Goal: Browse casually: Explore the website without a specific task or goal

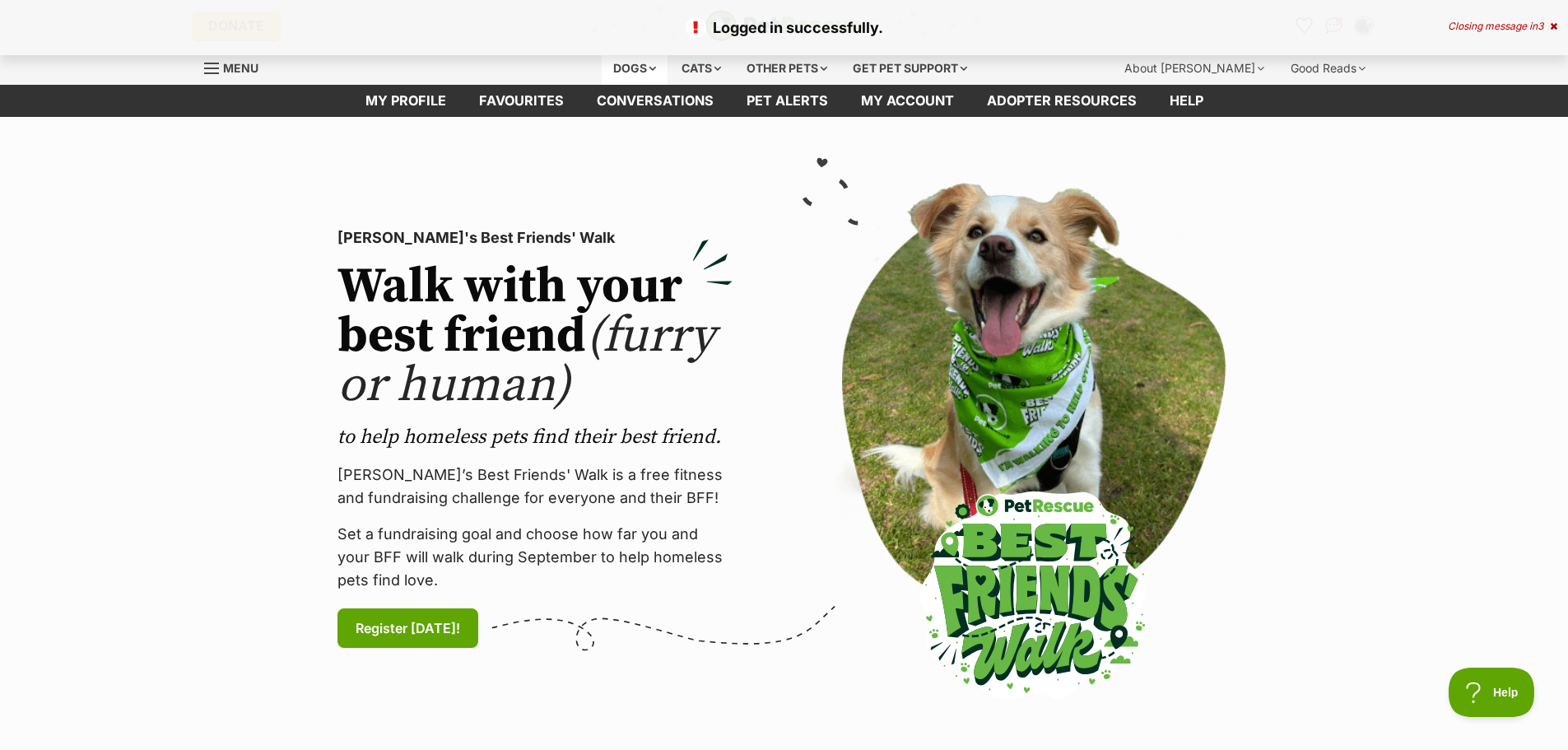
click at [632, 69] on div "Dogs" at bounding box center [634, 68] width 65 height 33
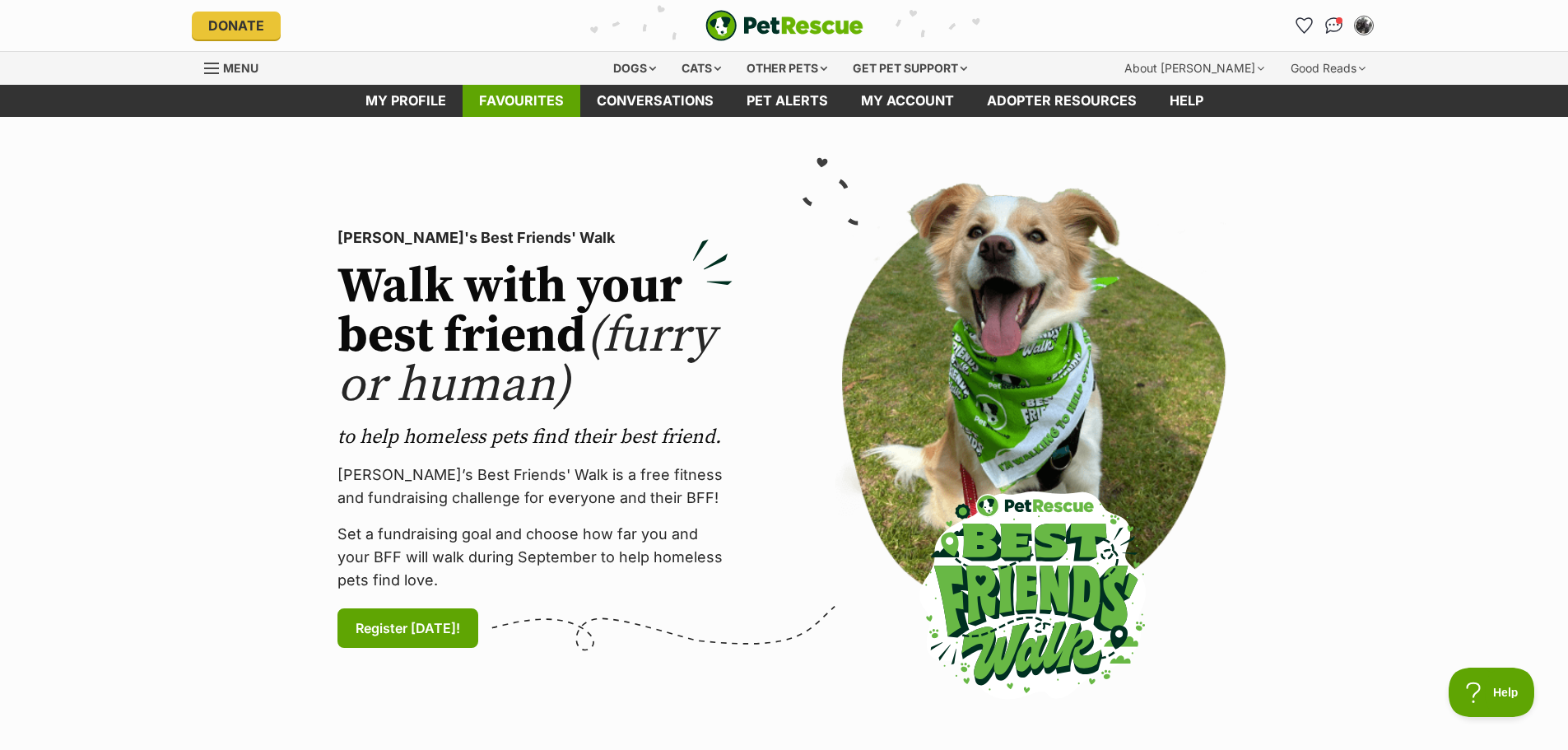
click at [524, 112] on link "Favourites" at bounding box center [521, 100] width 118 height 32
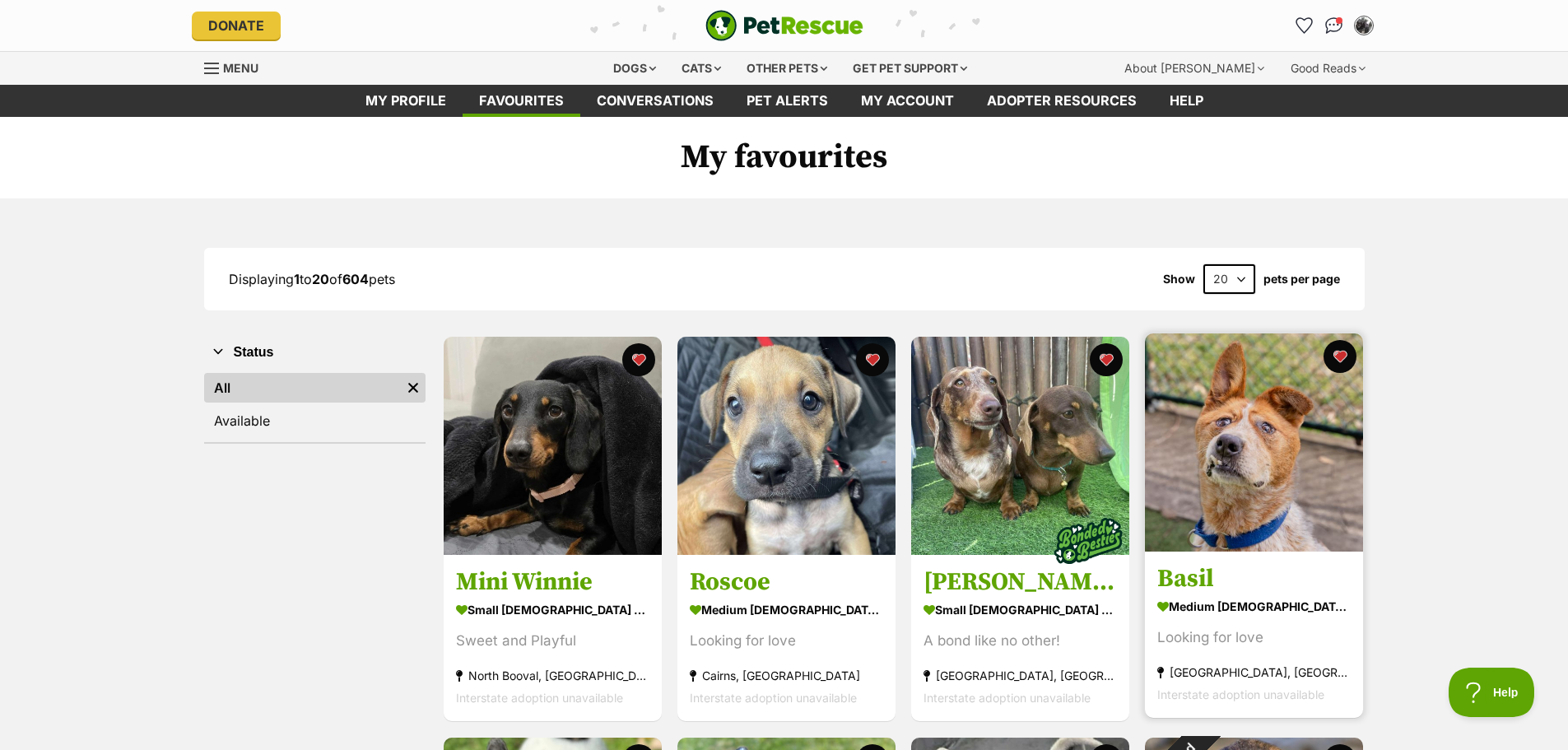
click at [1312, 465] on img at bounding box center [1254, 442] width 218 height 218
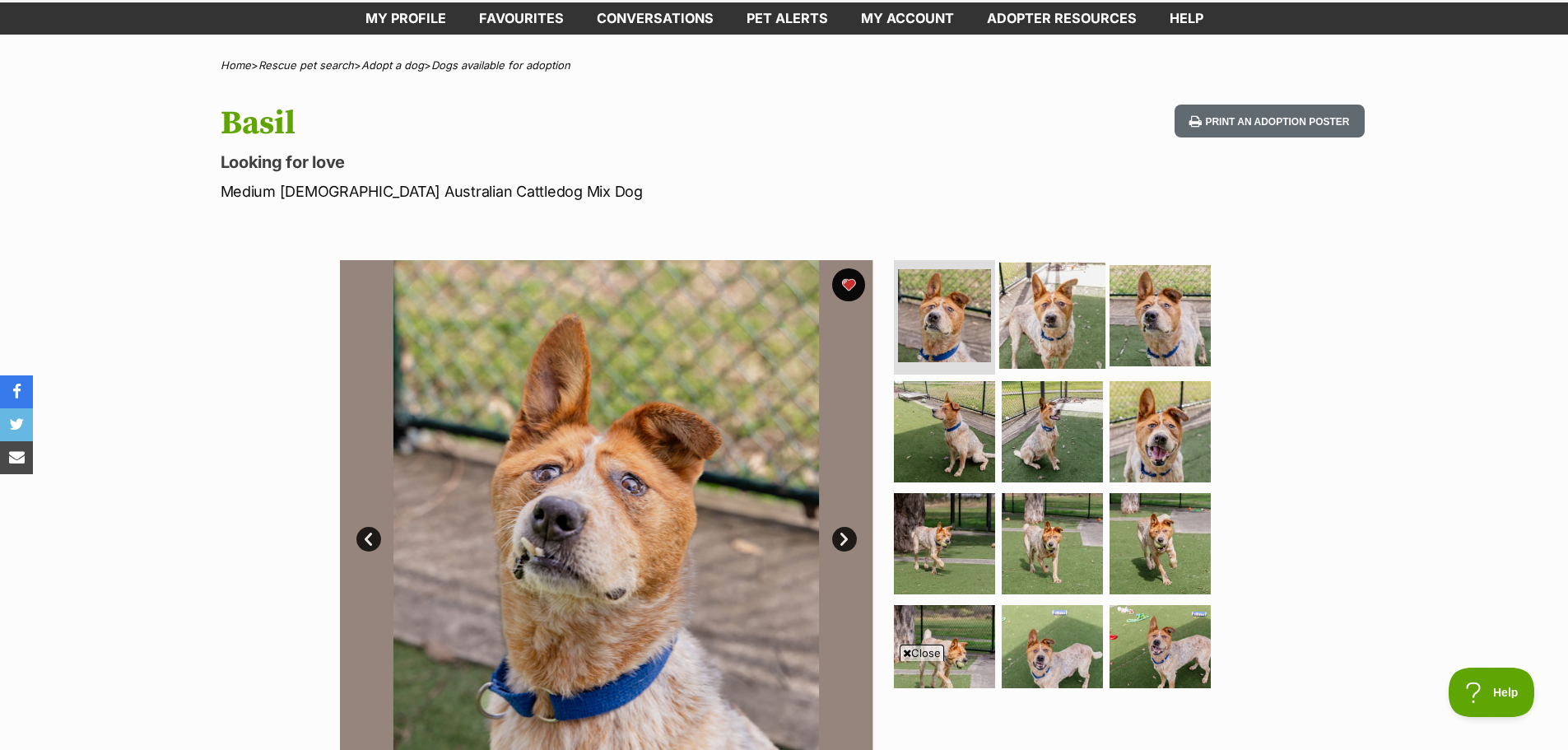
click at [1045, 314] on img at bounding box center [1052, 315] width 106 height 106
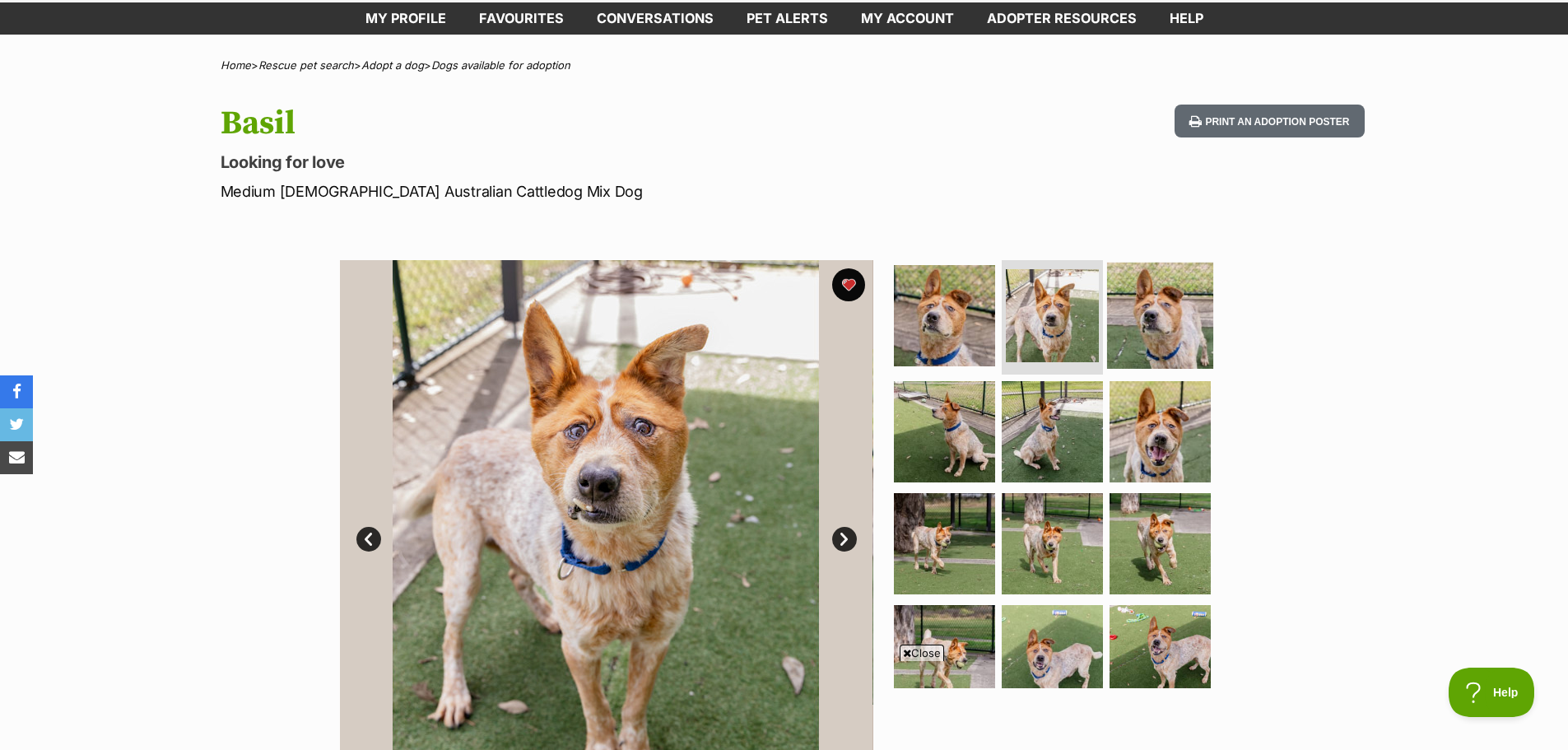
click at [1148, 327] on img at bounding box center [1161, 315] width 106 height 106
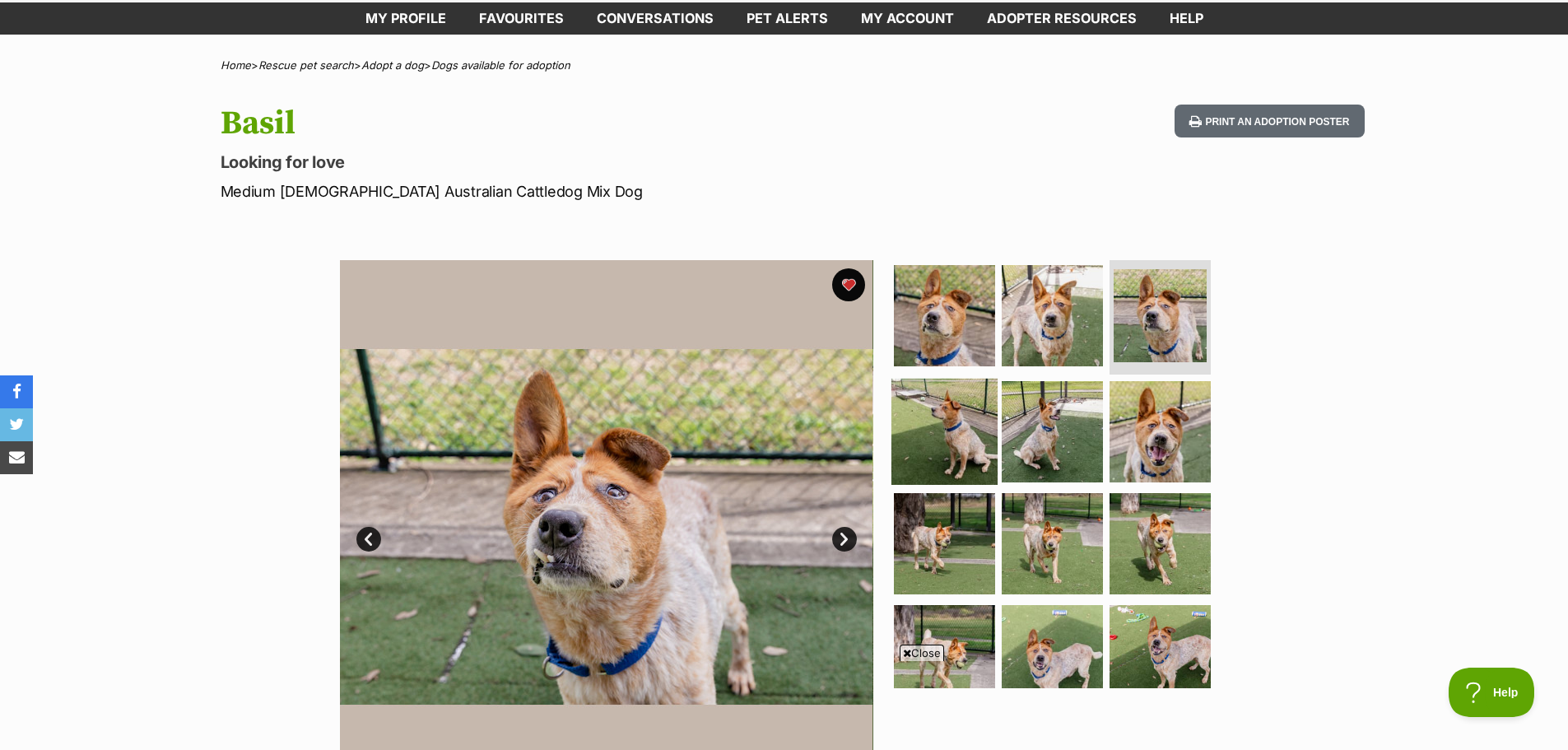
click at [950, 436] on img at bounding box center [945, 432] width 106 height 106
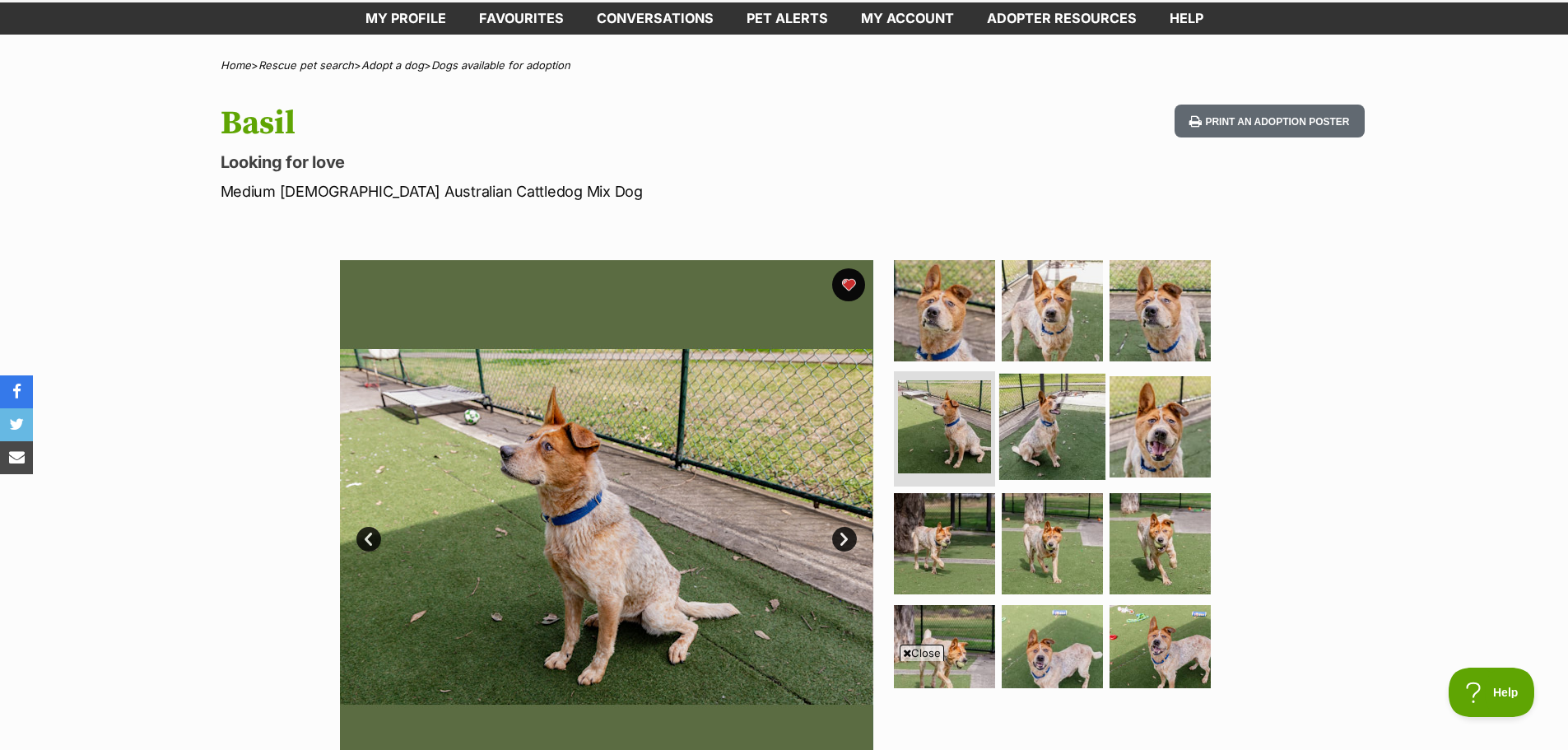
click at [1058, 437] on img at bounding box center [1052, 426] width 106 height 106
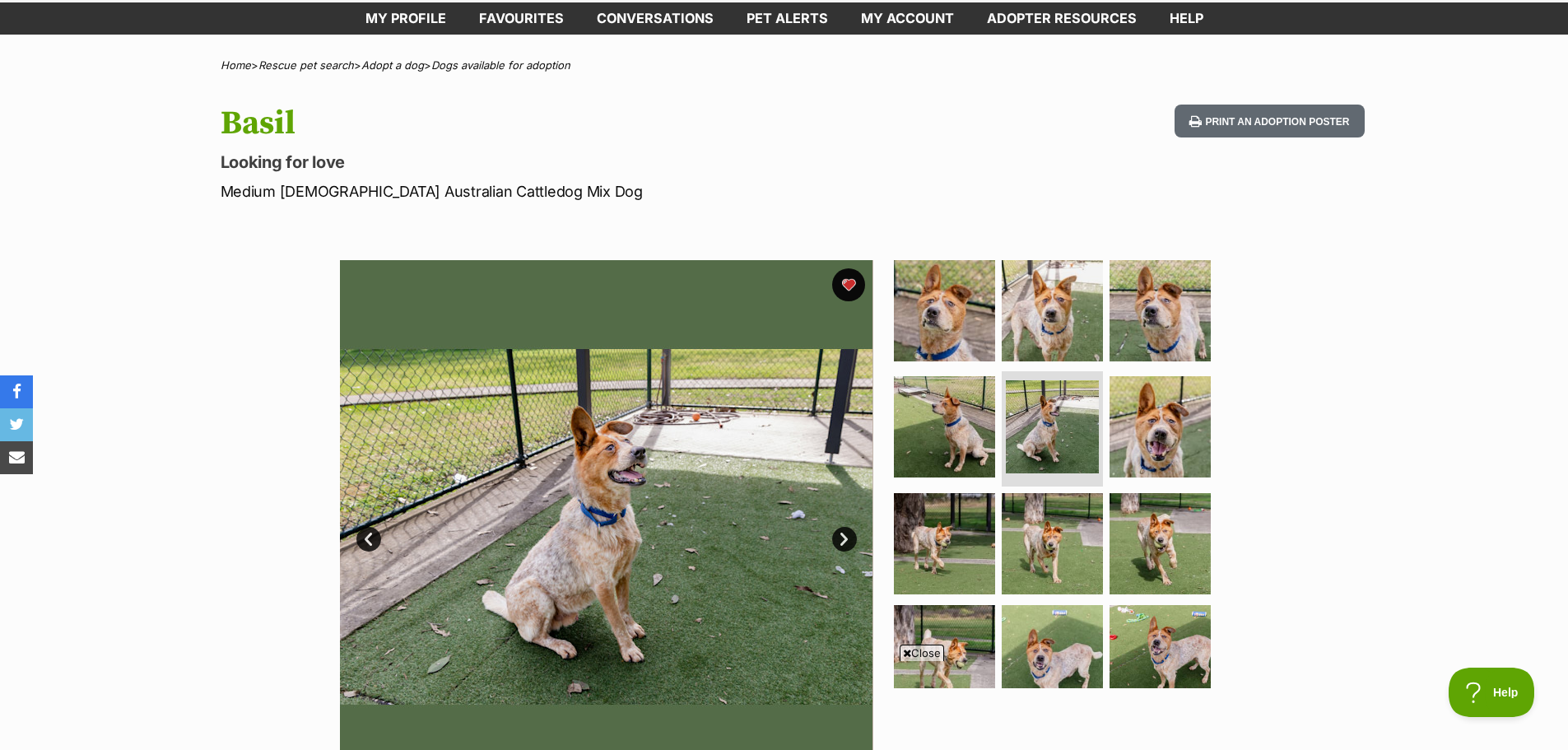
click at [839, 542] on link "Next" at bounding box center [845, 539] width 24 height 24
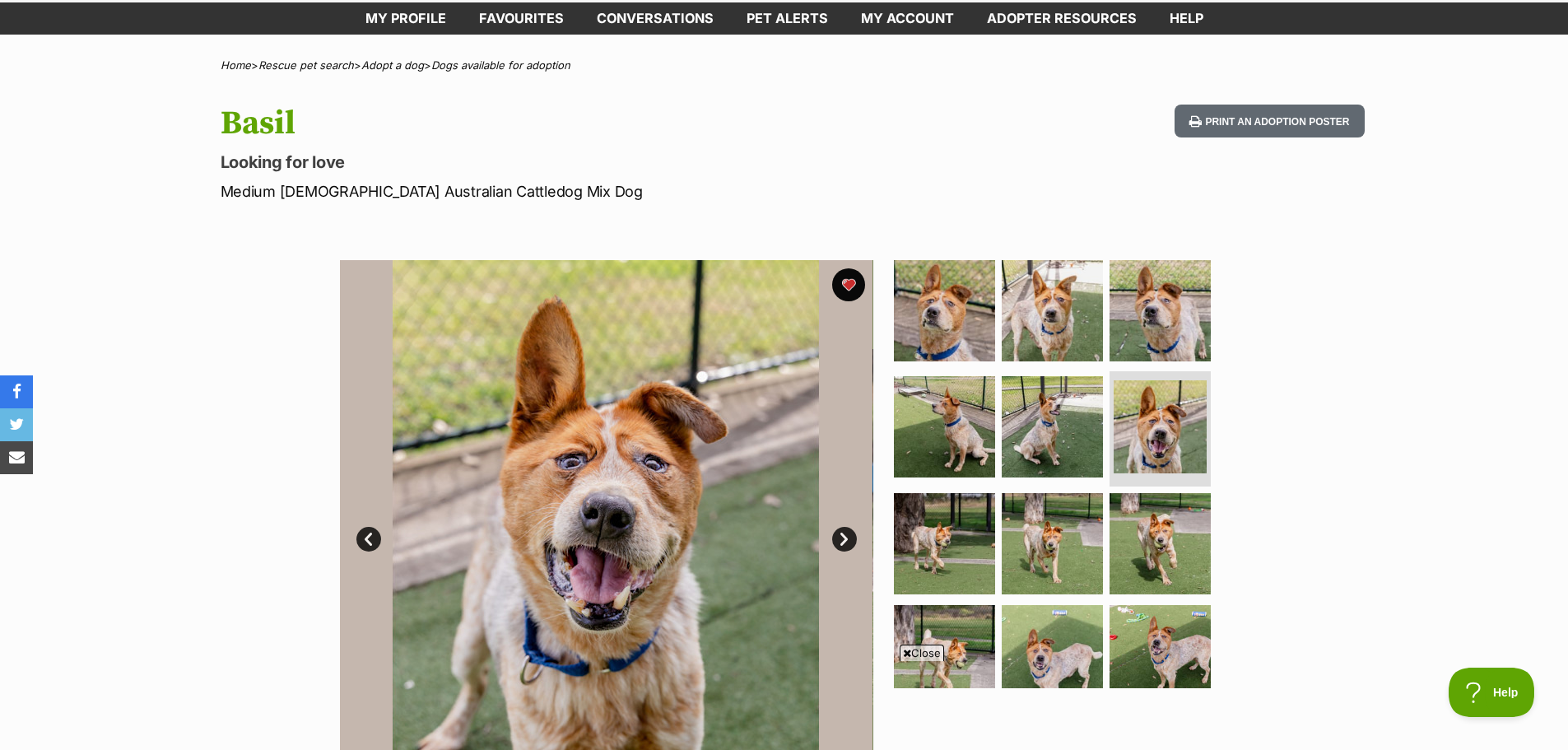
click at [839, 542] on link "Next" at bounding box center [845, 539] width 24 height 24
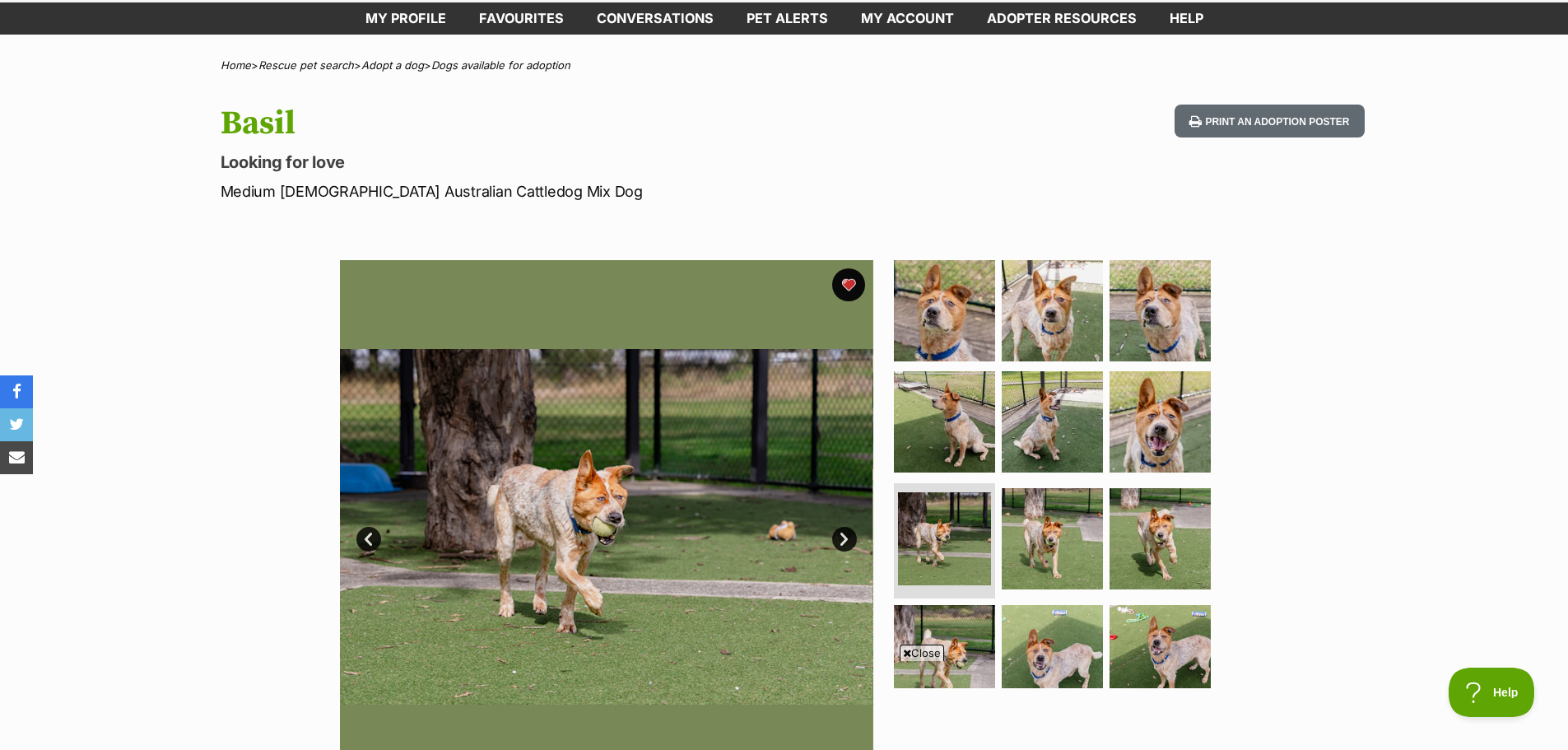
click at [839, 542] on link "Next" at bounding box center [845, 539] width 24 height 24
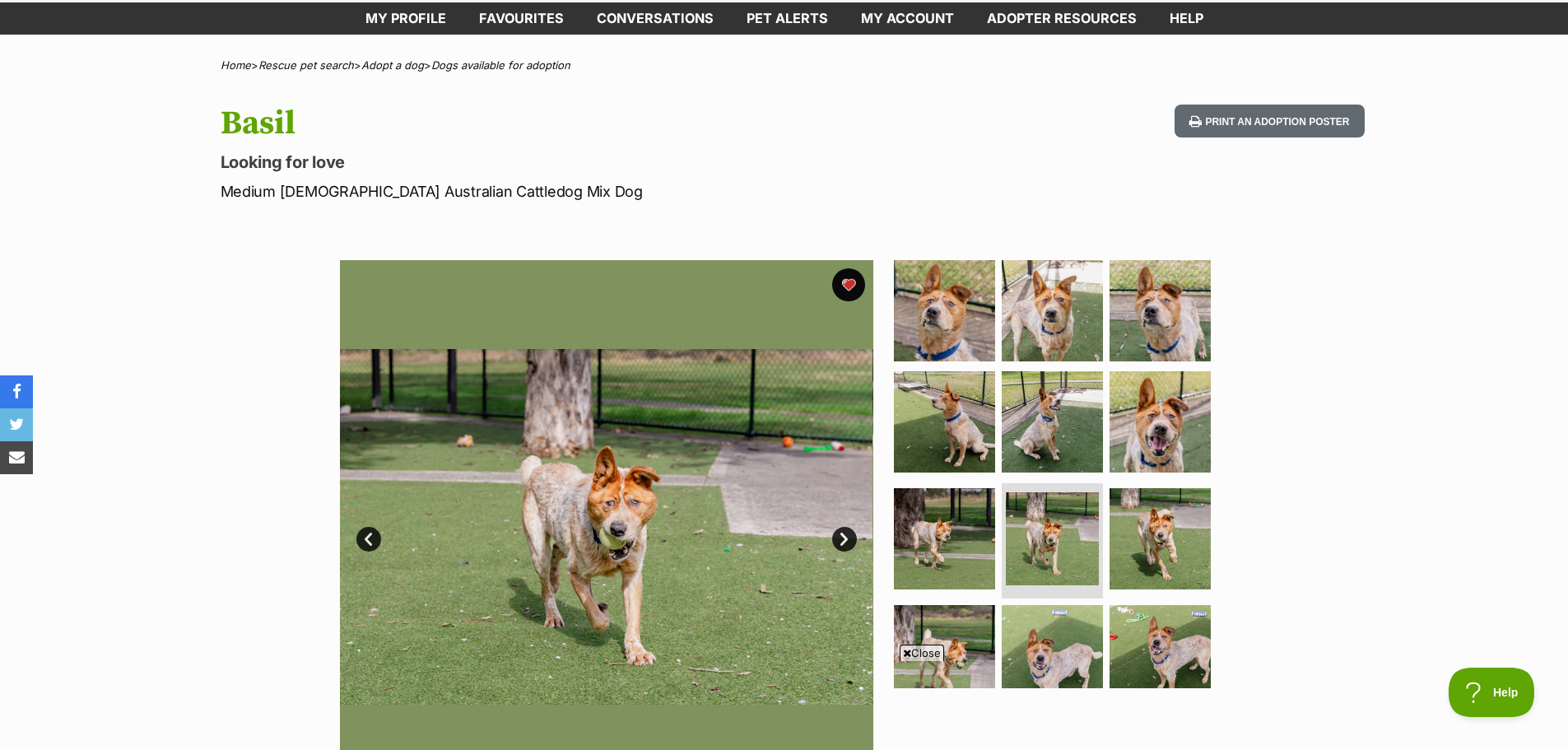
click at [839, 542] on link "Next" at bounding box center [845, 539] width 24 height 24
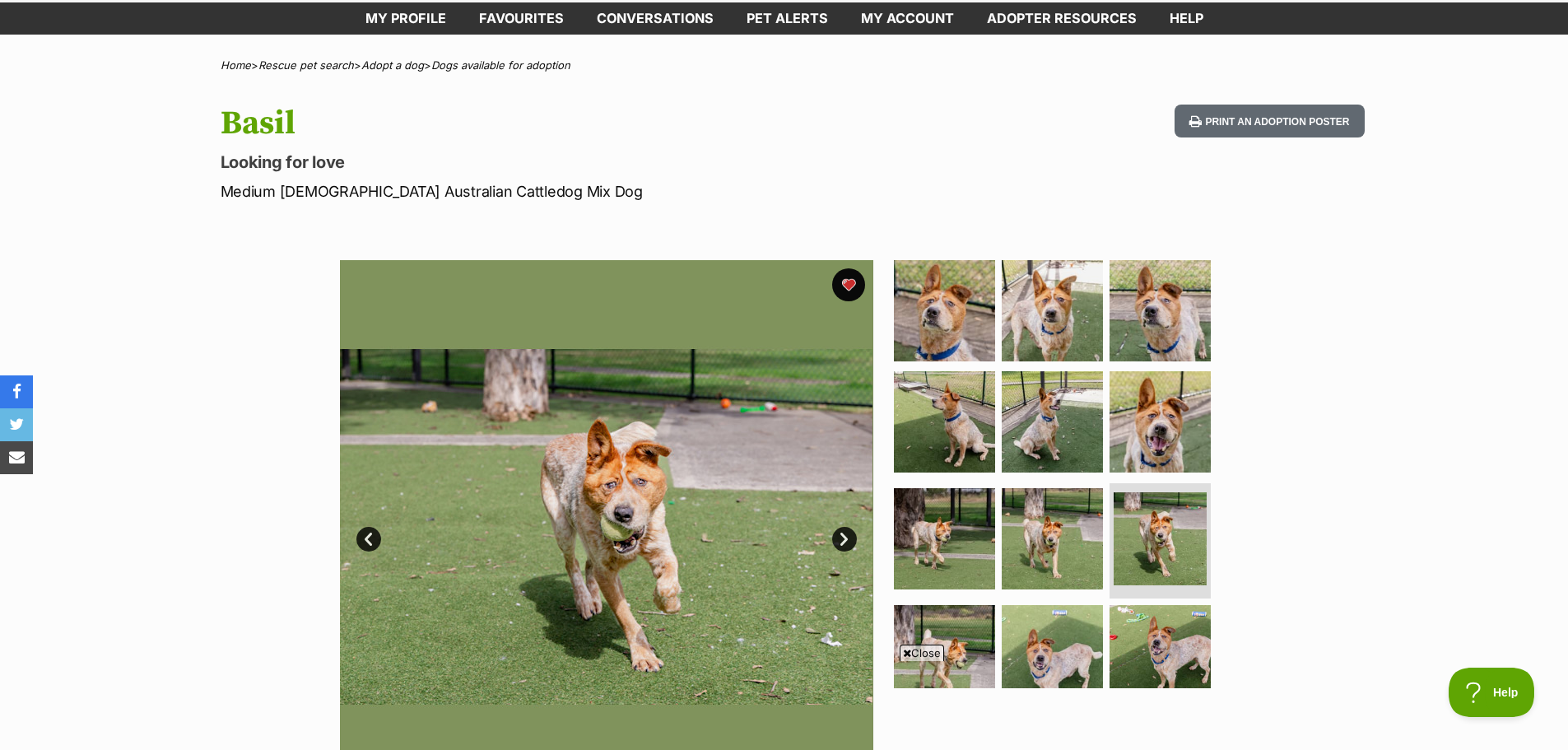
click at [839, 542] on link "Next" at bounding box center [845, 539] width 24 height 24
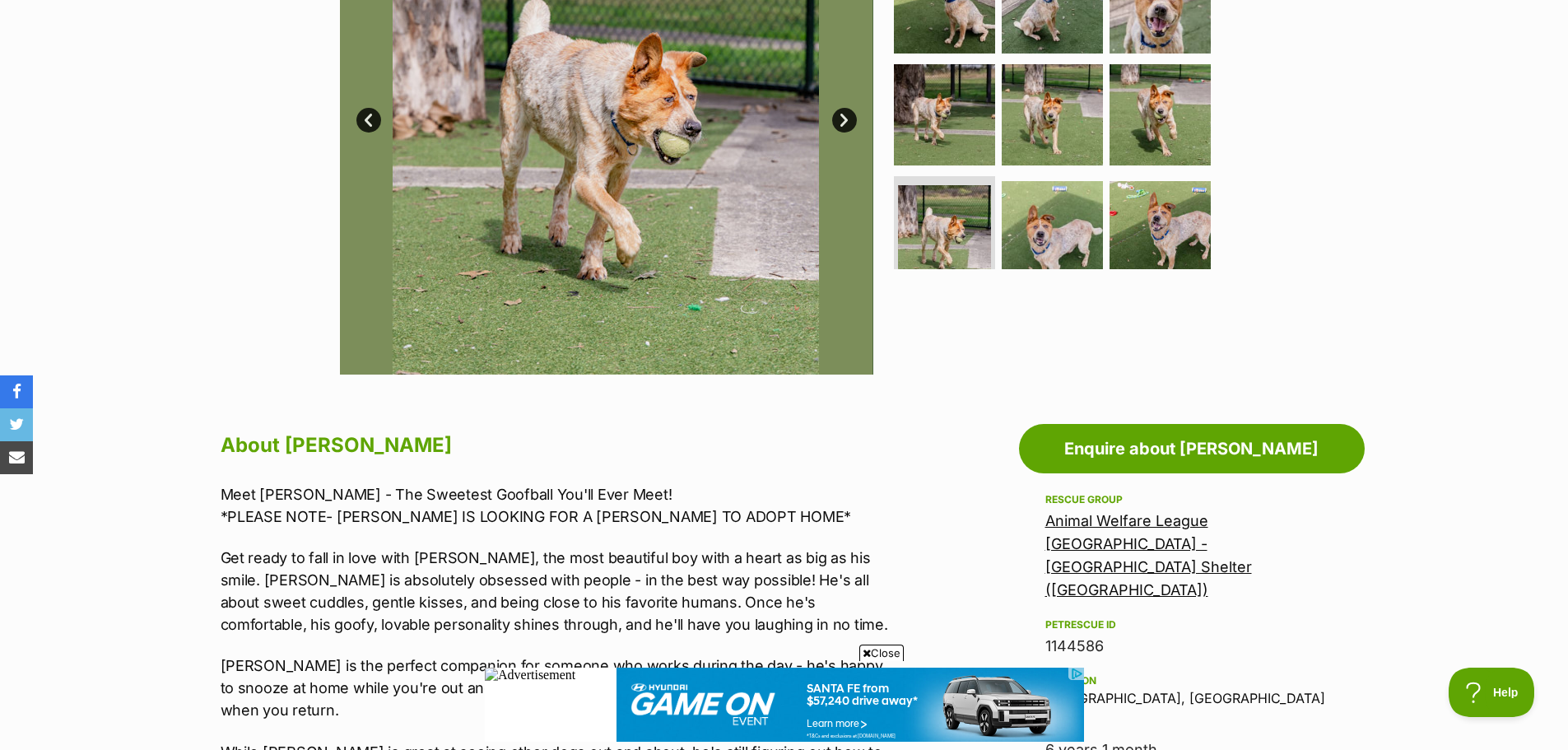
scroll to position [247, 0]
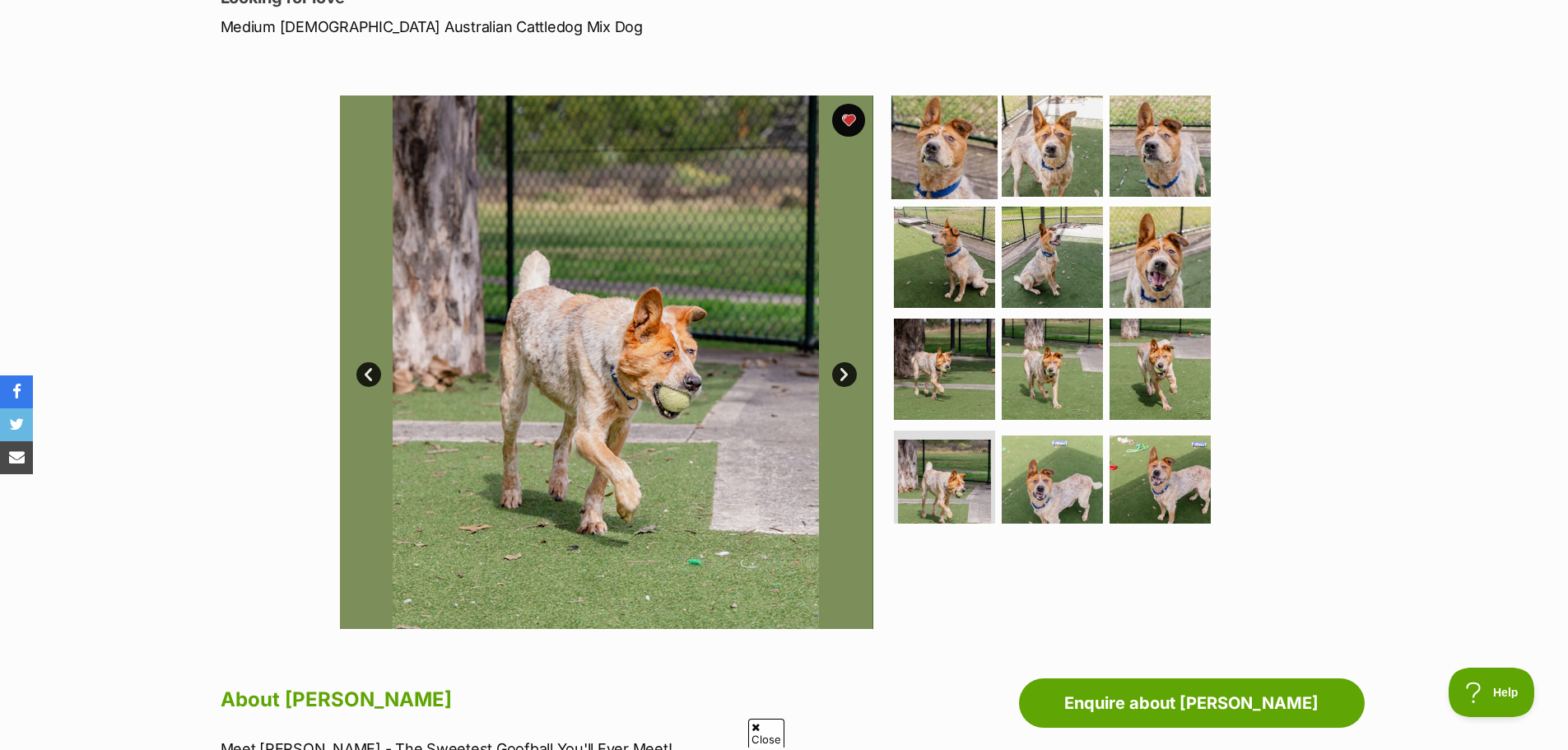
click at [936, 160] on img at bounding box center [945, 146] width 106 height 106
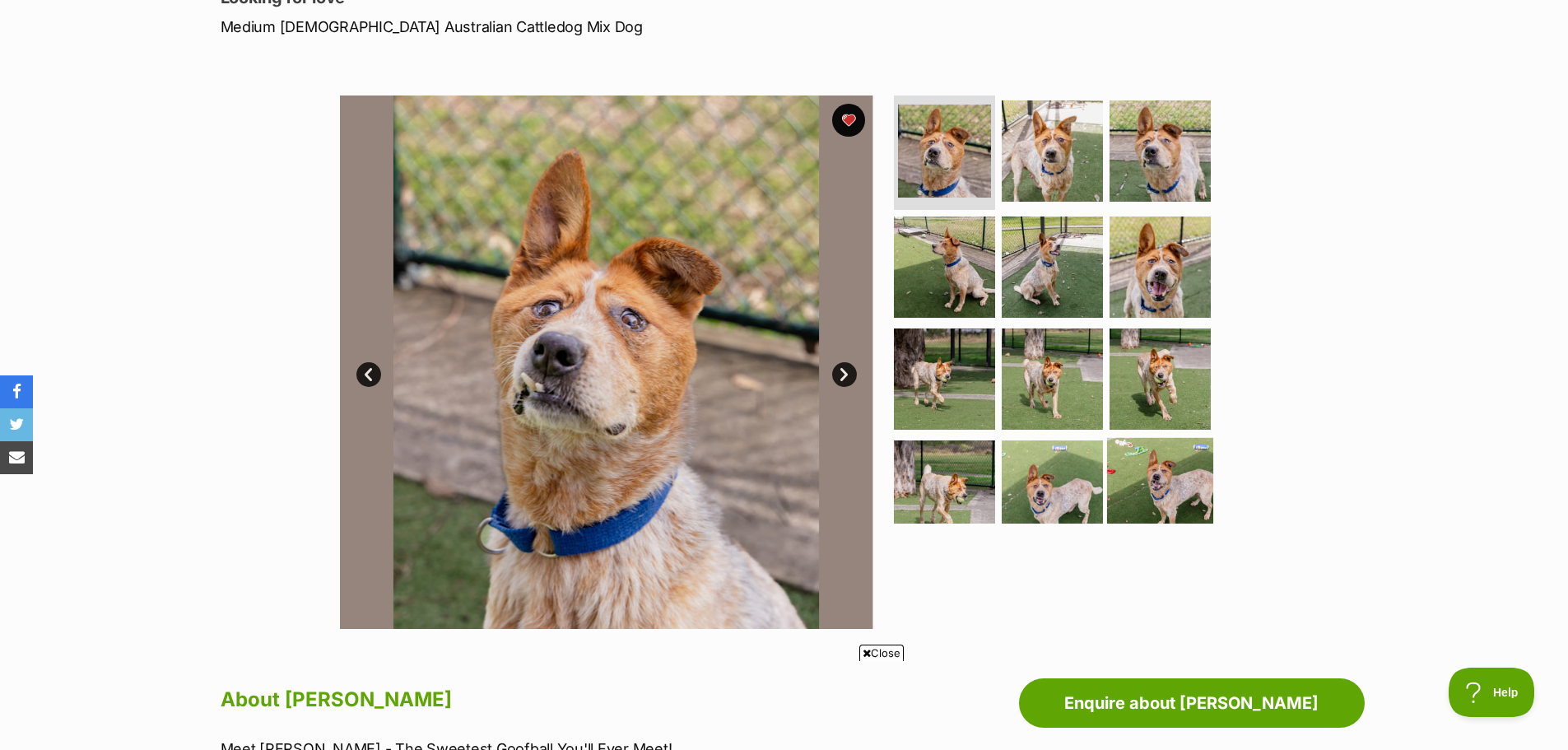
click at [1161, 488] on img at bounding box center [1161, 491] width 106 height 106
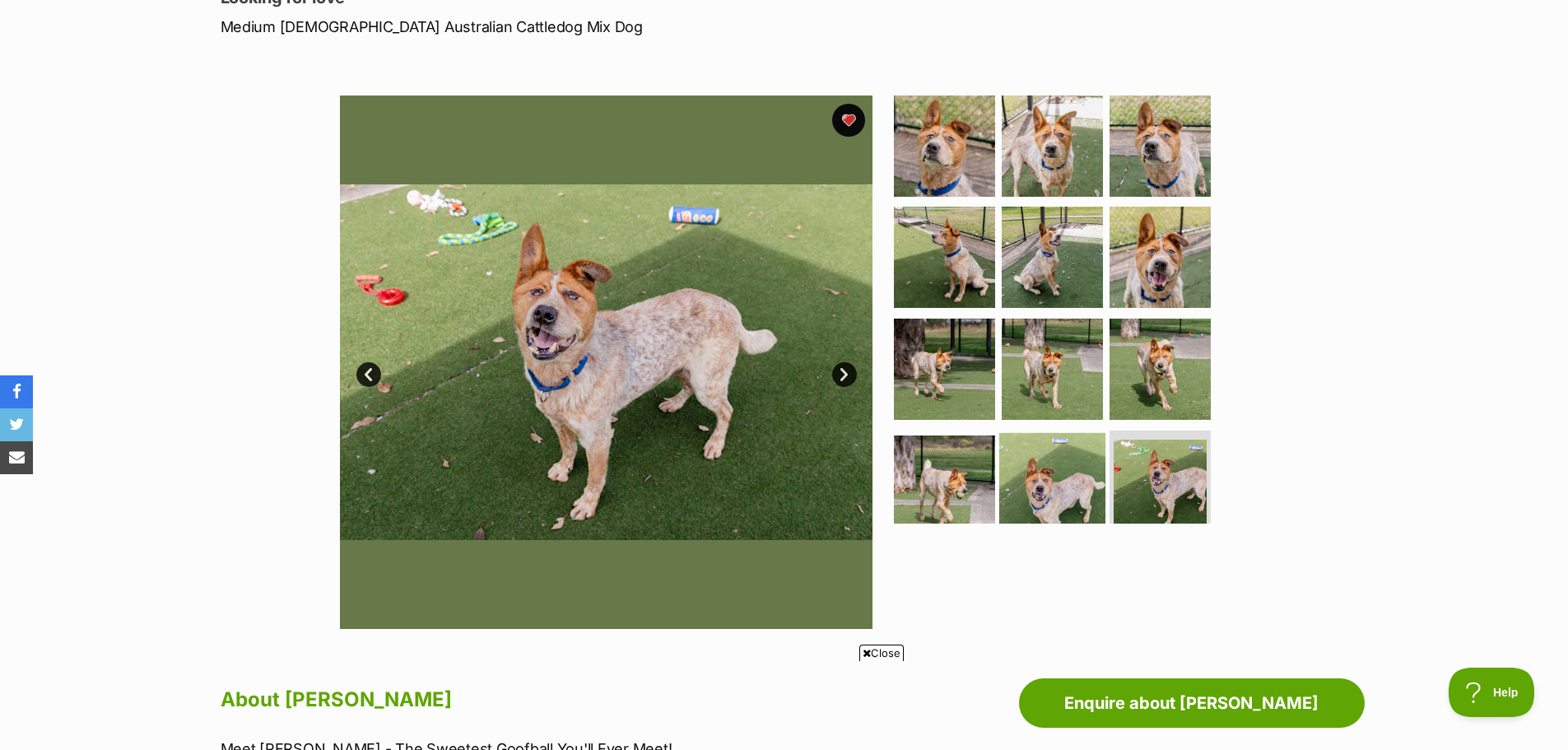
click at [1072, 488] on img at bounding box center [1052, 486] width 106 height 106
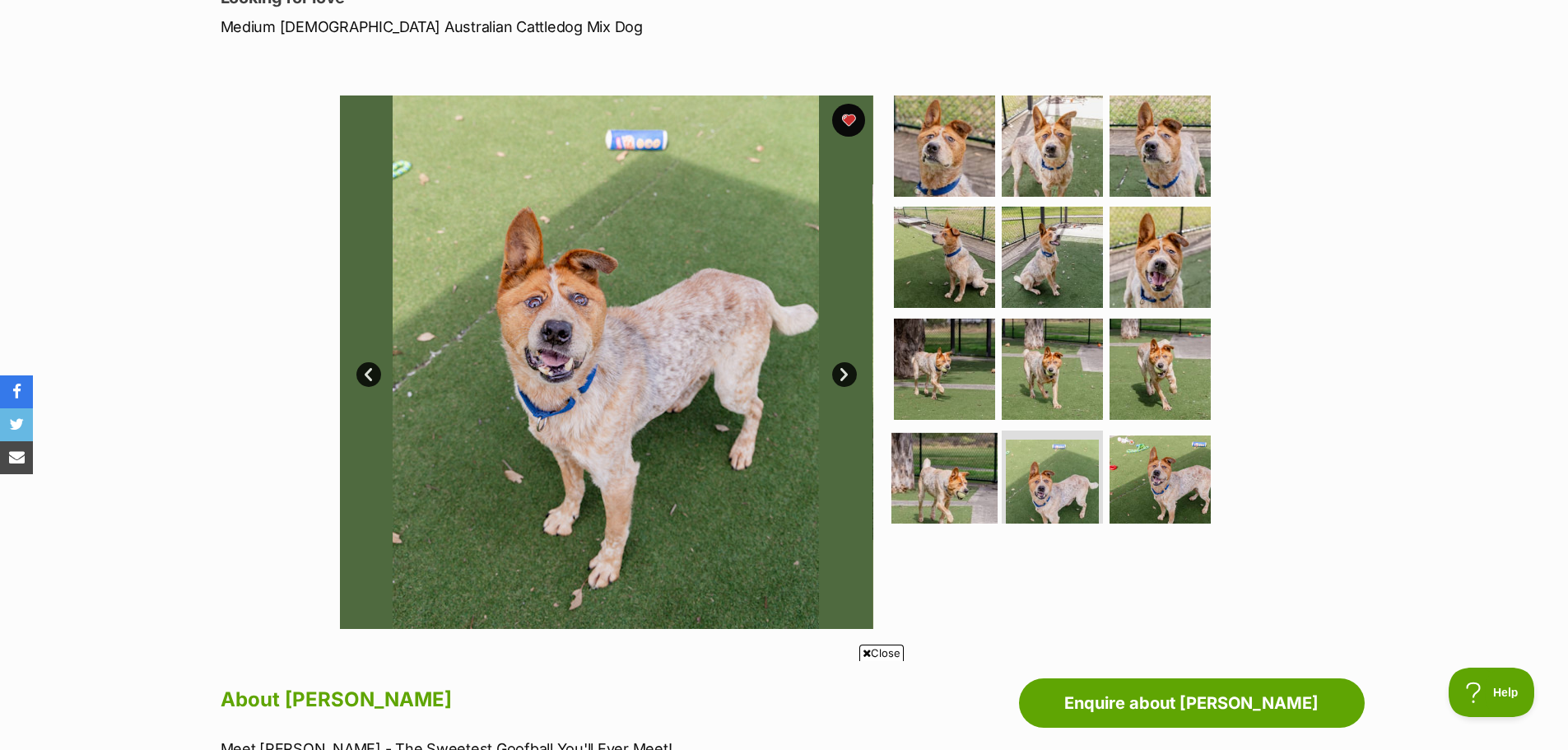
click at [941, 480] on img at bounding box center [945, 486] width 106 height 106
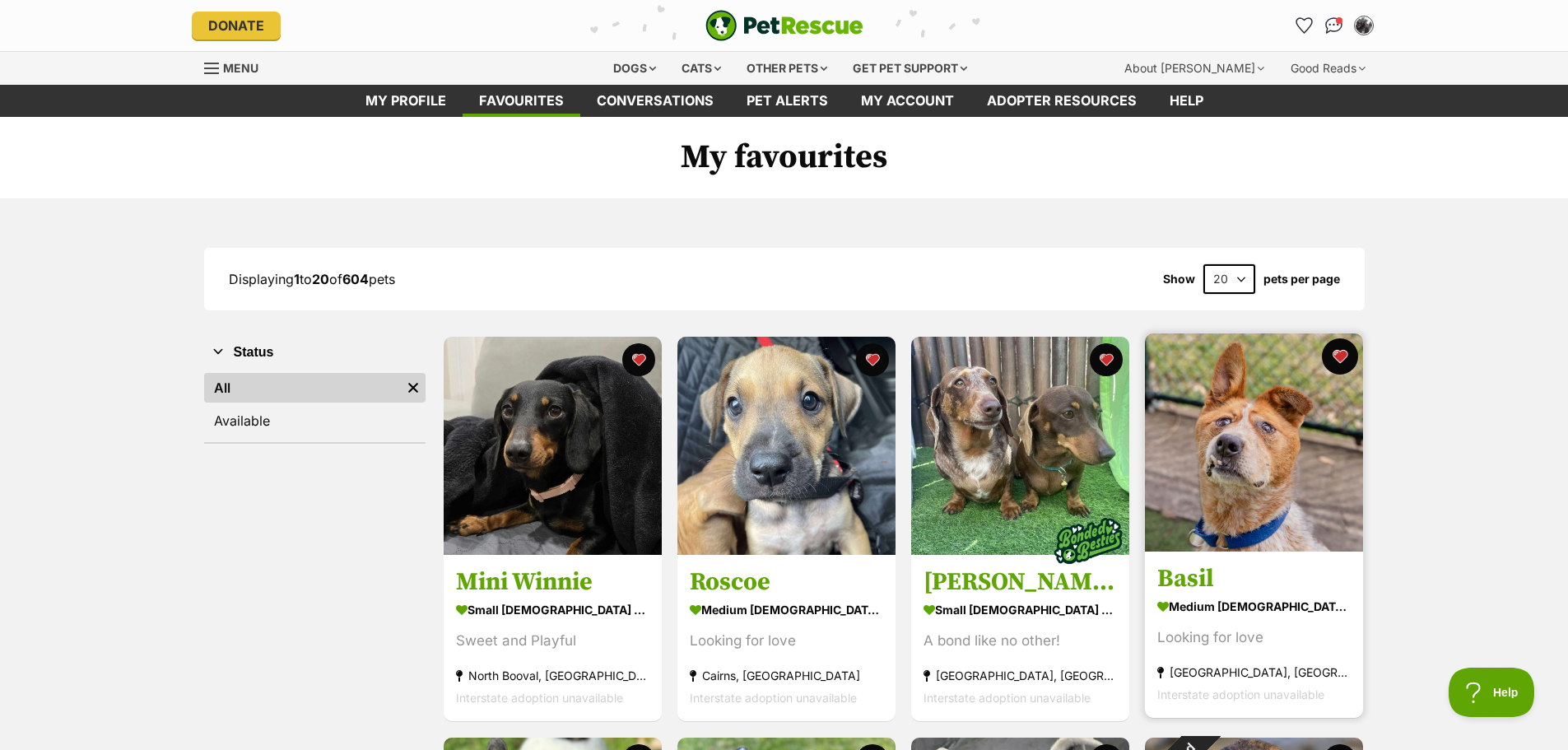
click at [1339, 361] on button "favourite" at bounding box center [1340, 357] width 37 height 37
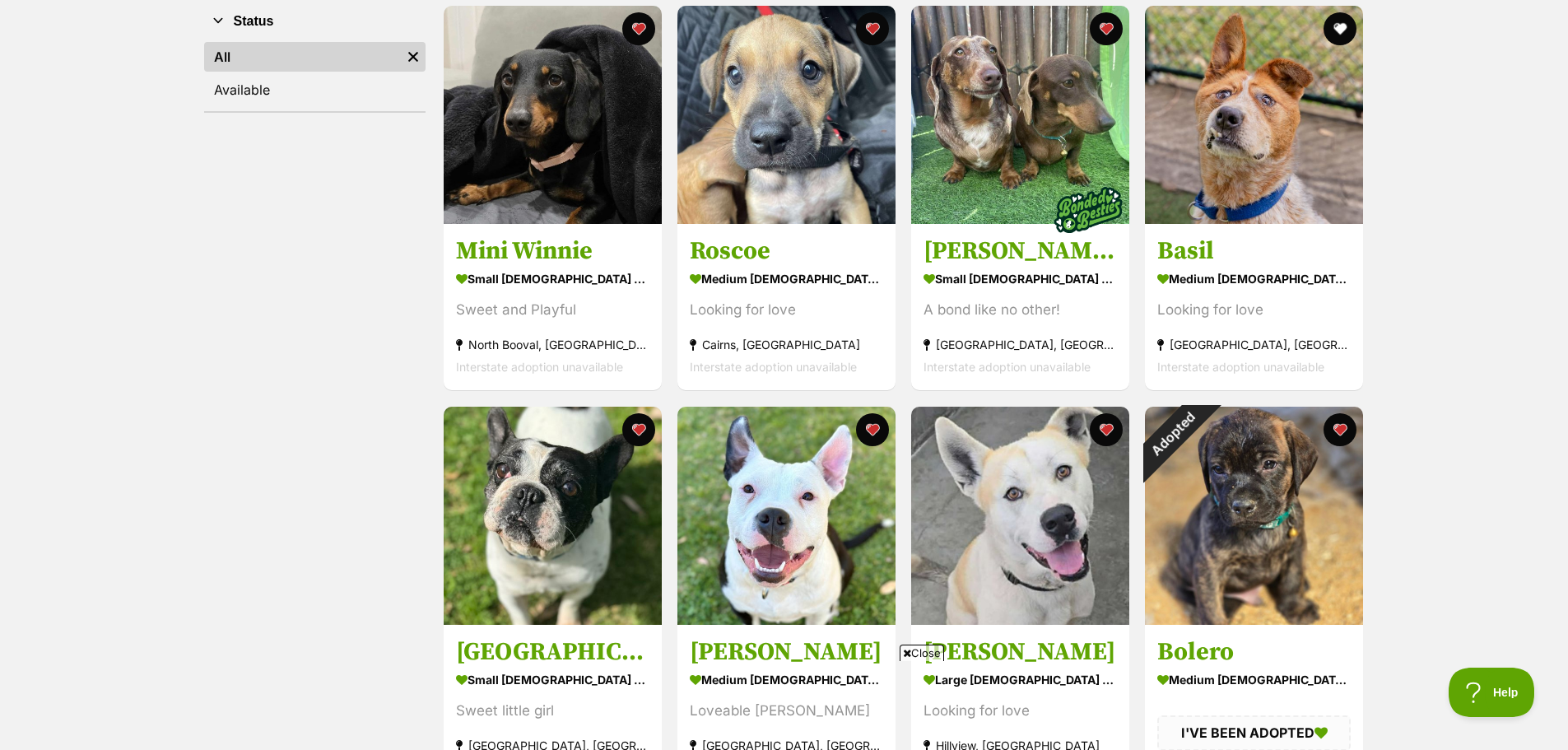
scroll to position [494, 0]
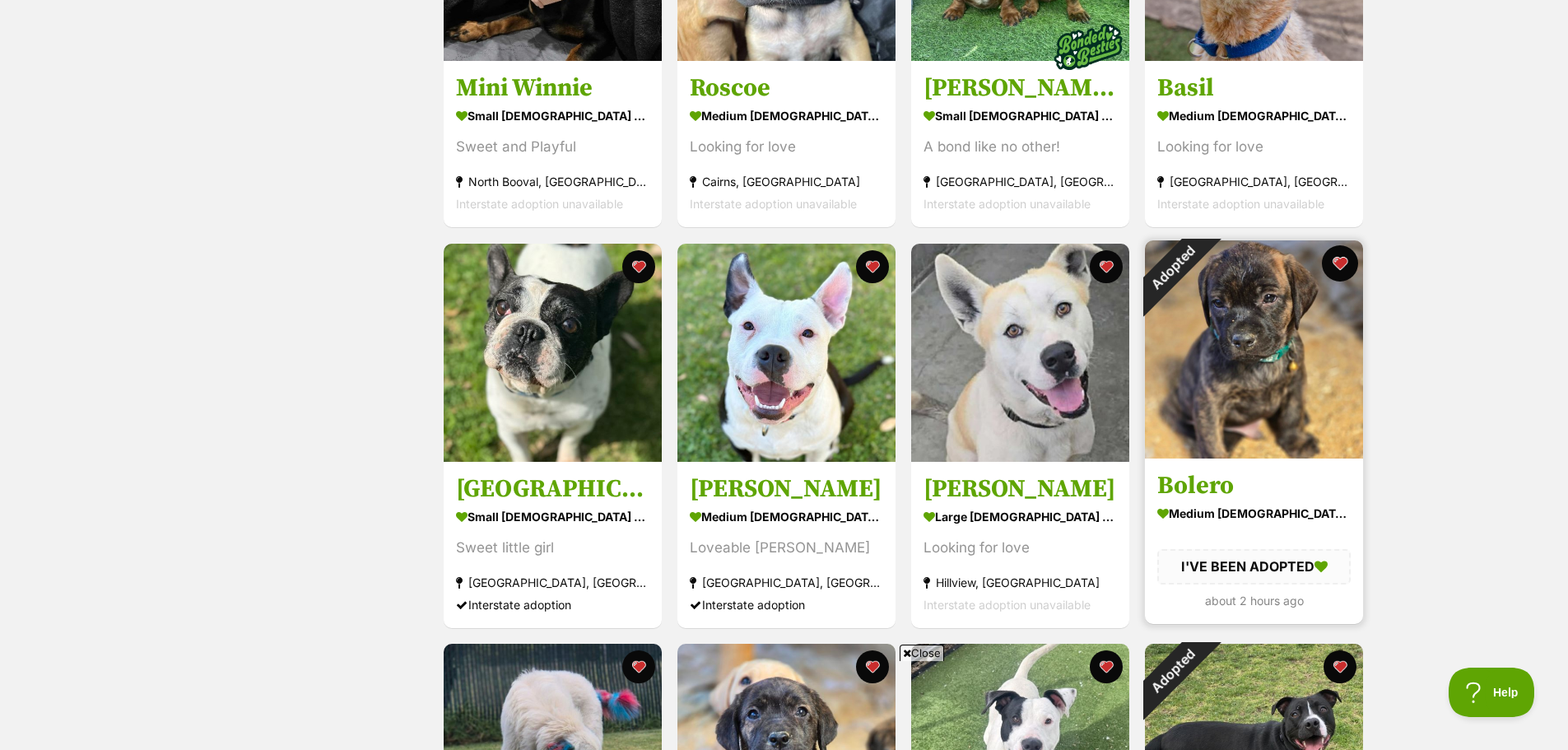
click at [1341, 265] on button "favourite" at bounding box center [1340, 263] width 37 height 37
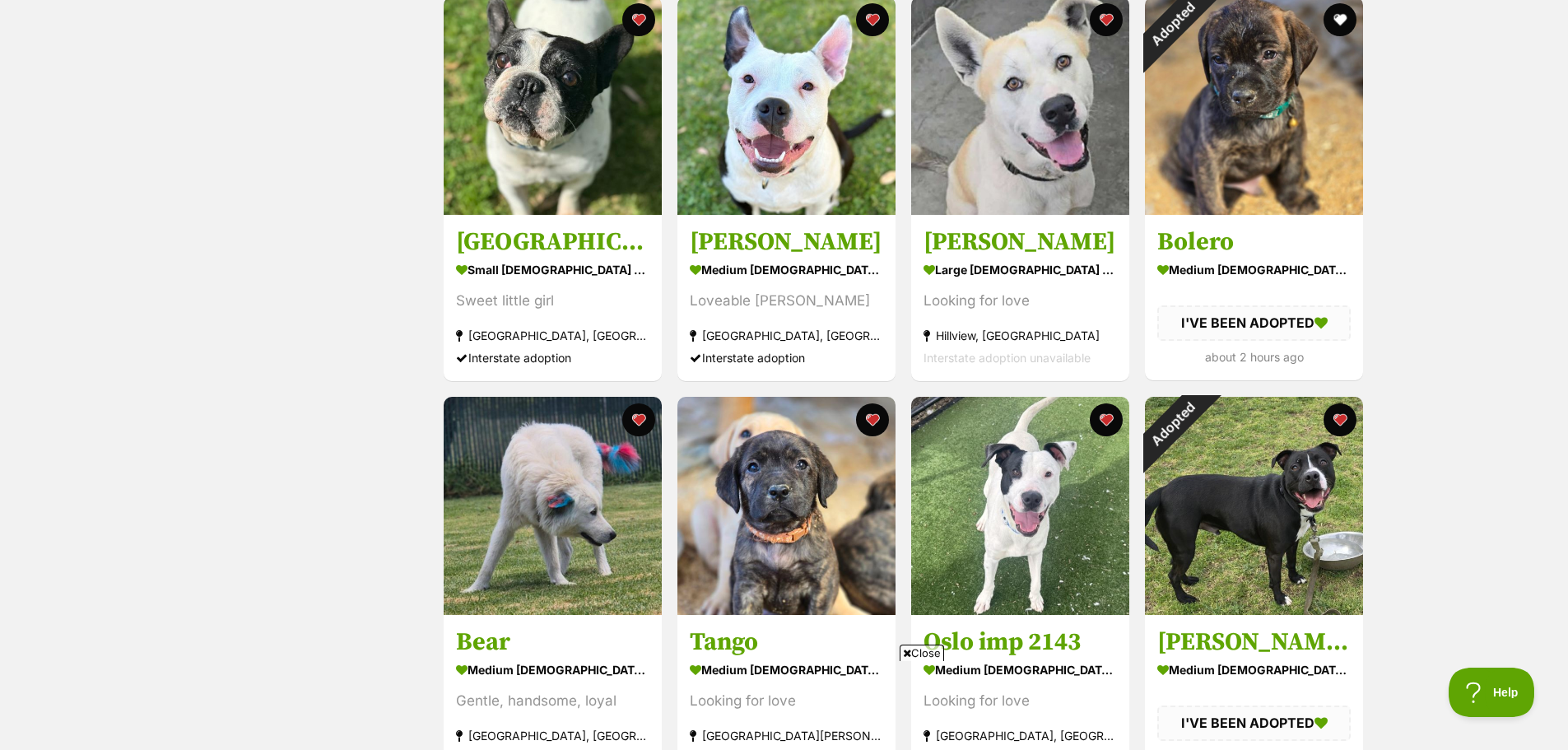
scroll to position [905, 0]
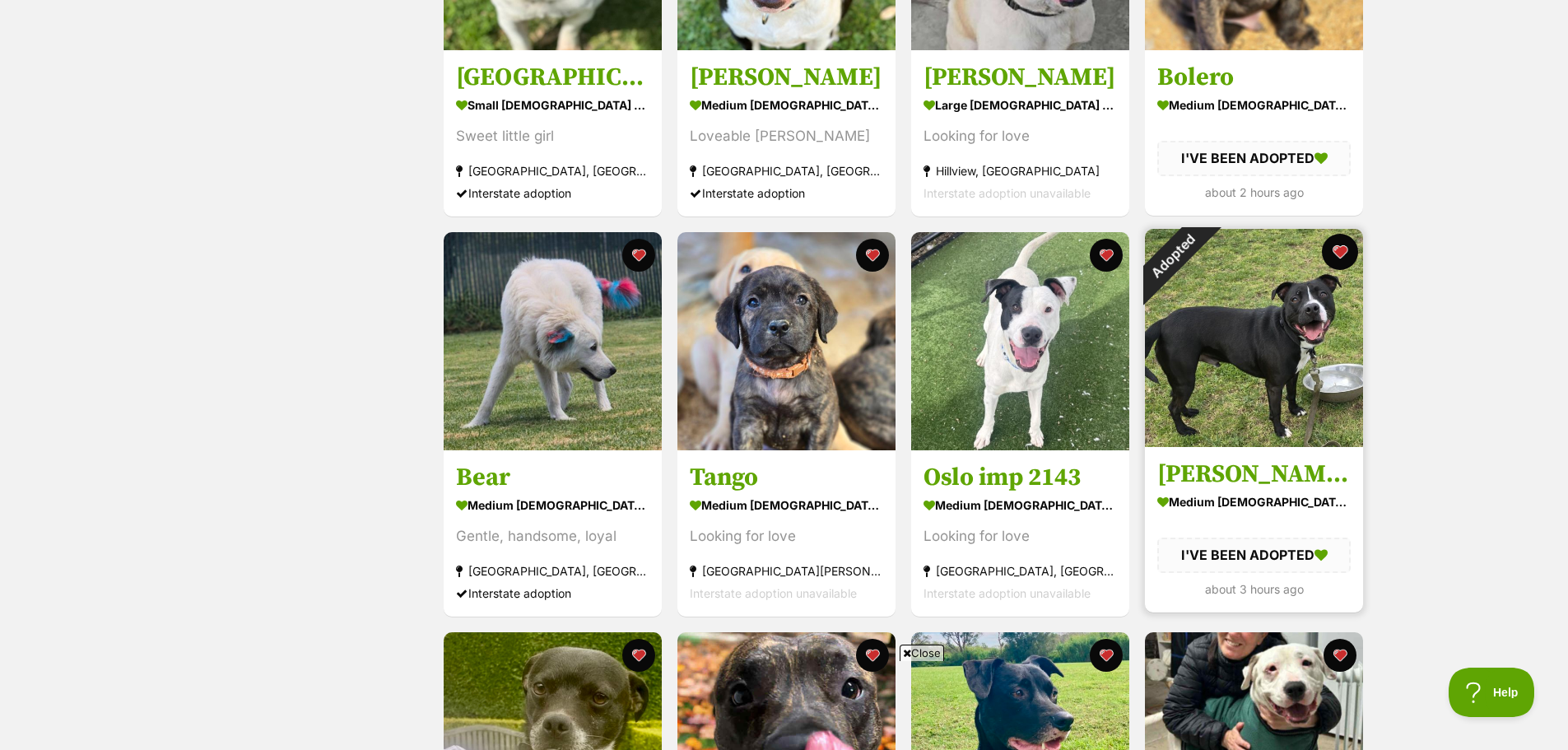
click at [1349, 255] on button "favourite" at bounding box center [1340, 252] width 37 height 37
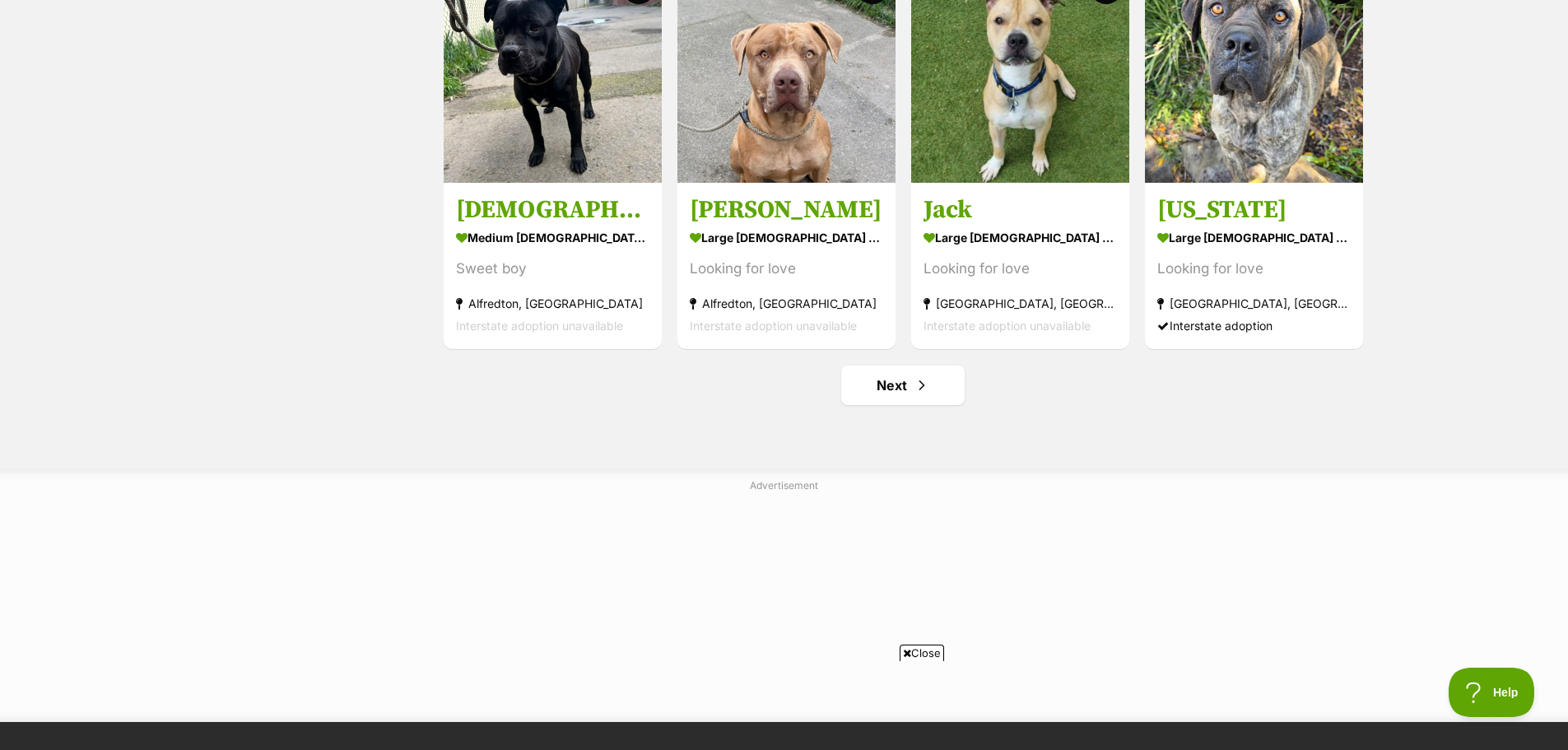
scroll to position [1974, 0]
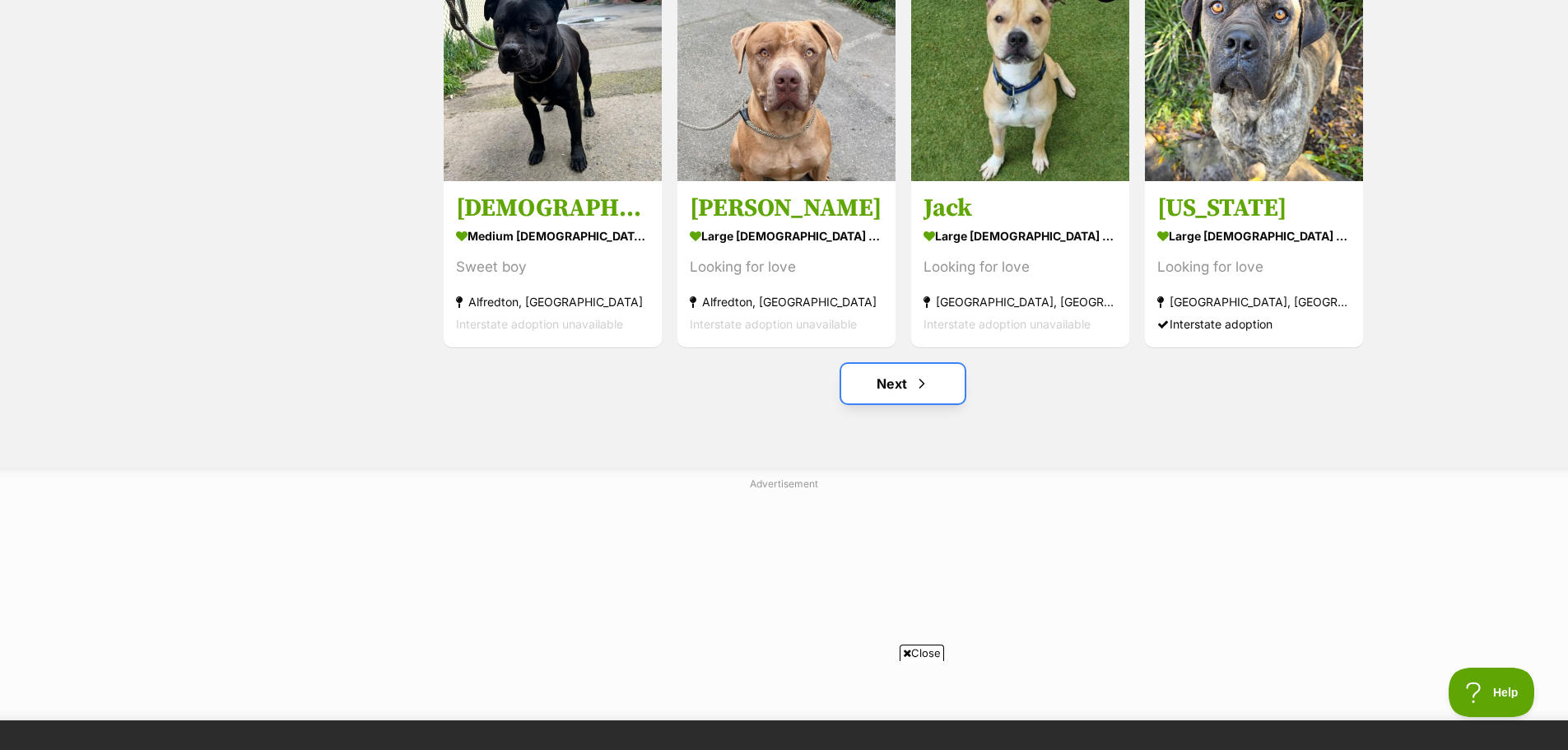
click at [916, 384] on span "Next page" at bounding box center [921, 383] width 17 height 20
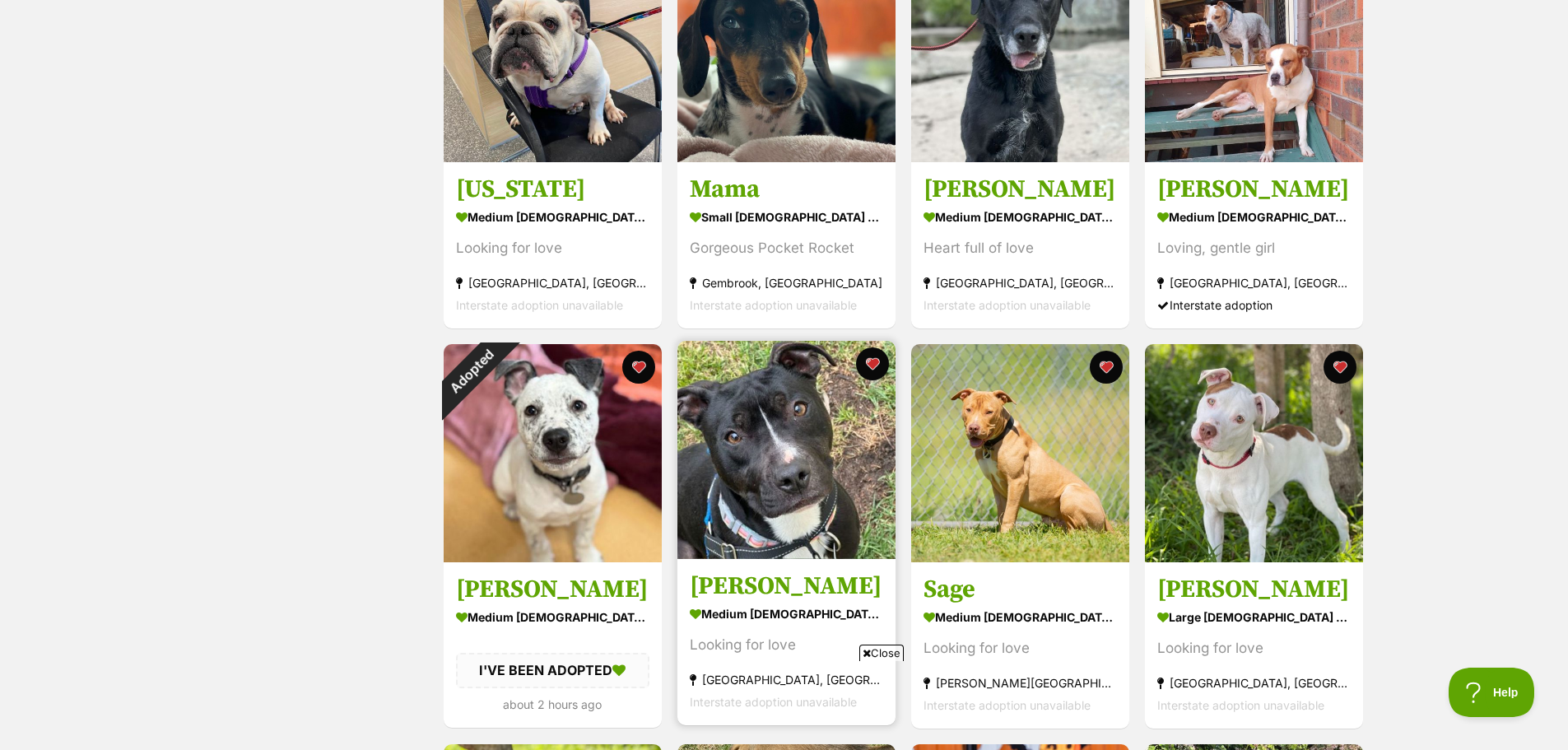
scroll to position [822, 0]
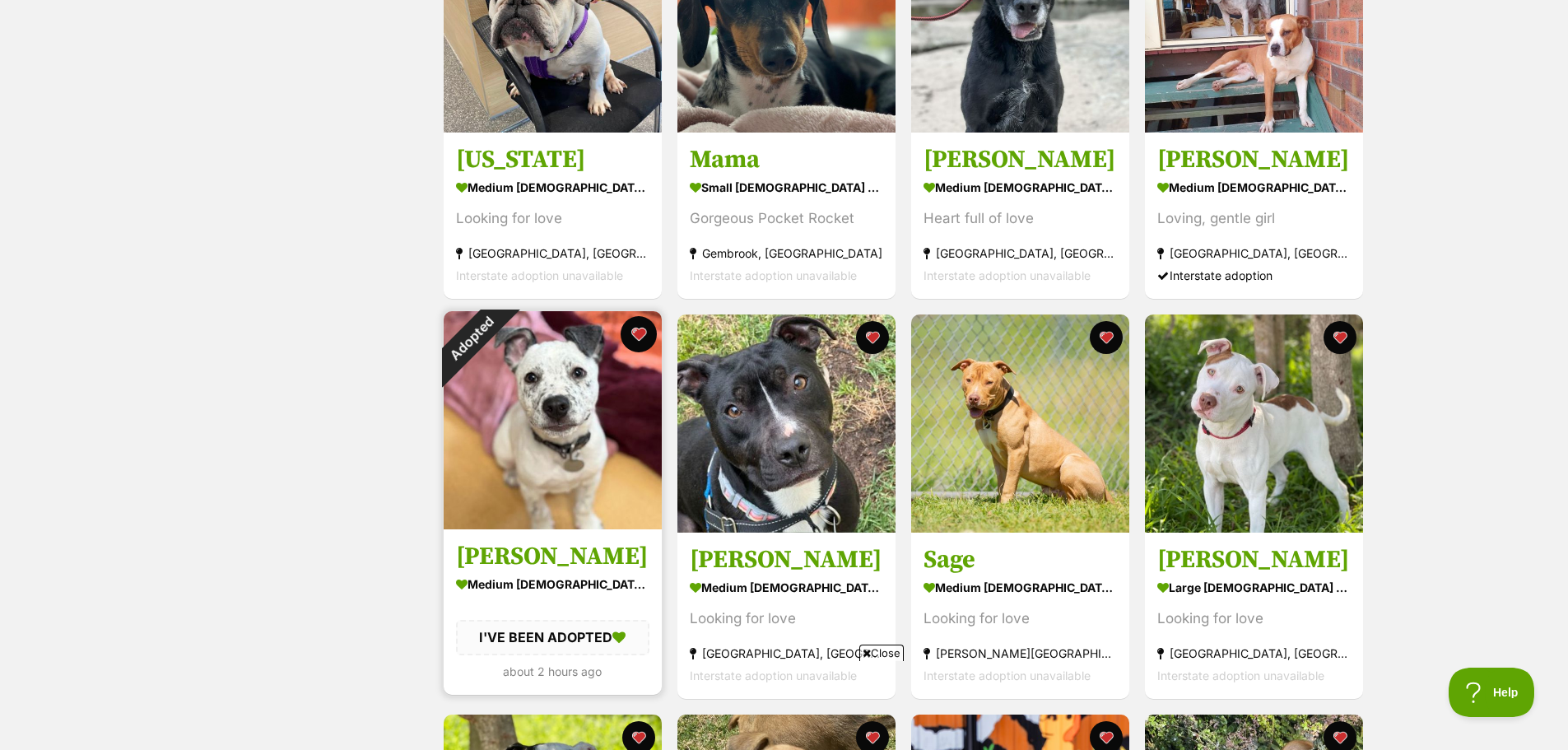
click at [640, 332] on button "favourite" at bounding box center [639, 334] width 37 height 37
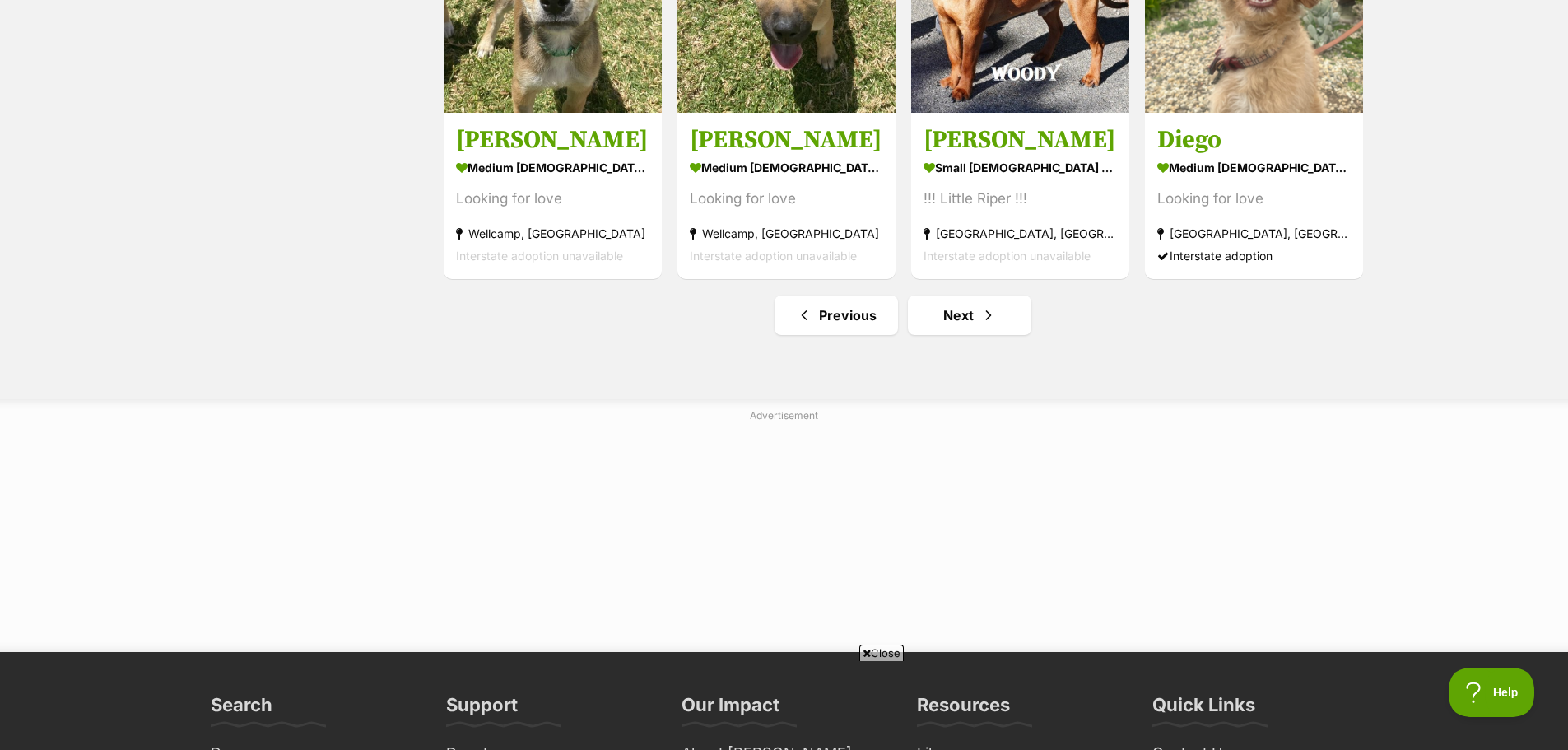
scroll to position [2057, 0]
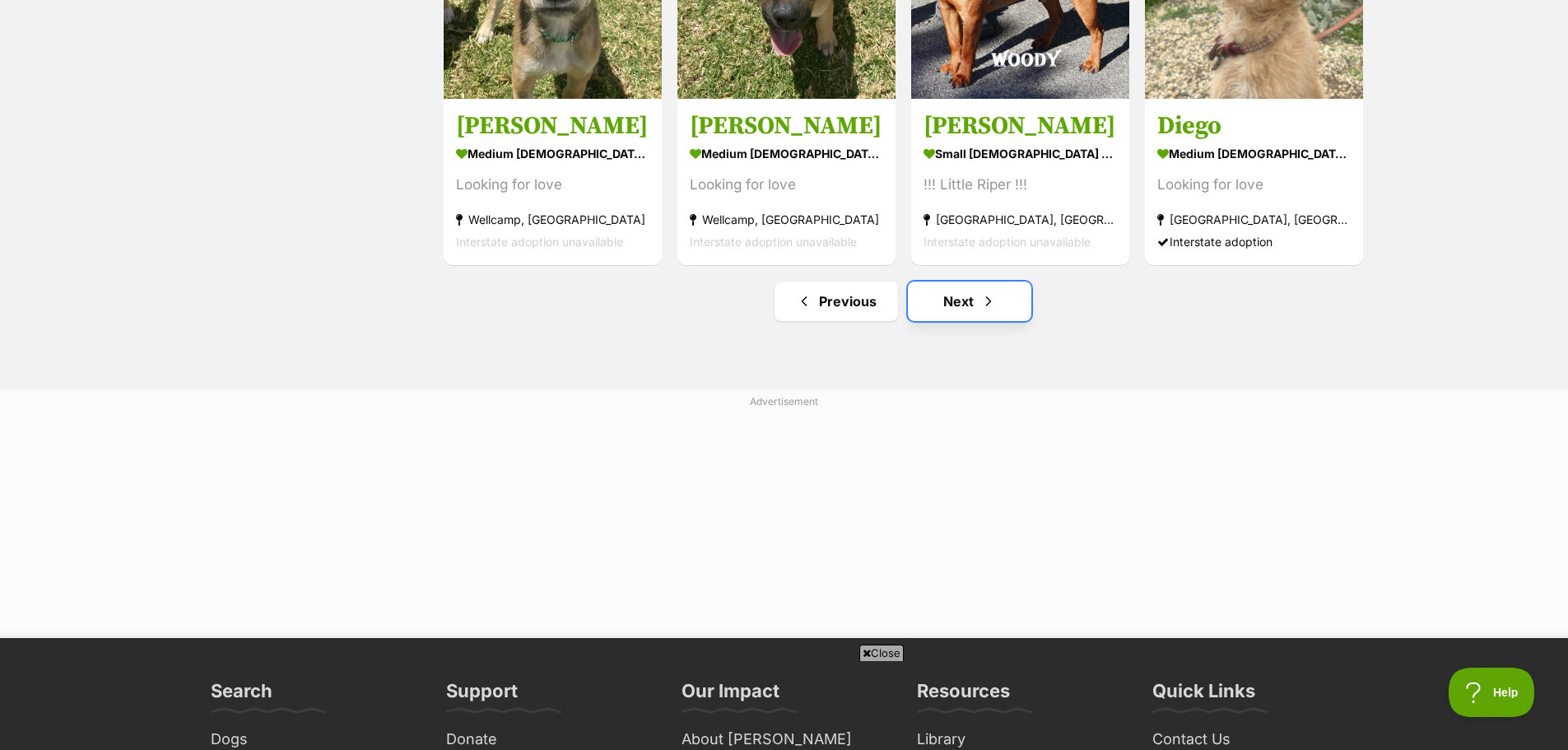
click at [954, 301] on link "Next" at bounding box center [970, 301] width 124 height 39
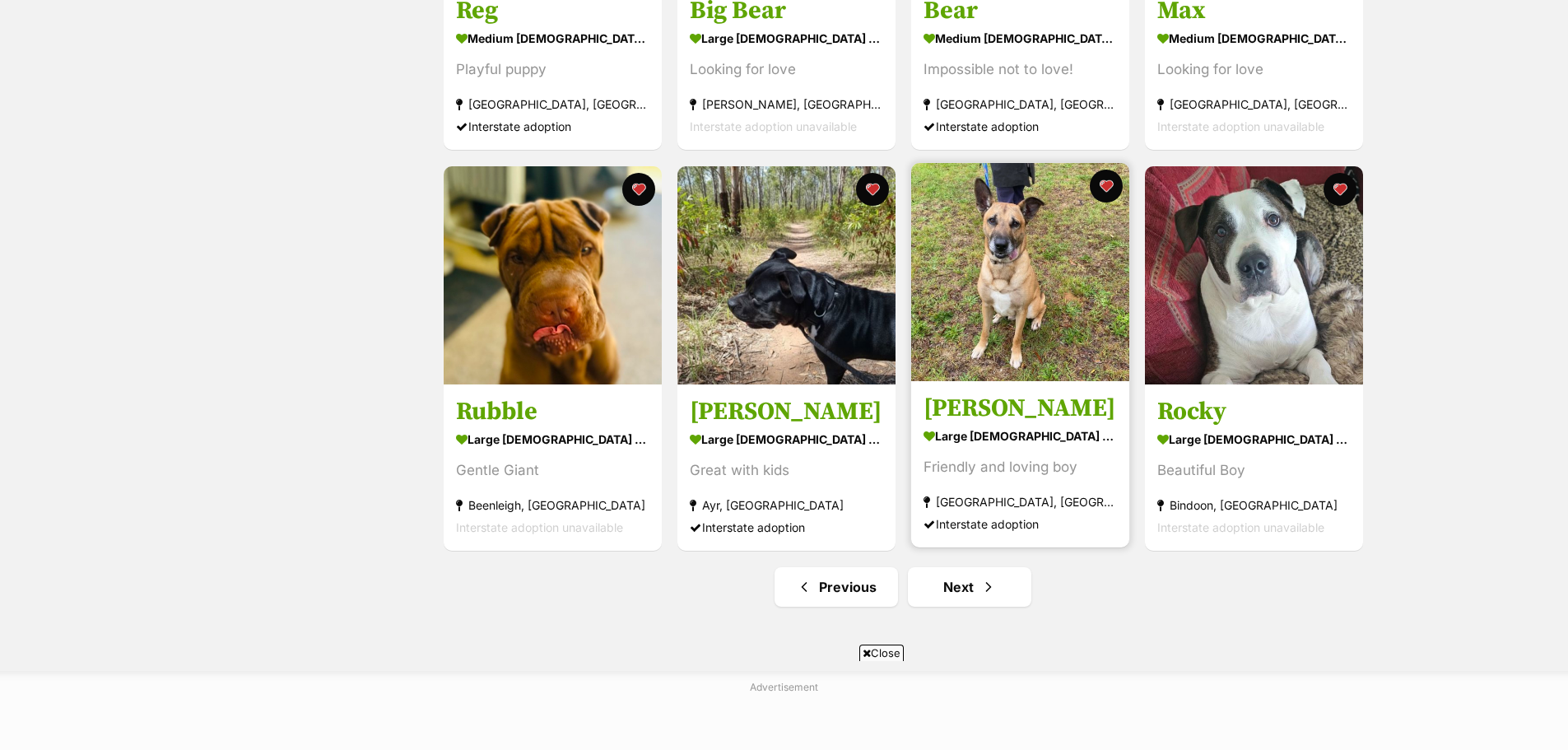
scroll to position [1810, 0]
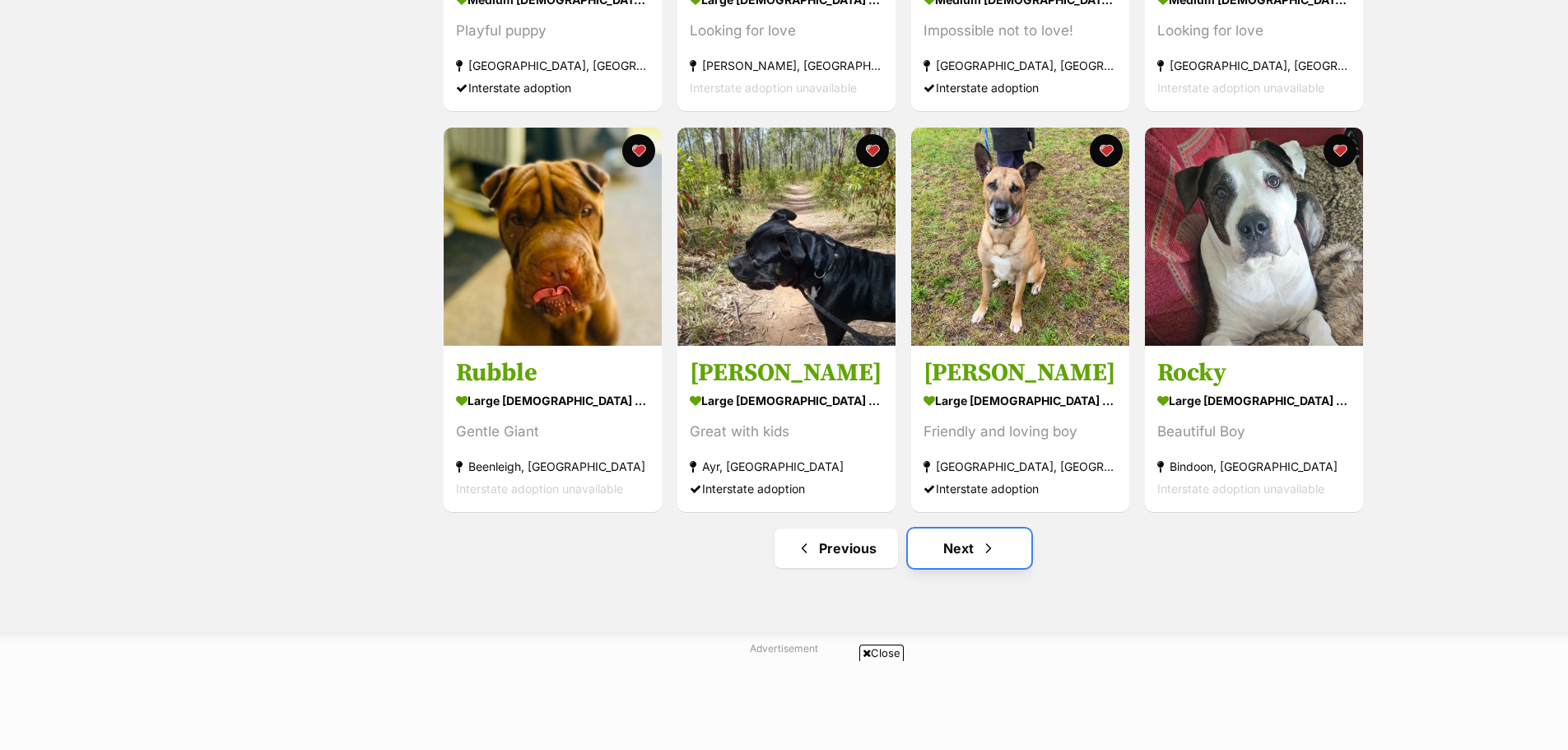
click at [954, 562] on link "Next" at bounding box center [970, 548] width 124 height 39
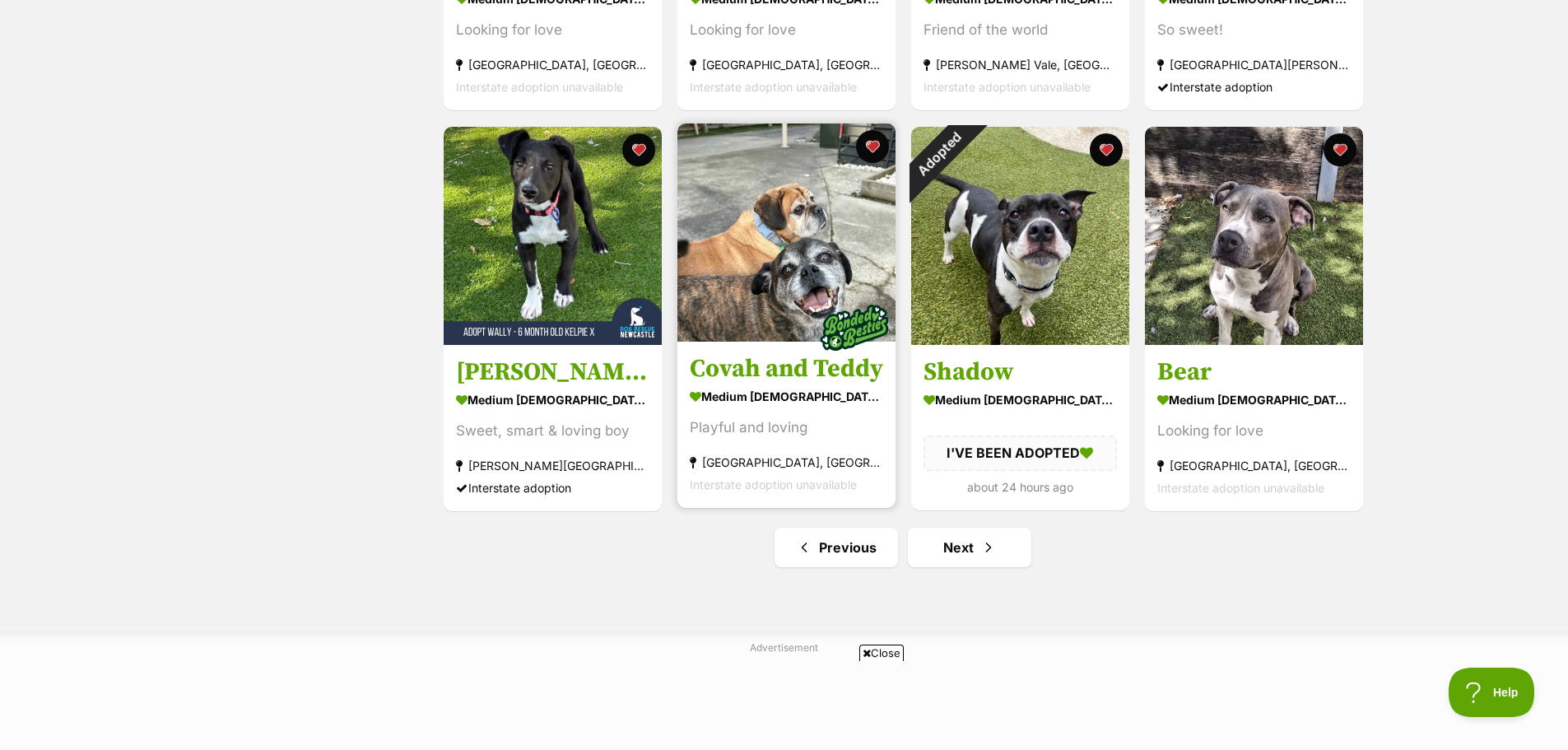
scroll to position [1810, 0]
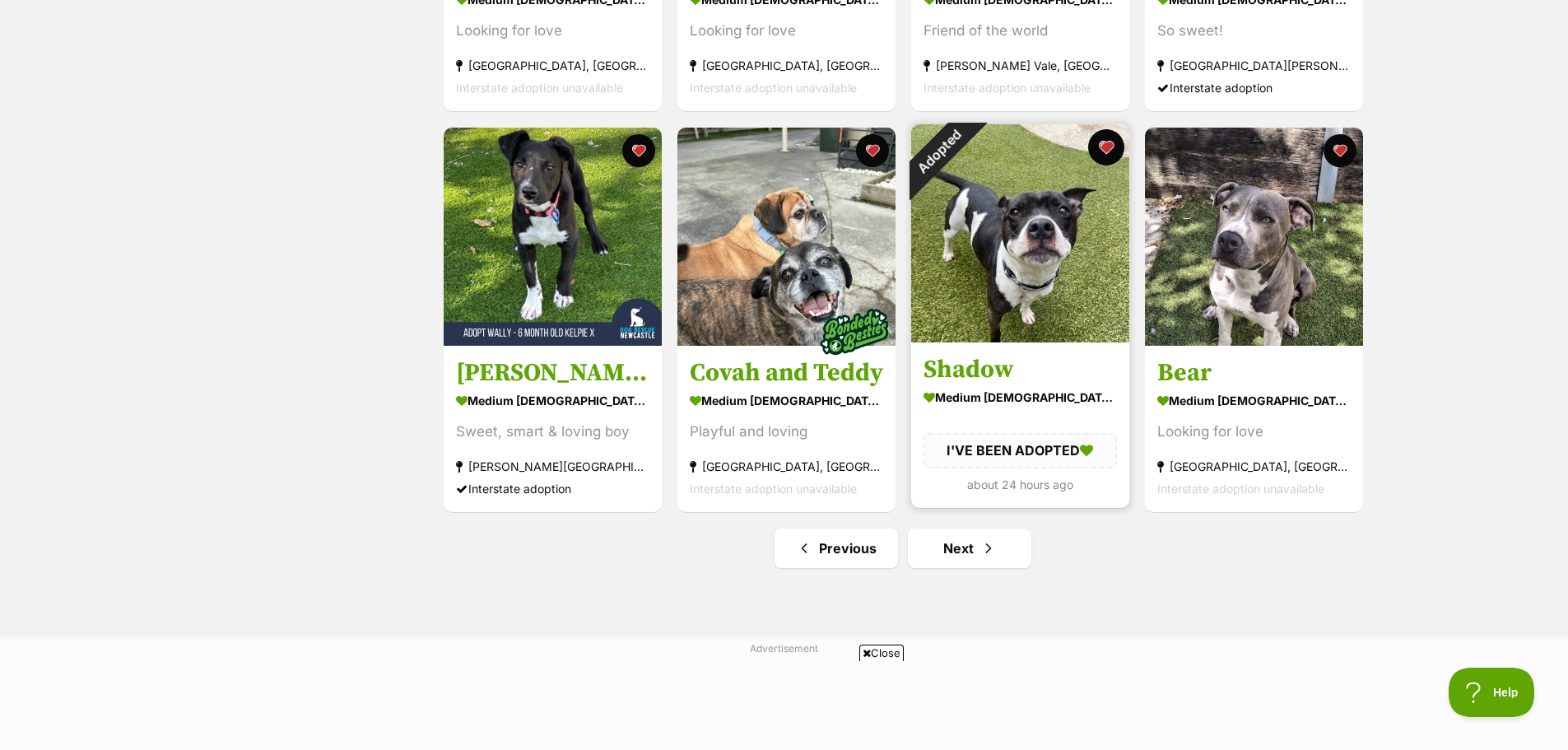
click at [1099, 153] on button "favourite" at bounding box center [1106, 147] width 37 height 37
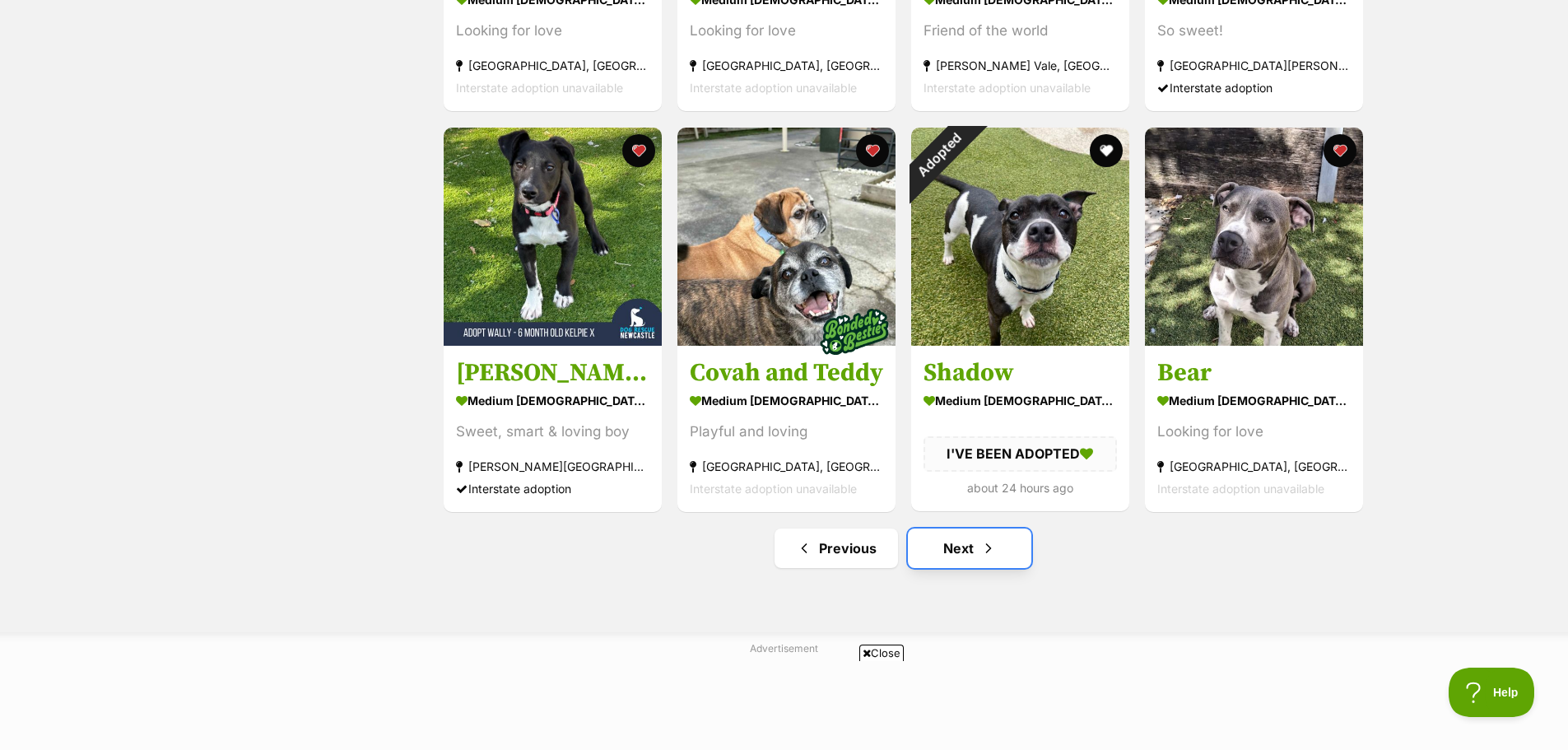
click at [967, 558] on link "Next" at bounding box center [970, 548] width 124 height 39
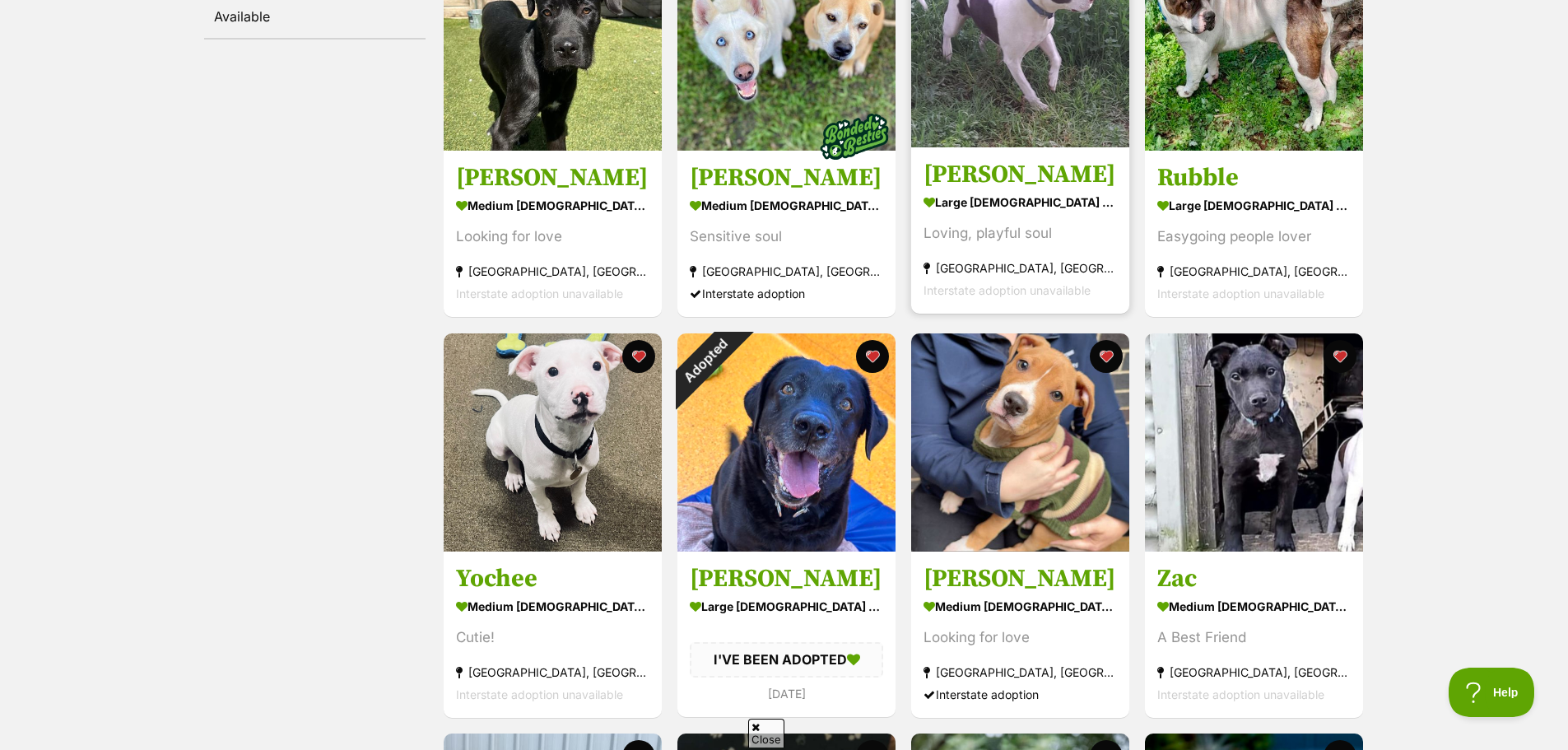
scroll to position [412, 0]
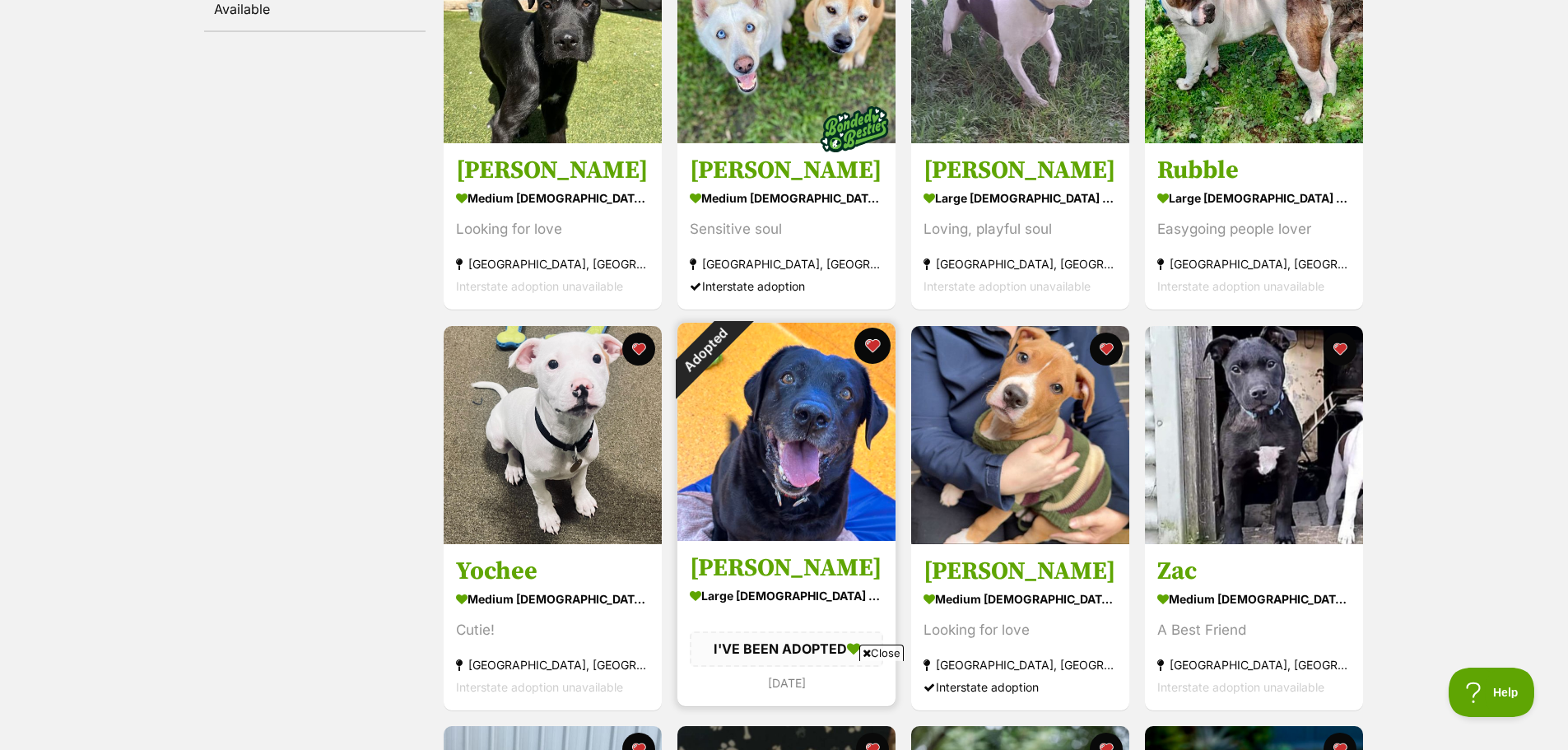
click at [872, 350] on button "favourite" at bounding box center [873, 346] width 37 height 37
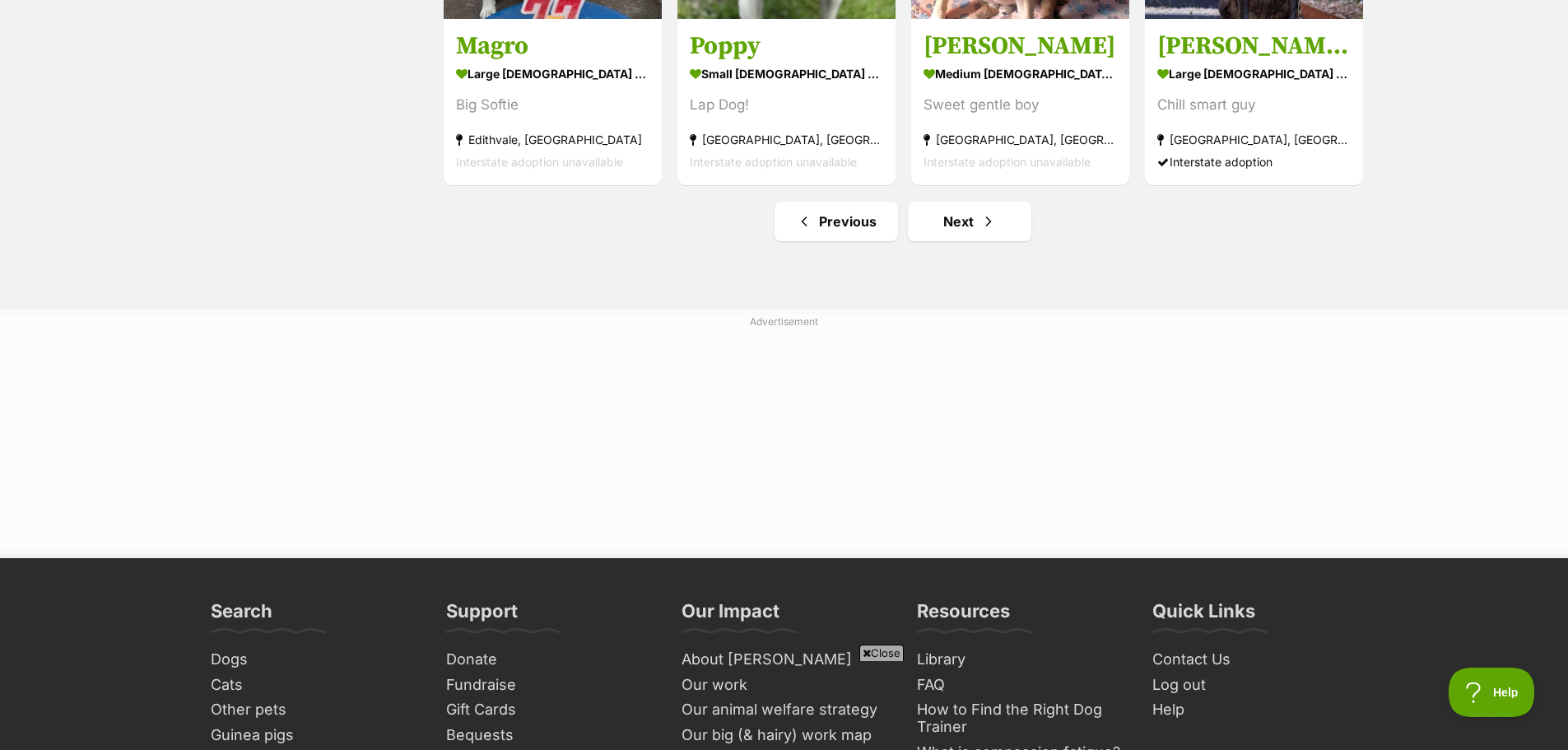
scroll to position [2139, 0]
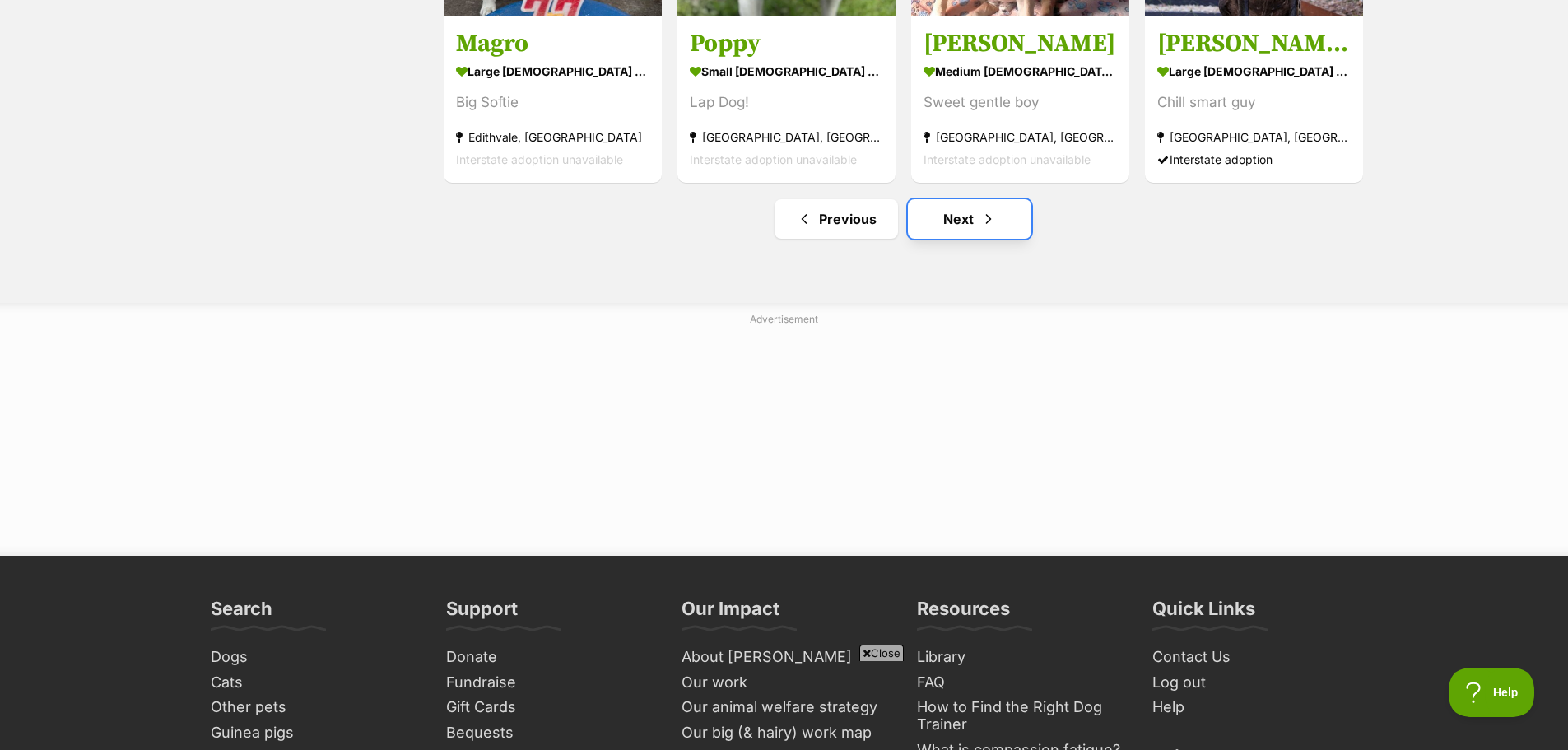
click at [966, 222] on link "Next" at bounding box center [970, 218] width 124 height 39
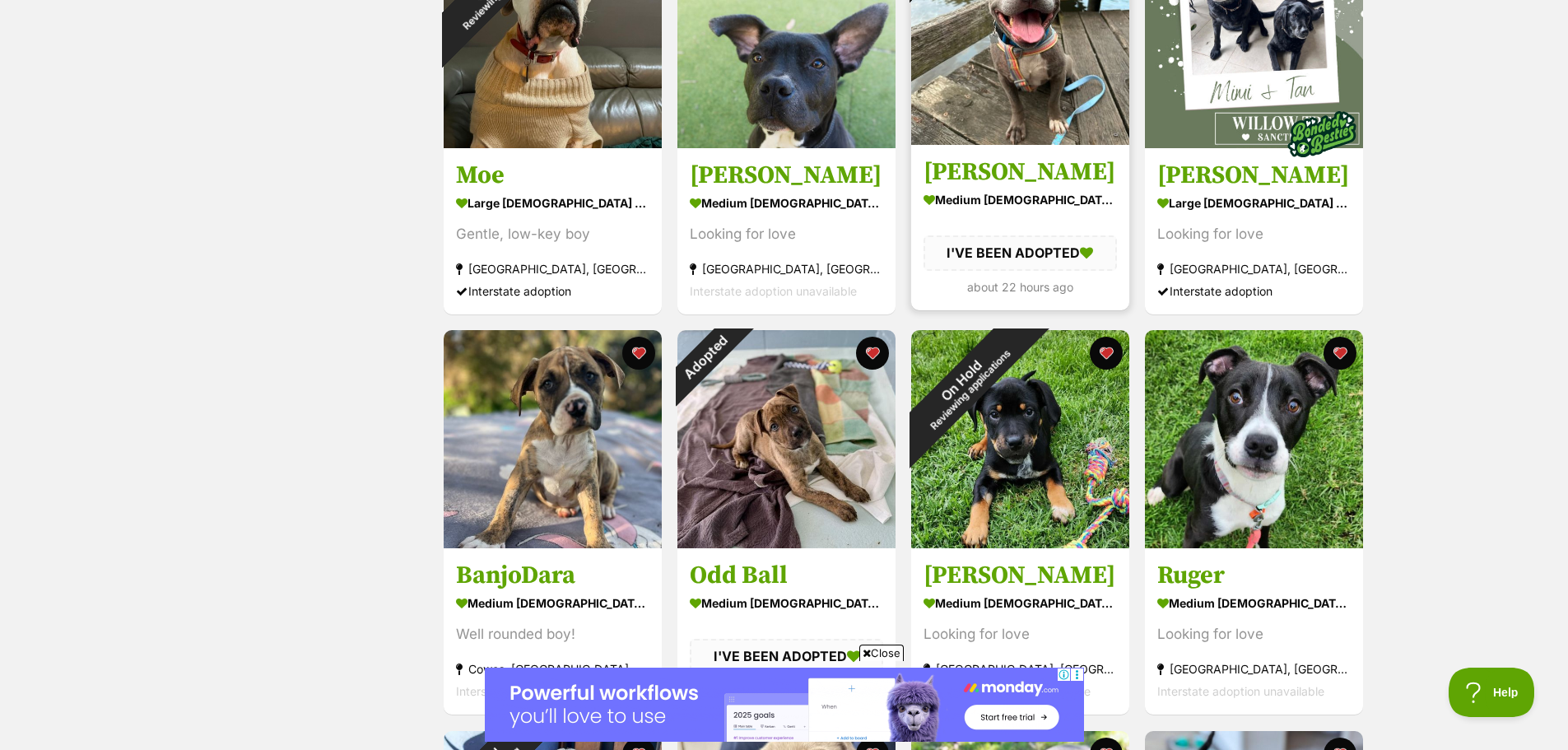
scroll to position [1234, 0]
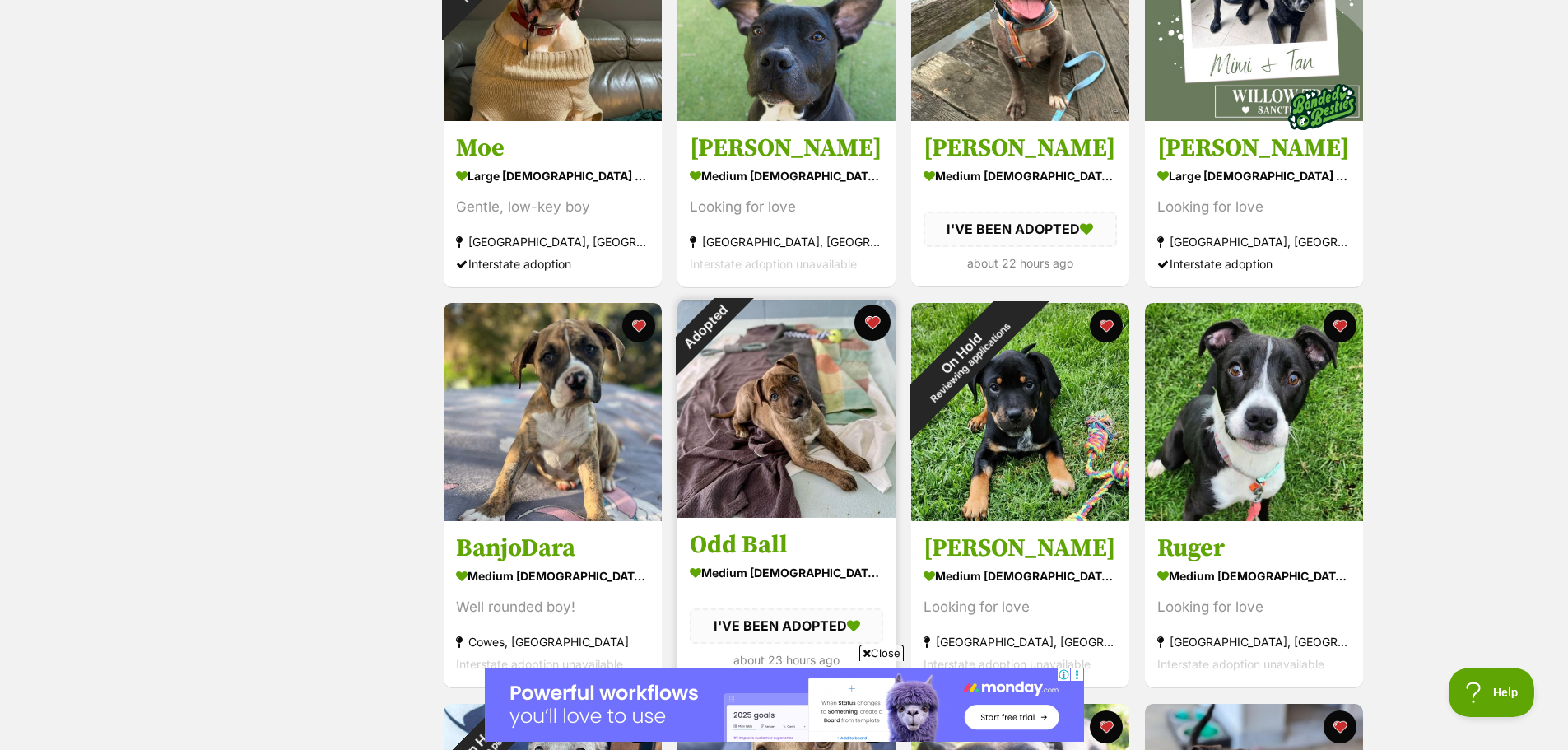
click at [880, 324] on button "favourite" at bounding box center [873, 323] width 37 height 37
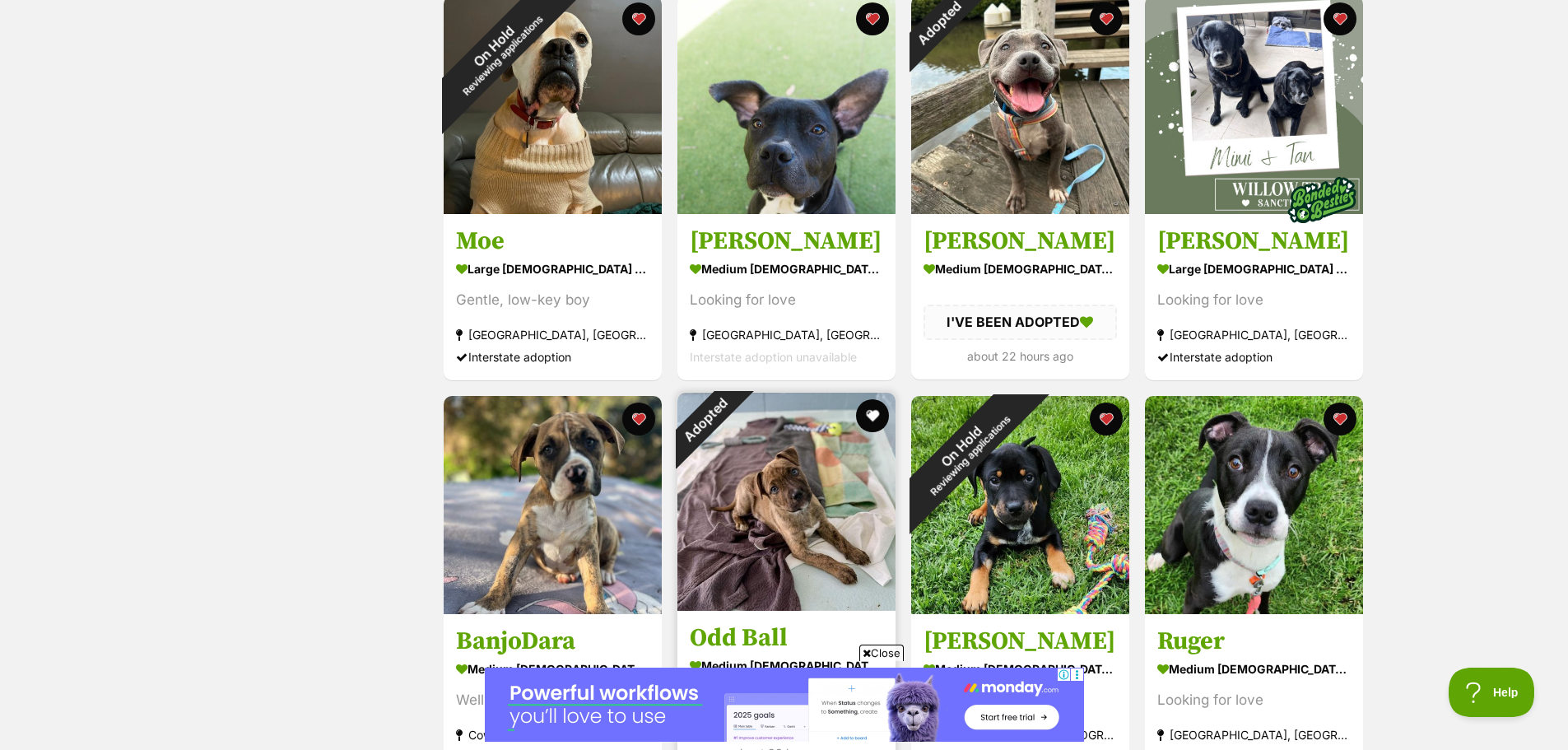
scroll to position [987, 0]
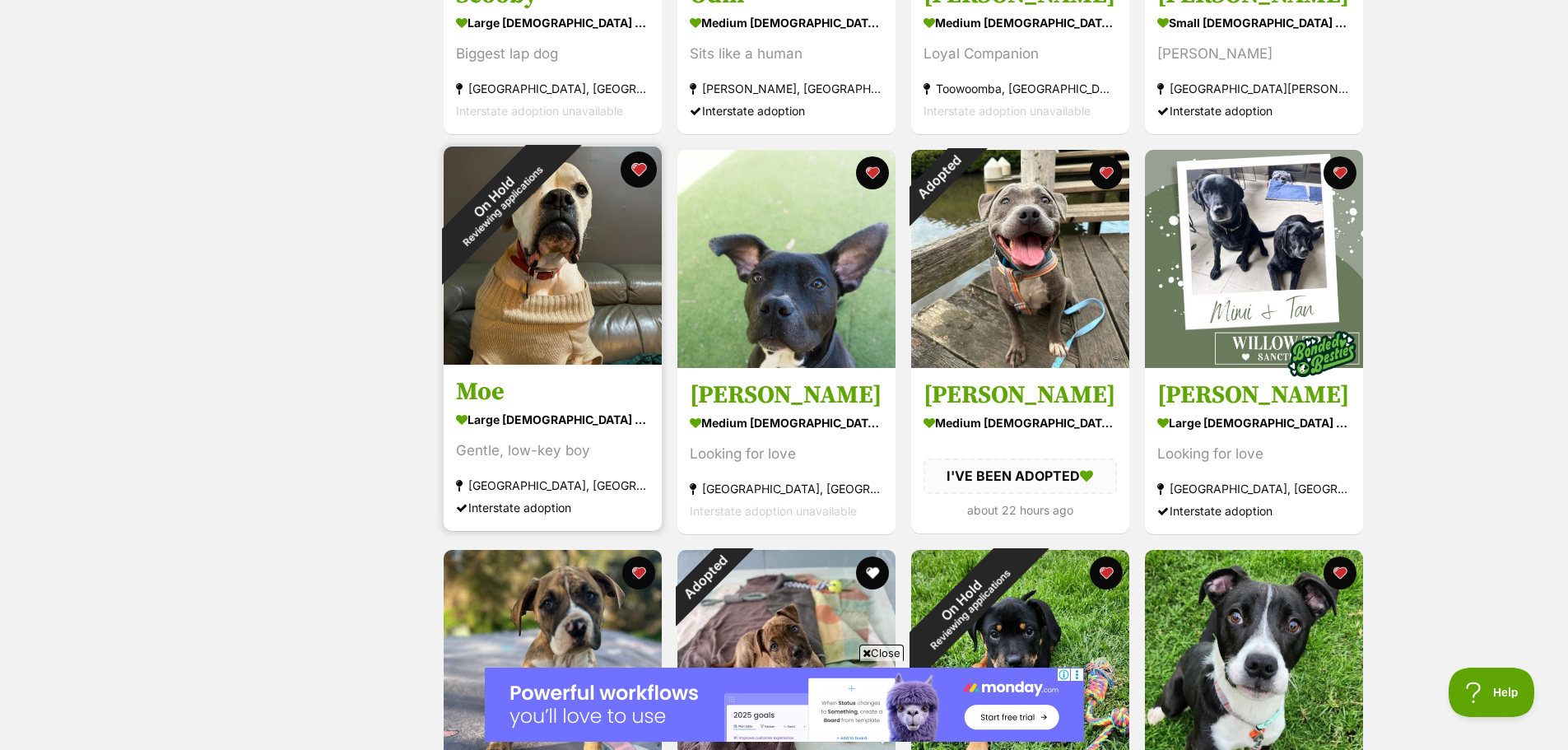
click at [639, 167] on button "favourite" at bounding box center [639, 170] width 37 height 37
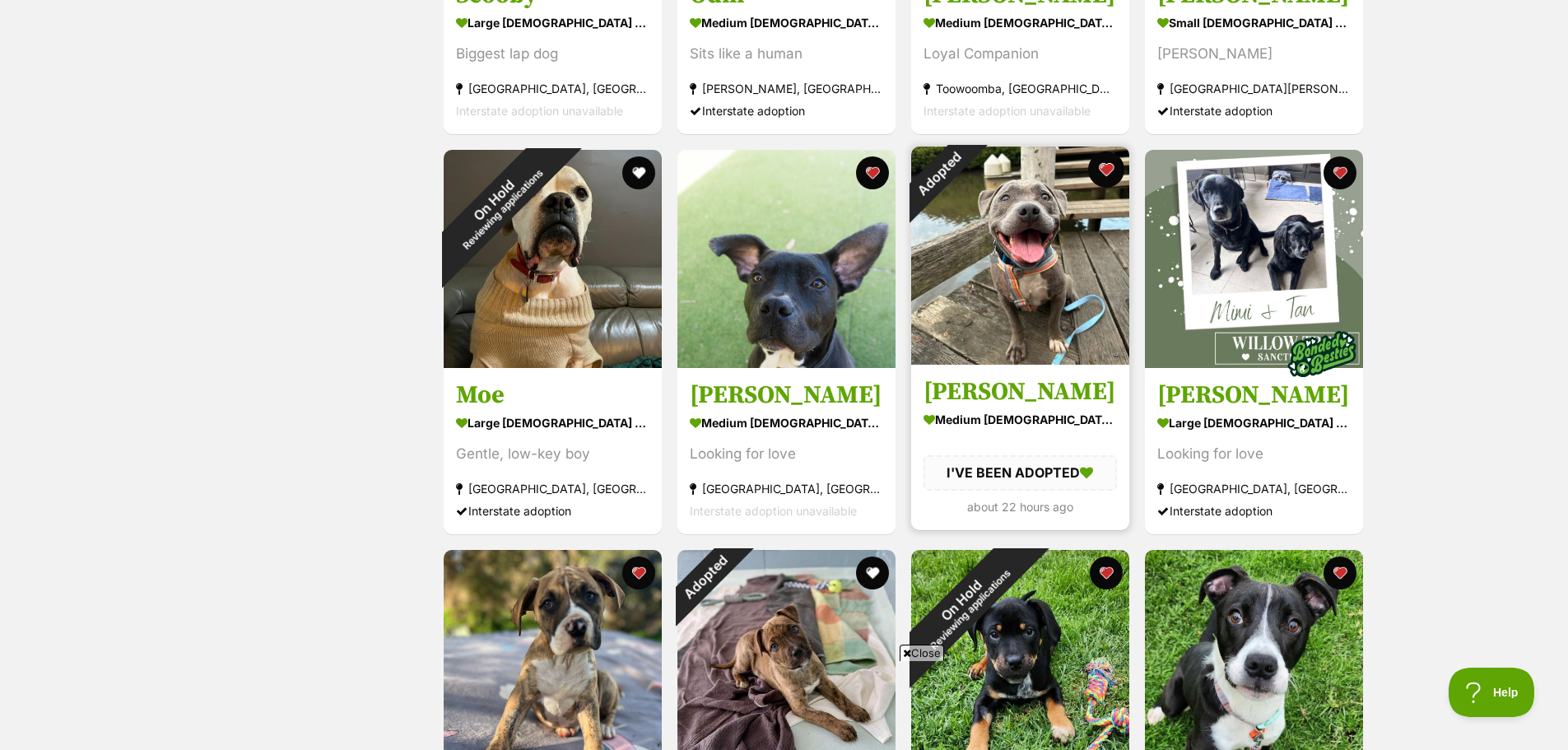
click at [1106, 174] on button "favourite" at bounding box center [1106, 170] width 37 height 37
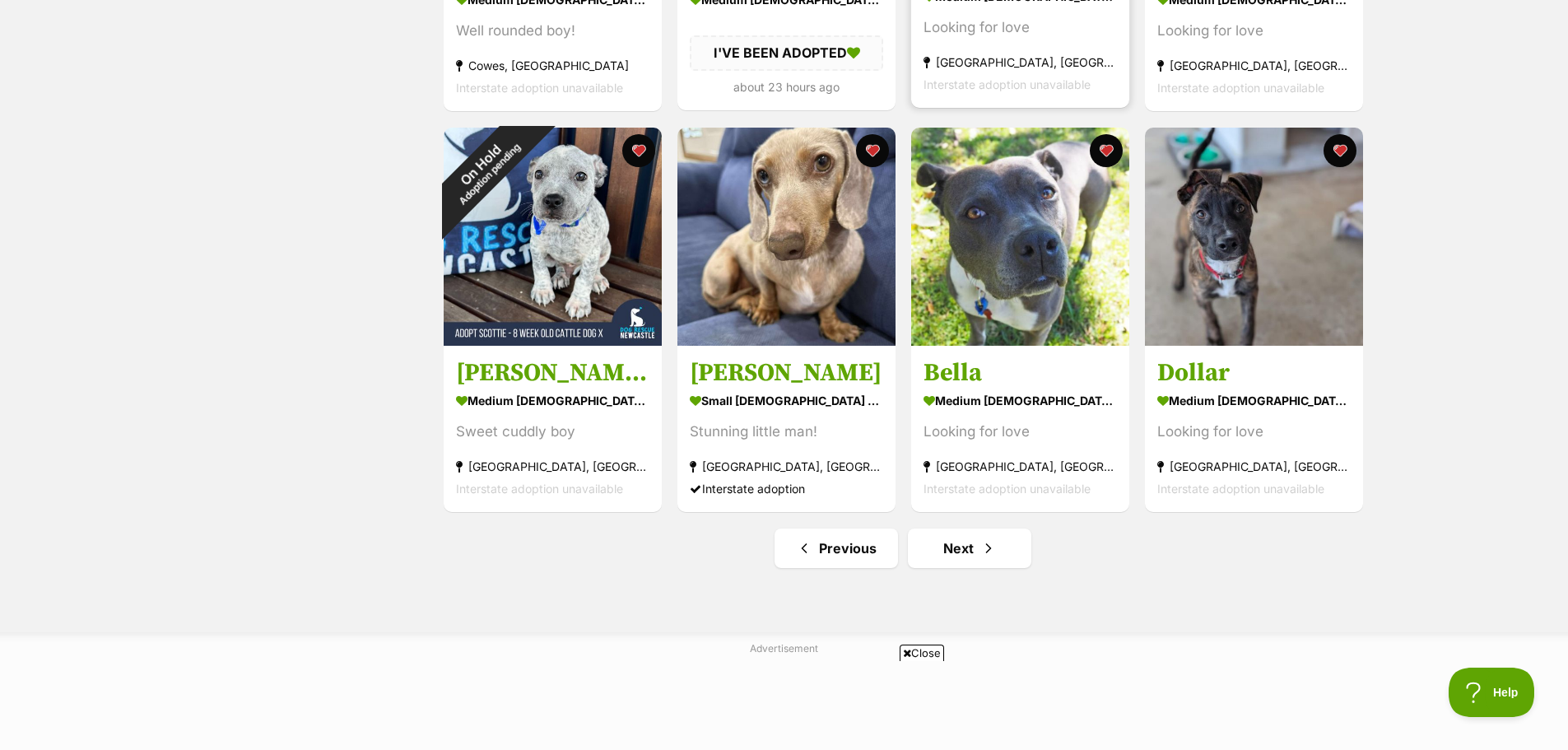
scroll to position [1974, 0]
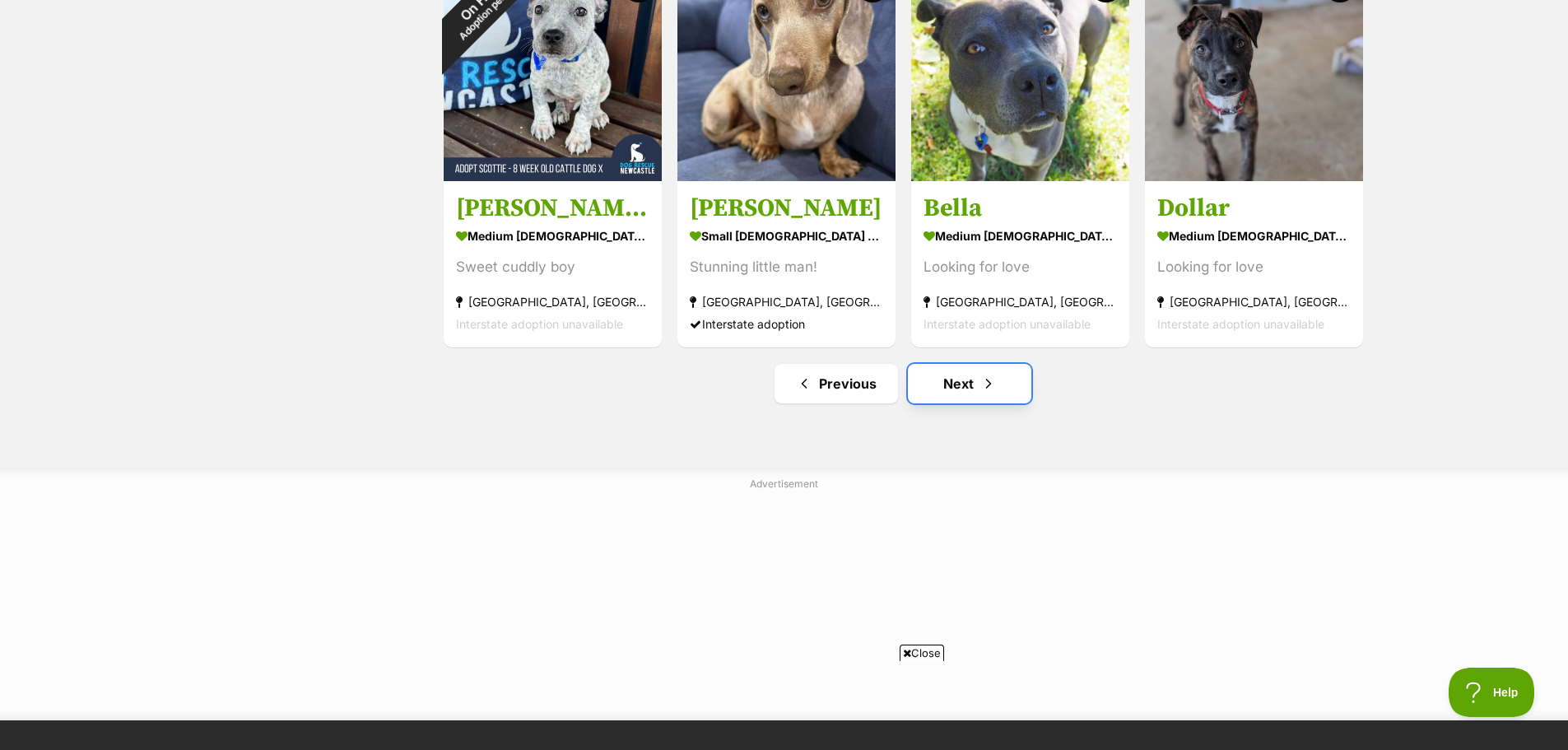
click at [960, 385] on link "Next" at bounding box center [970, 383] width 124 height 39
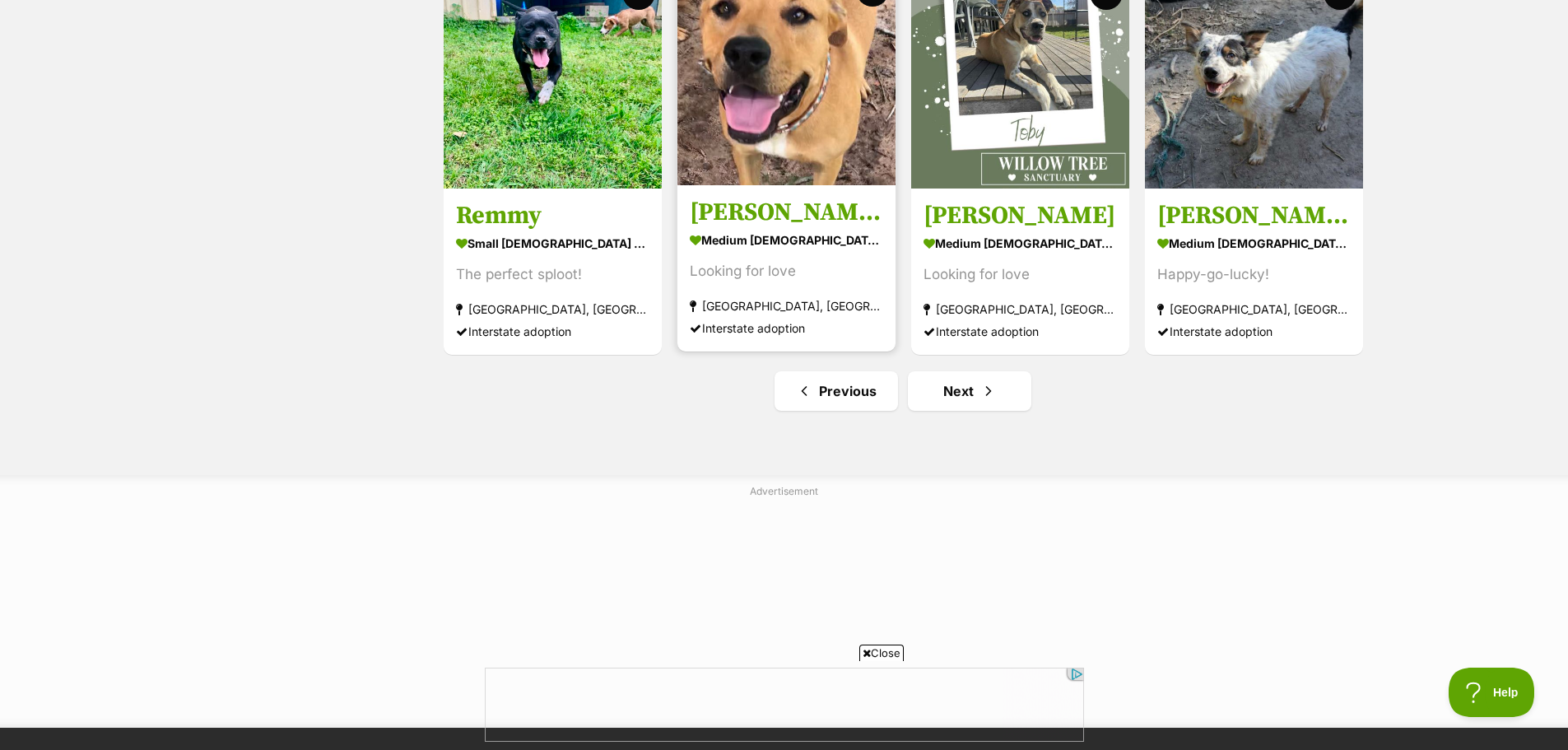
scroll to position [2057, 0]
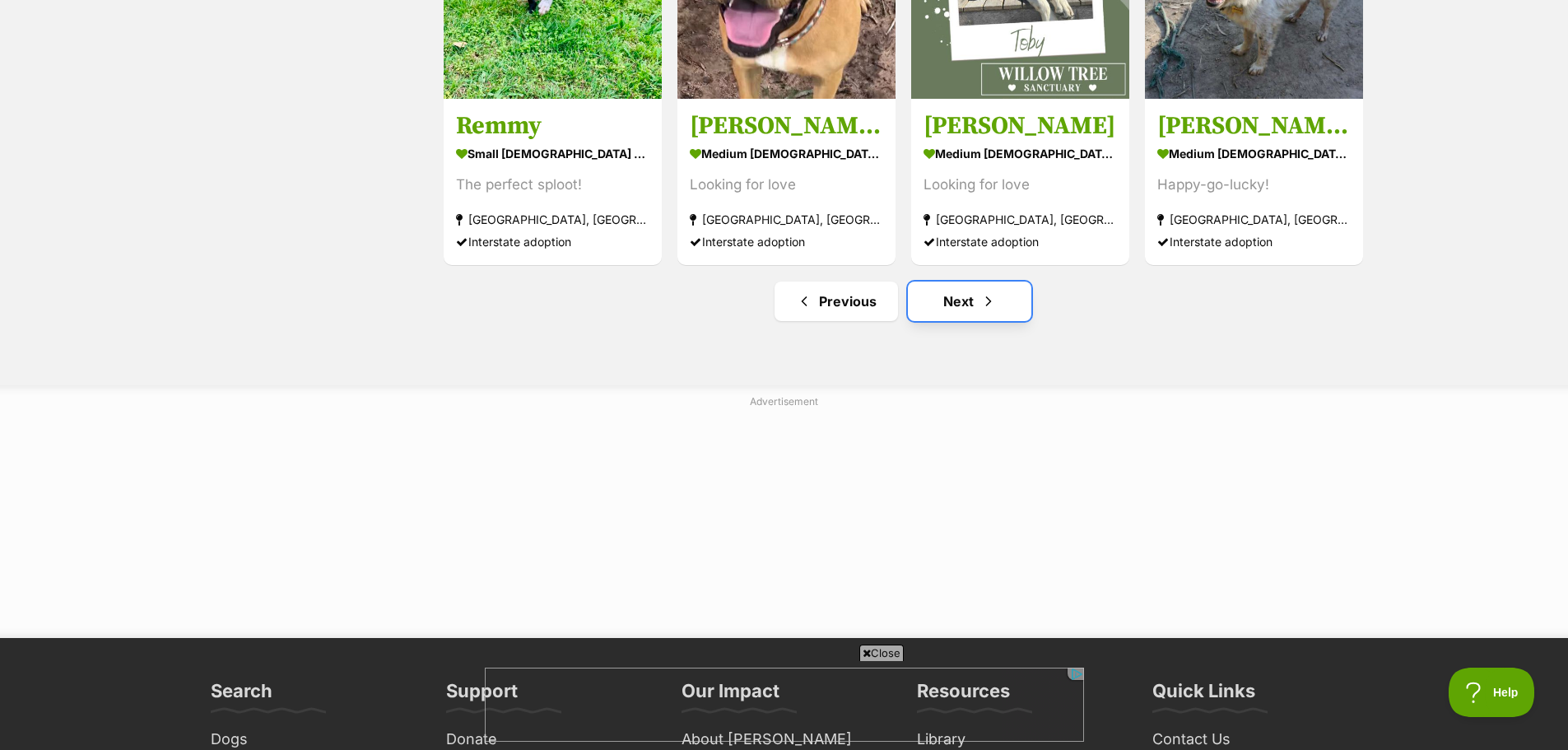
click at [989, 306] on span "Next page" at bounding box center [989, 301] width 17 height 20
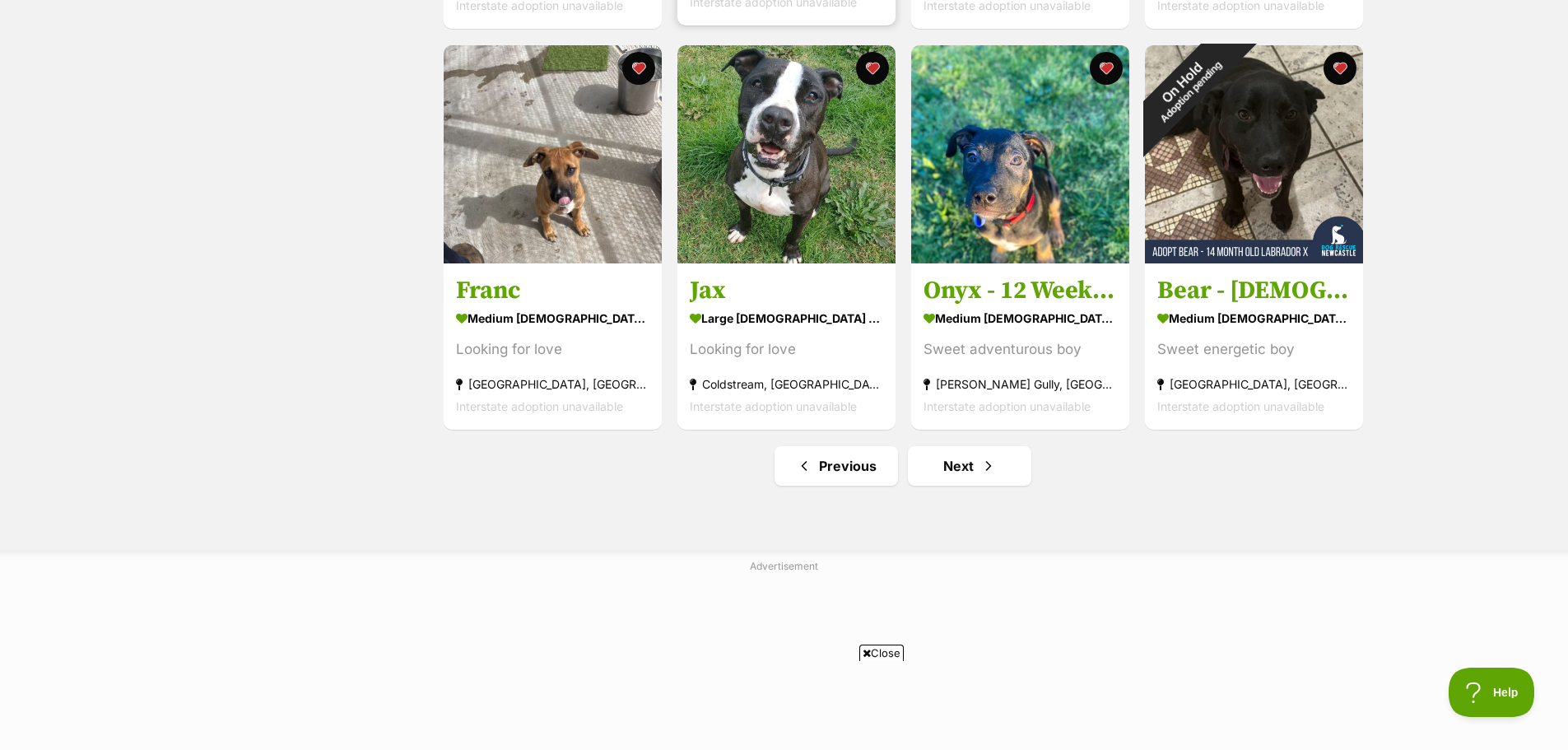
scroll to position [1974, 0]
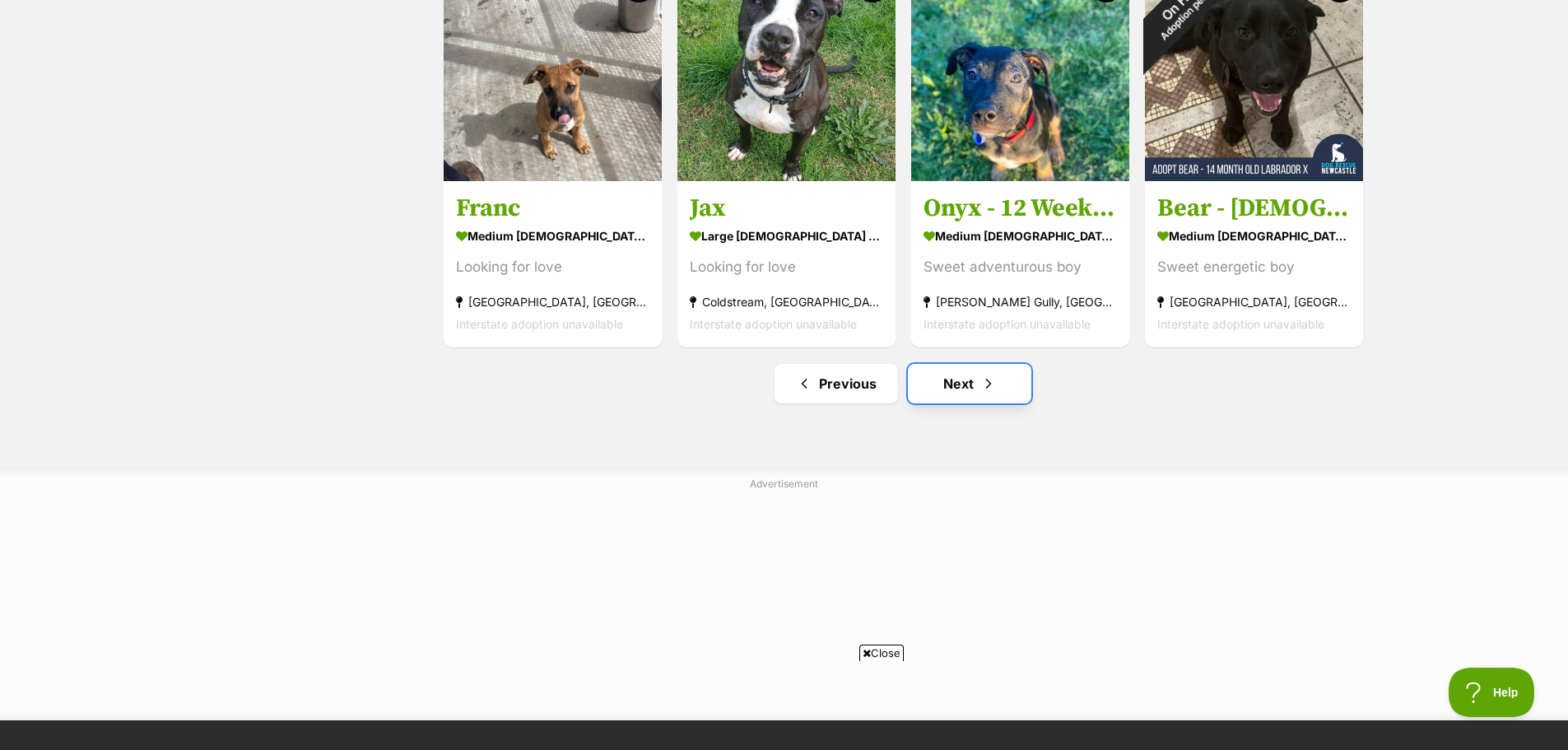
click at [964, 383] on link "Next" at bounding box center [970, 383] width 124 height 39
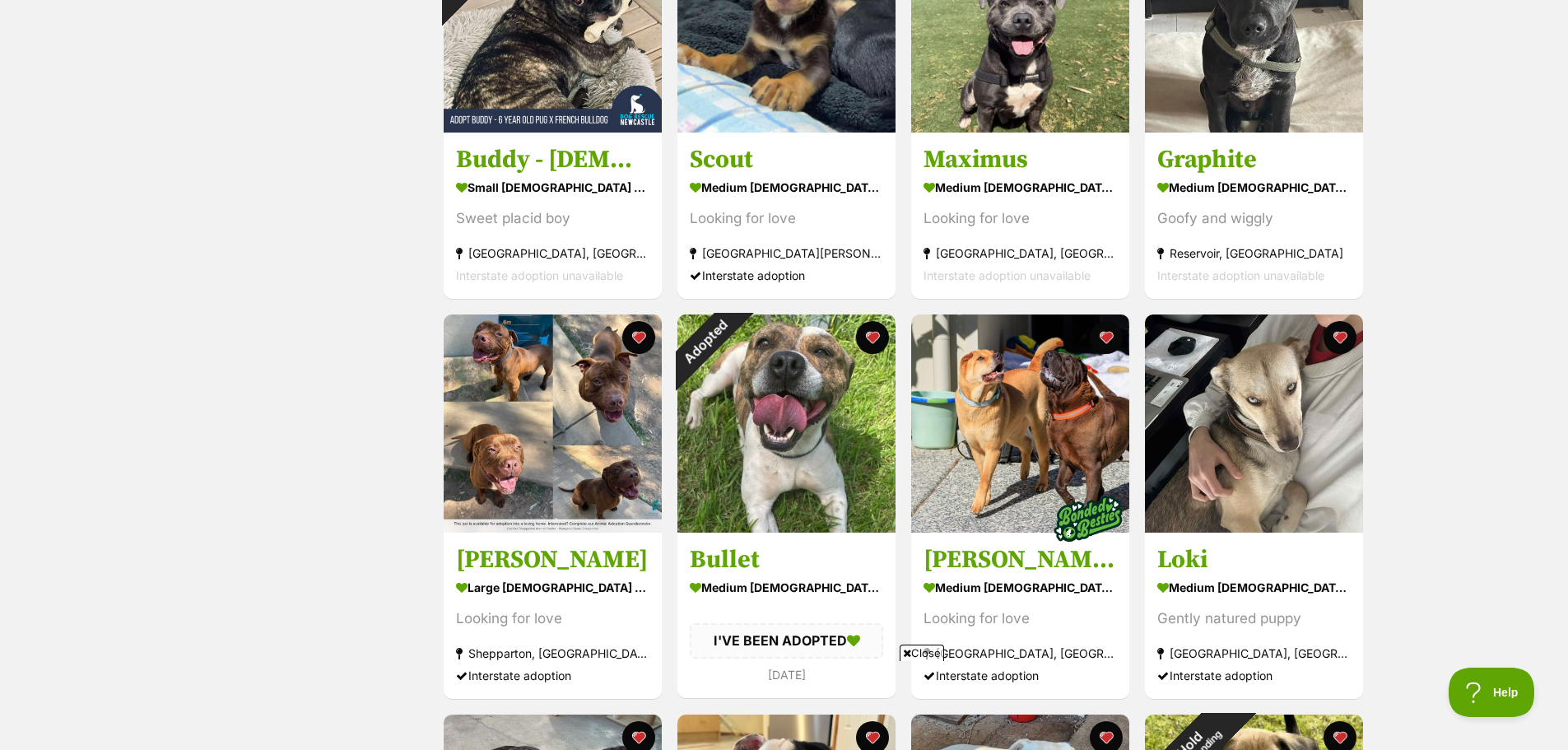
scroll to position [905, 0]
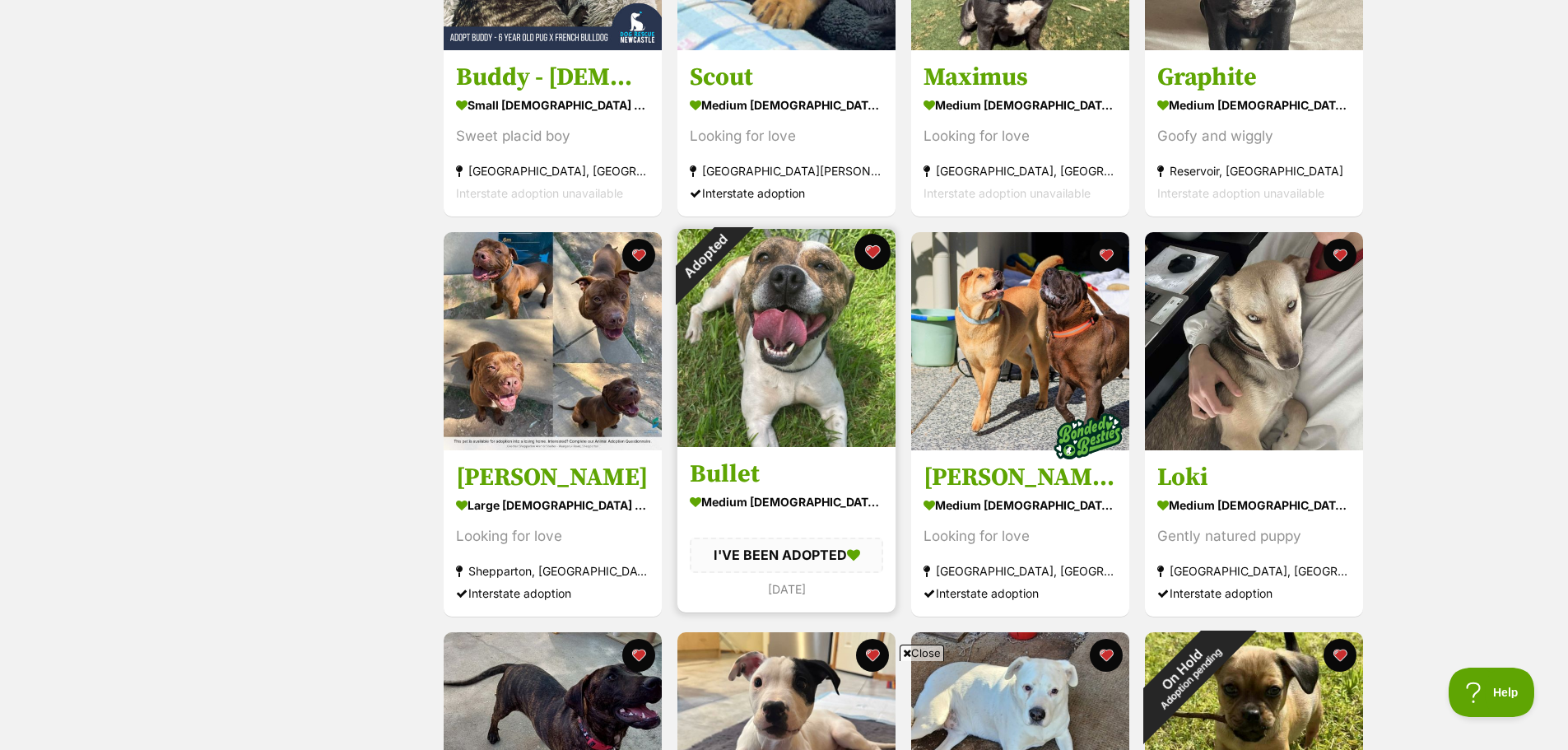
click at [880, 257] on button "favourite" at bounding box center [873, 252] width 37 height 37
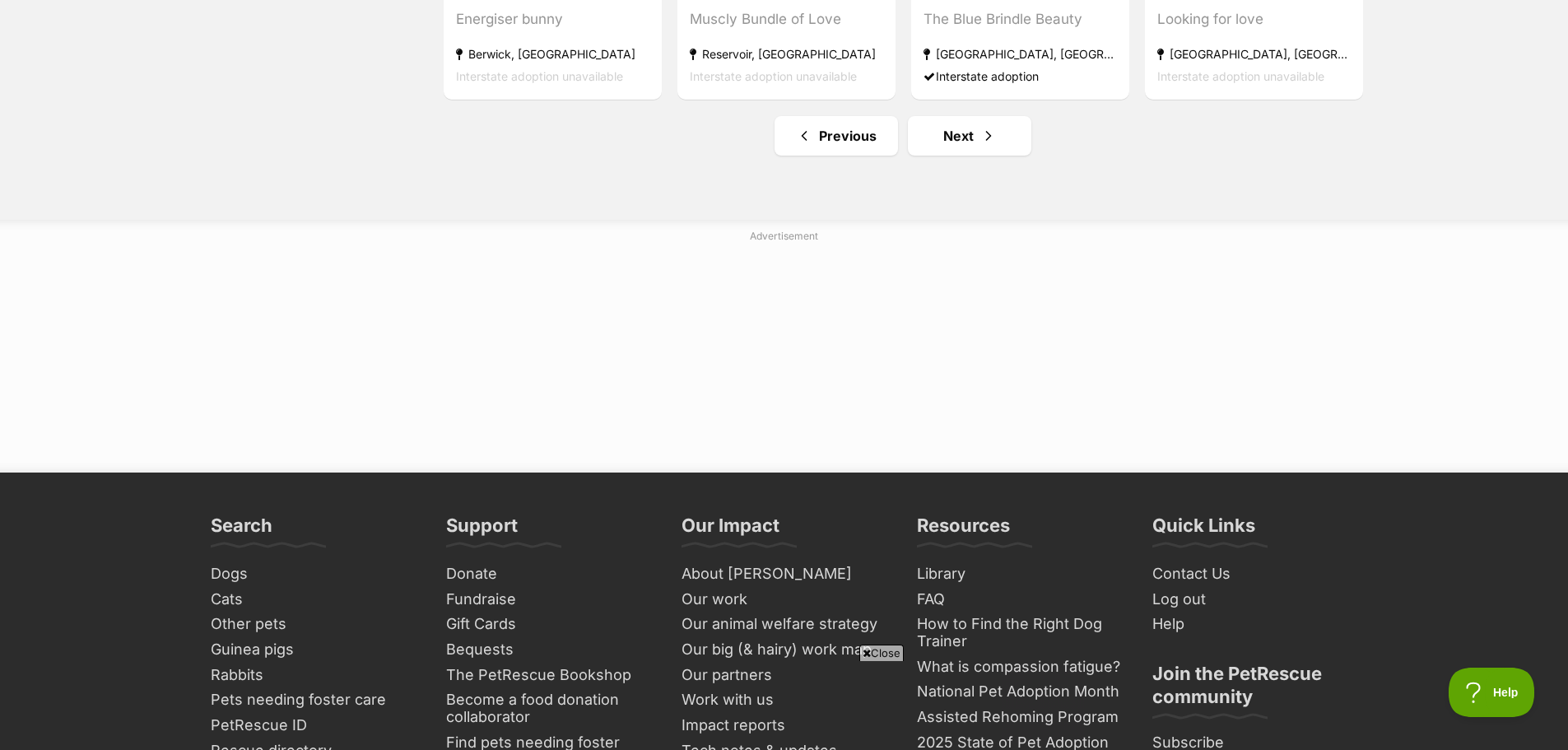
scroll to position [1892, 0]
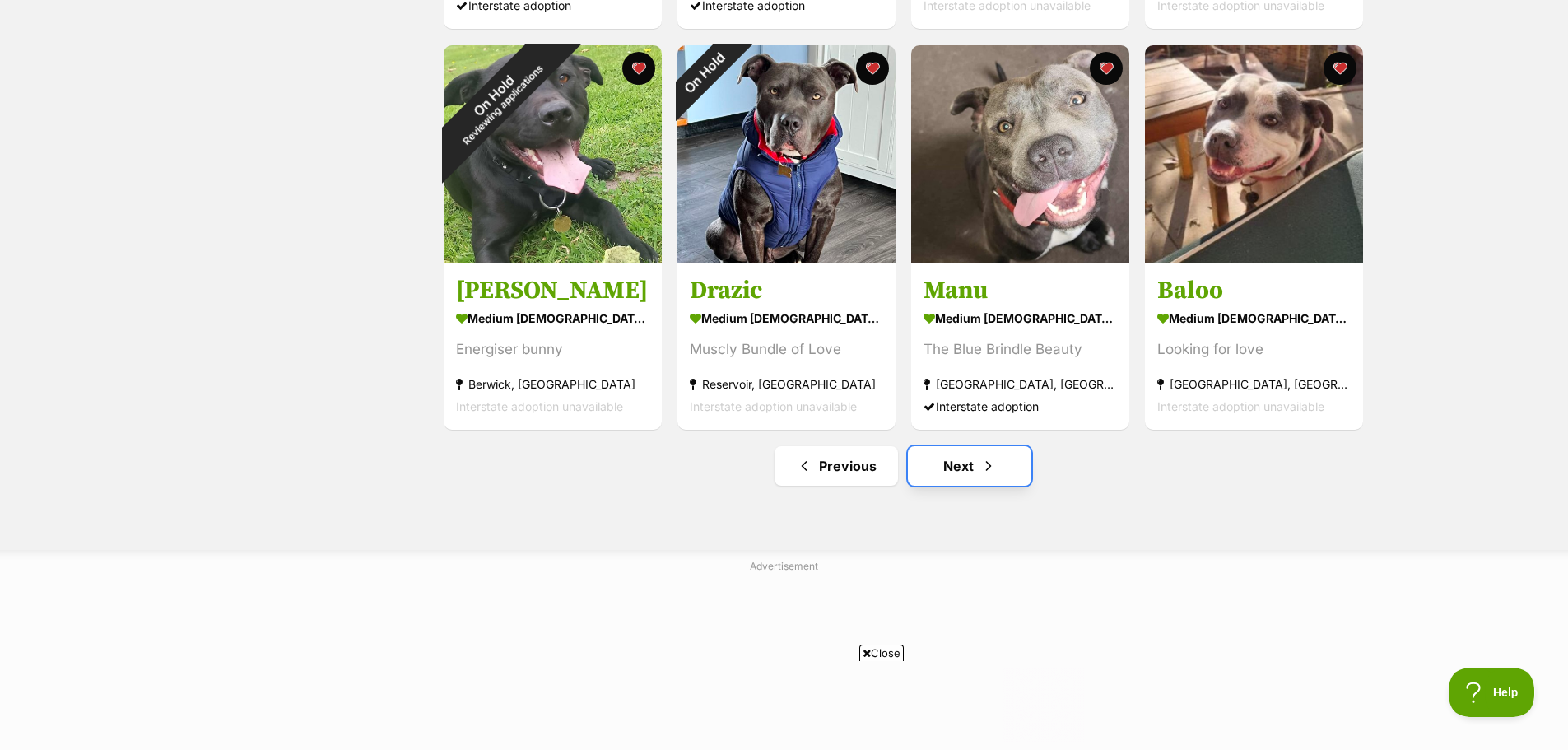
click at [953, 470] on link "Next" at bounding box center [970, 465] width 124 height 39
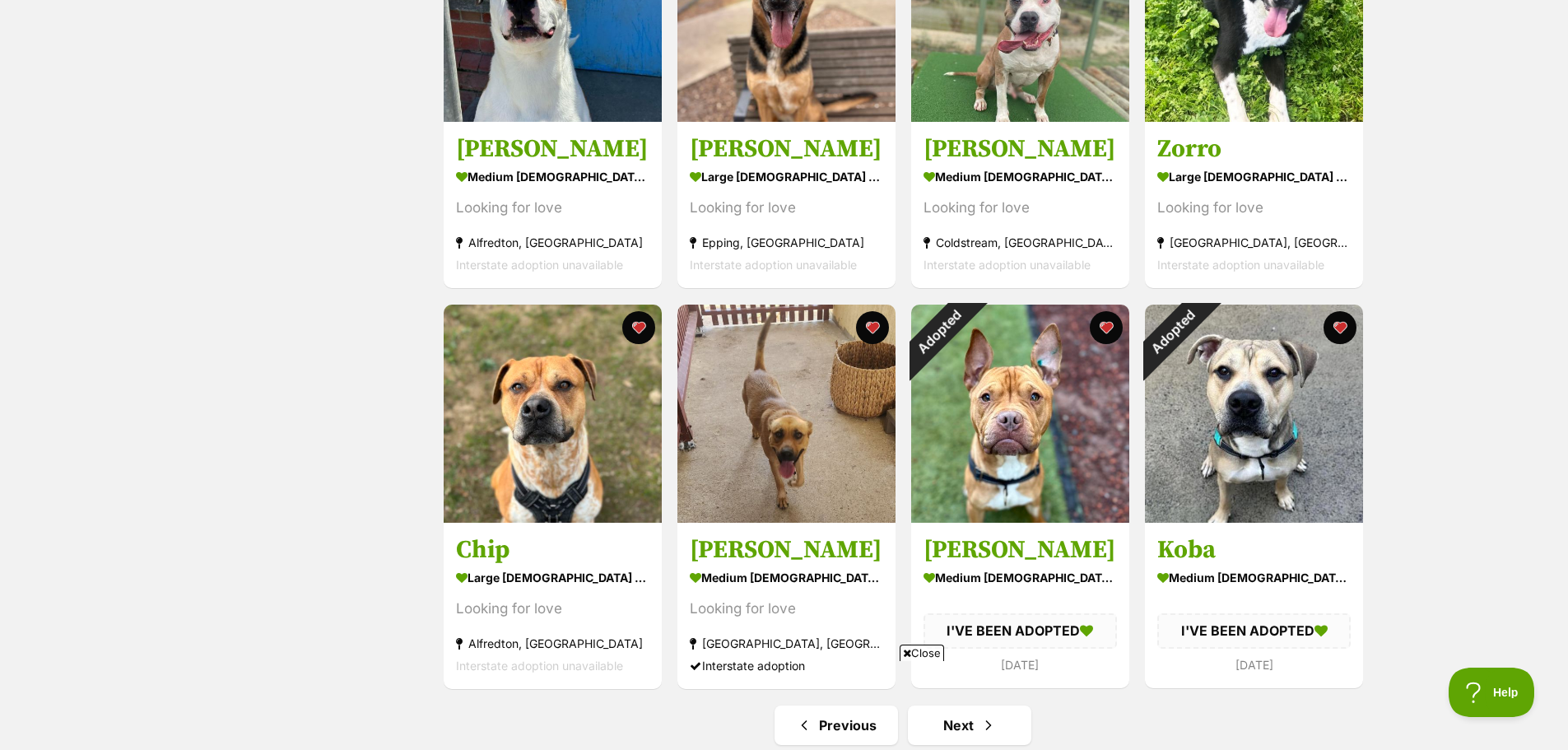
scroll to position [1728, 0]
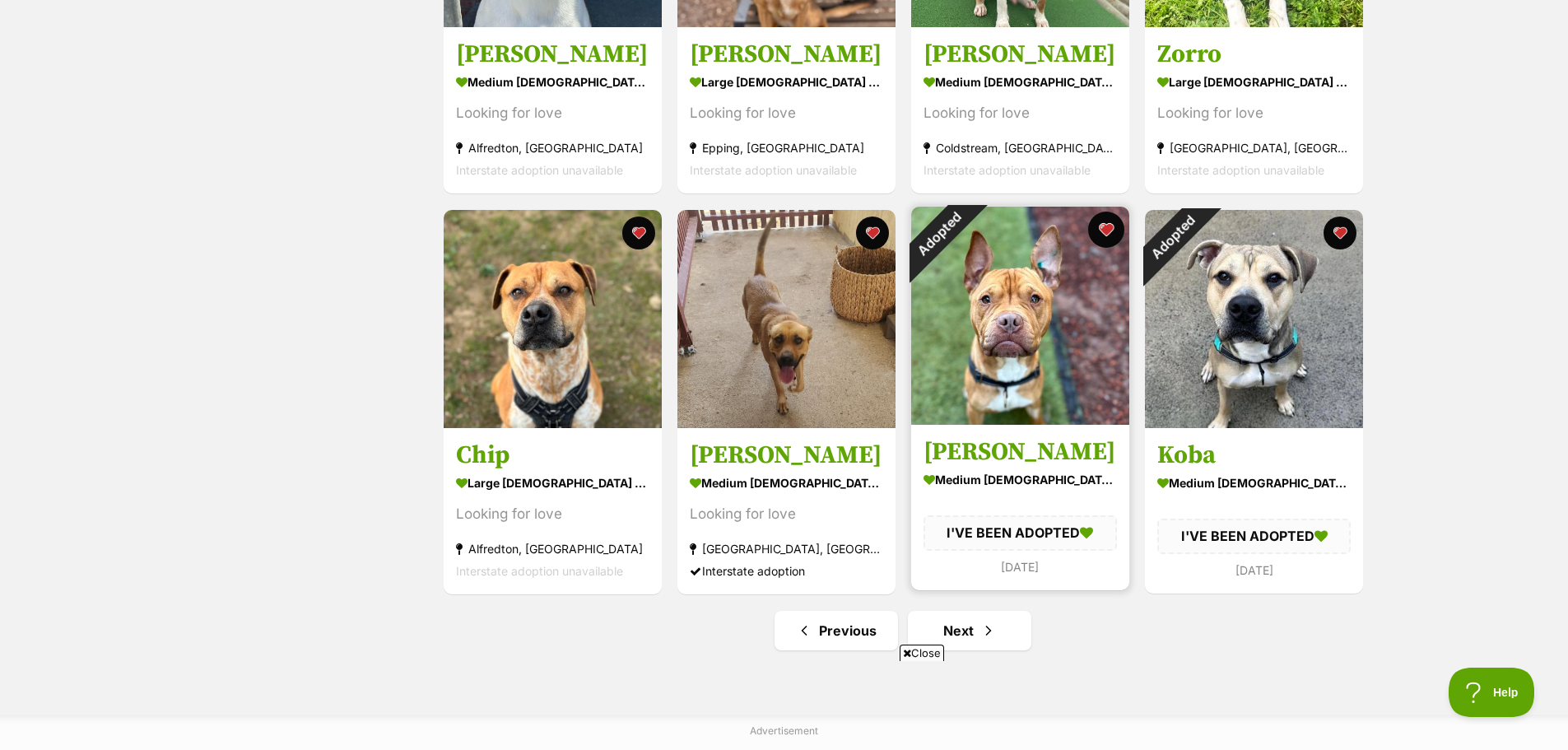
click at [1106, 235] on button "favourite" at bounding box center [1106, 229] width 37 height 37
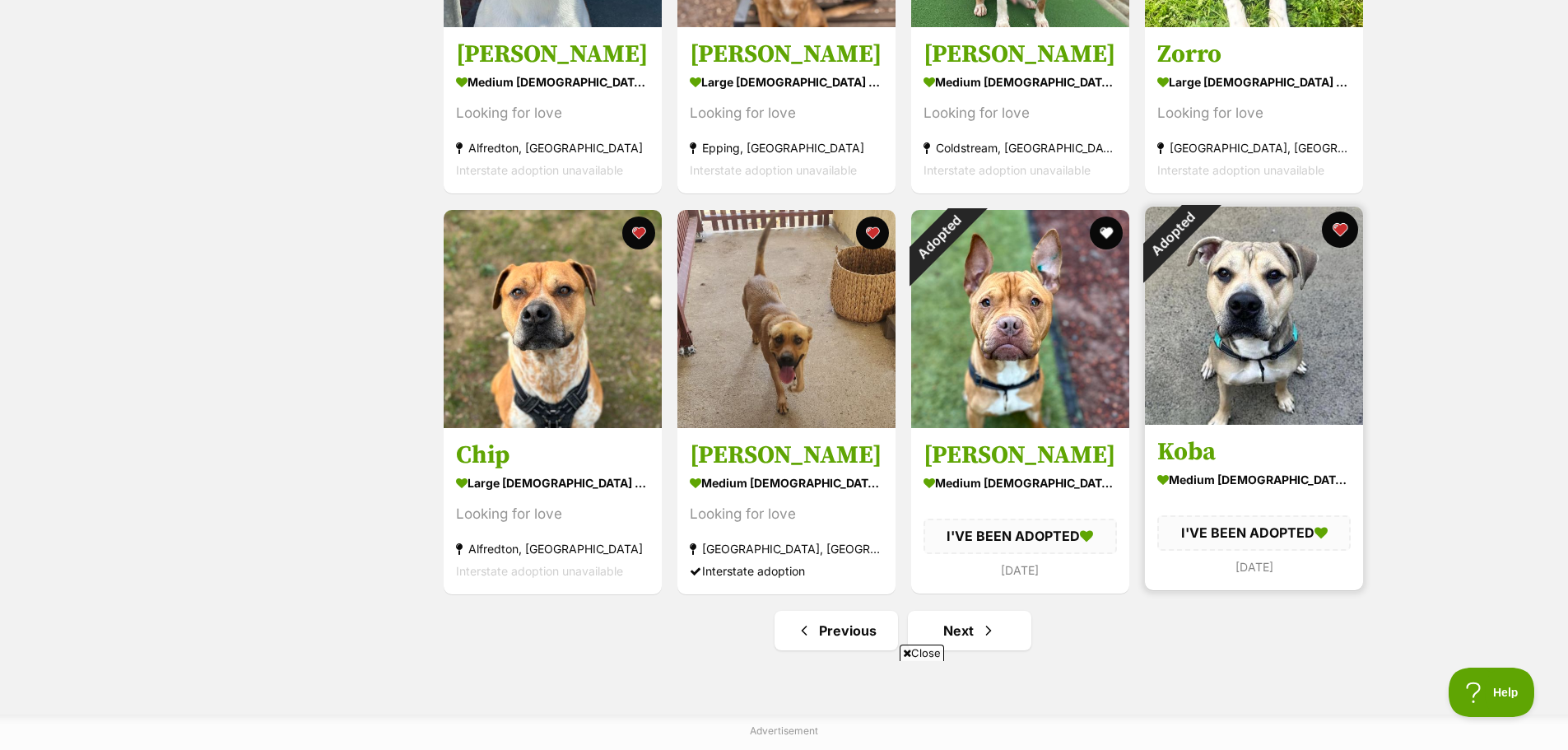
click at [1338, 230] on button "favourite" at bounding box center [1340, 229] width 37 height 37
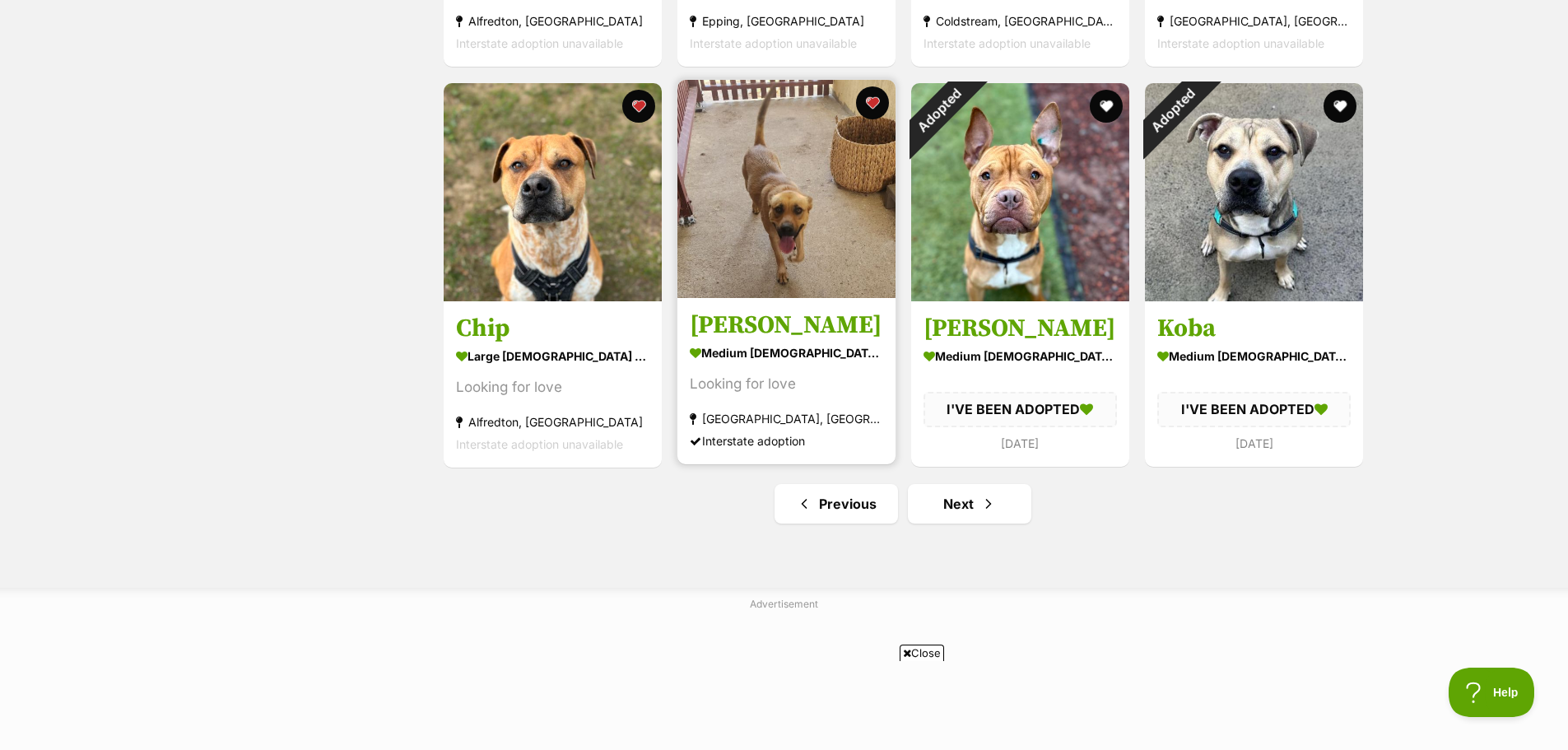
scroll to position [1974, 0]
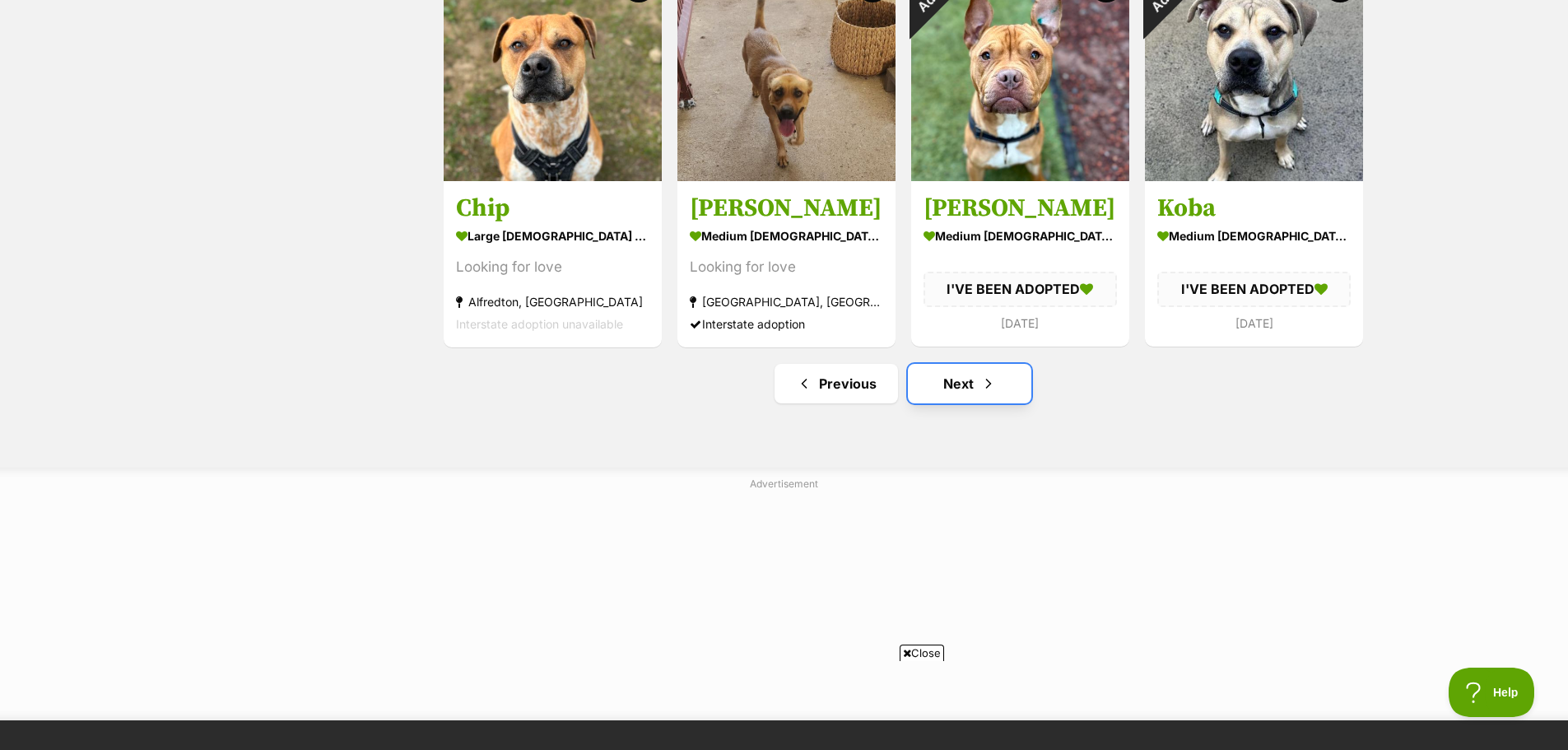
click at [967, 388] on link "Next" at bounding box center [970, 383] width 124 height 39
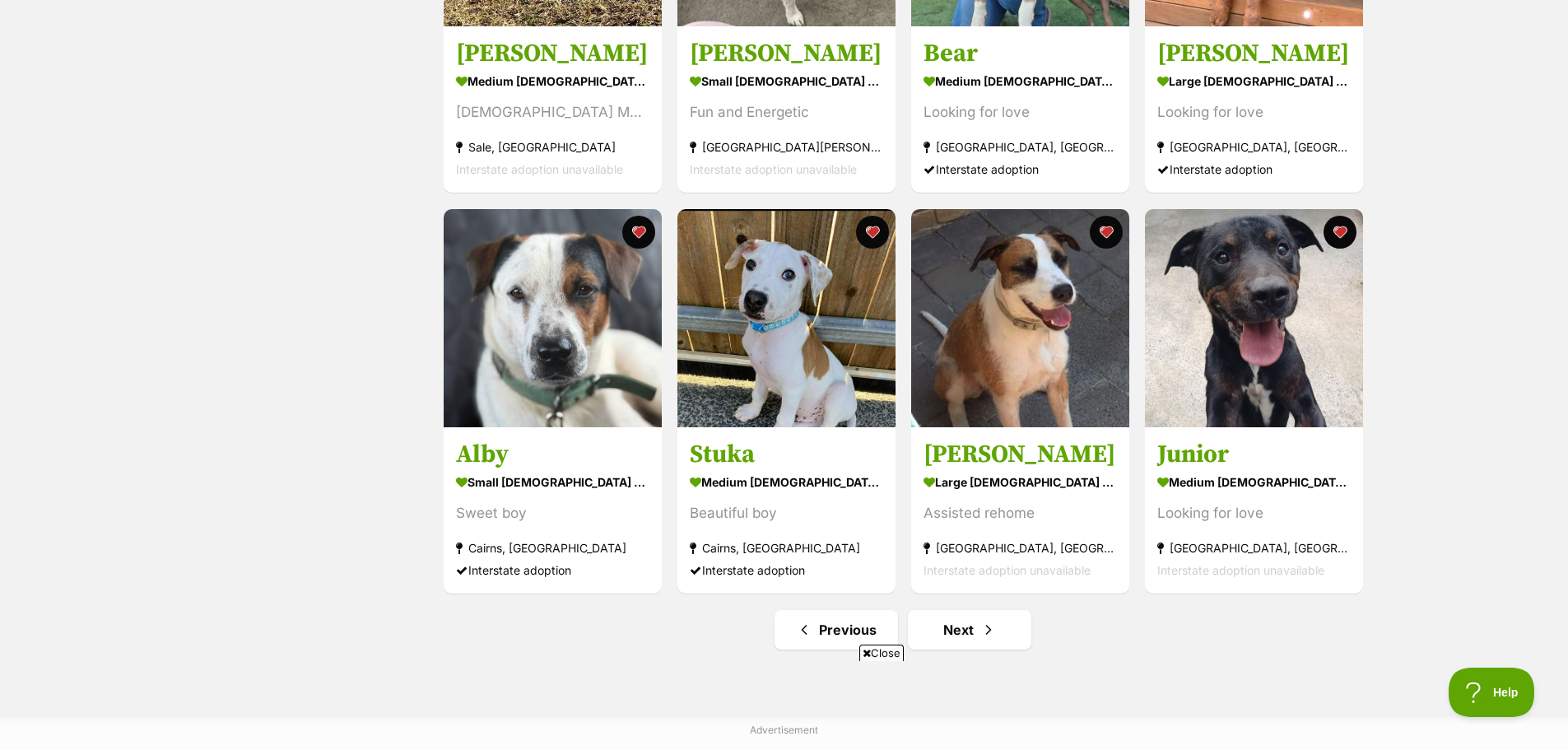
scroll to position [1810, 0]
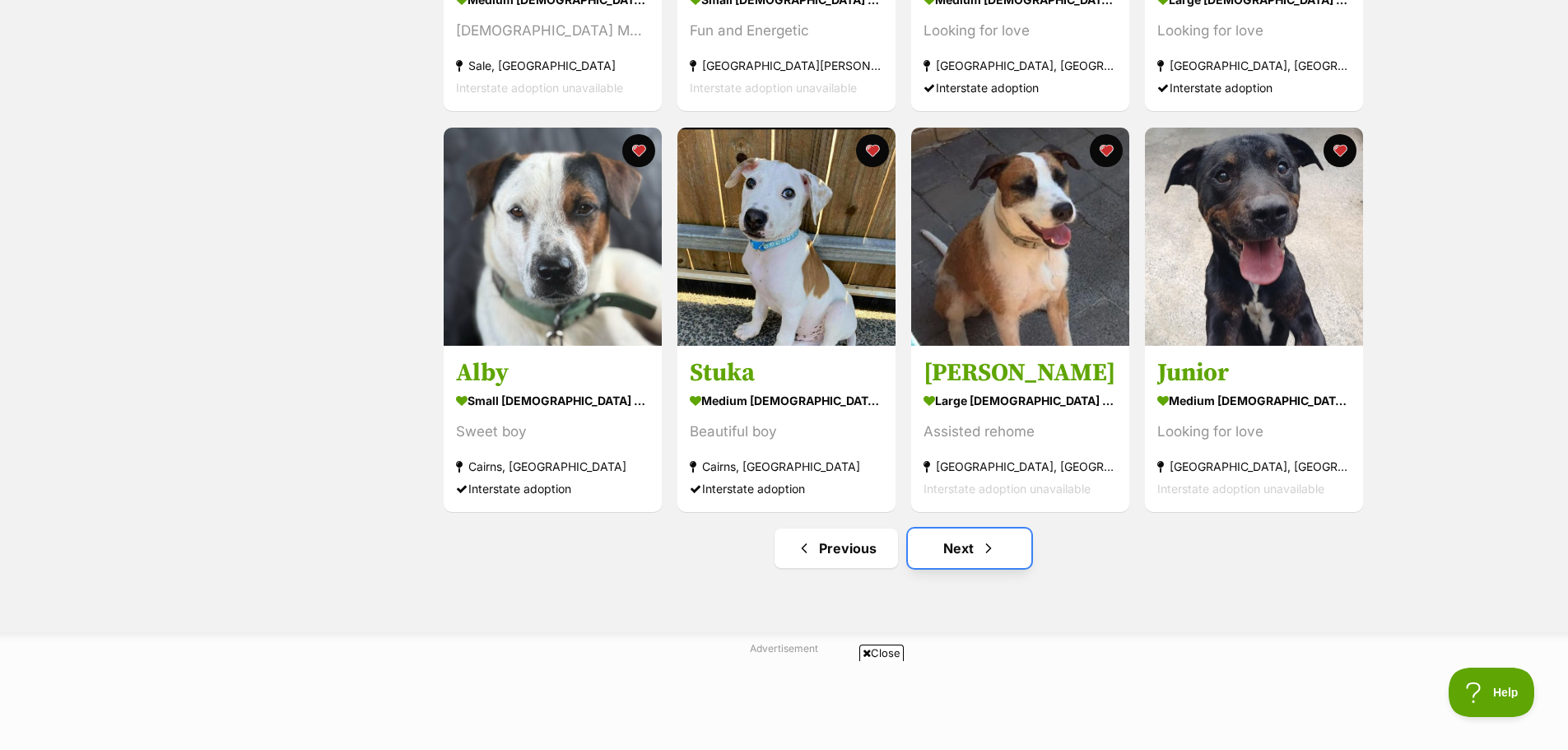
click at [948, 554] on link "Next" at bounding box center [970, 548] width 124 height 39
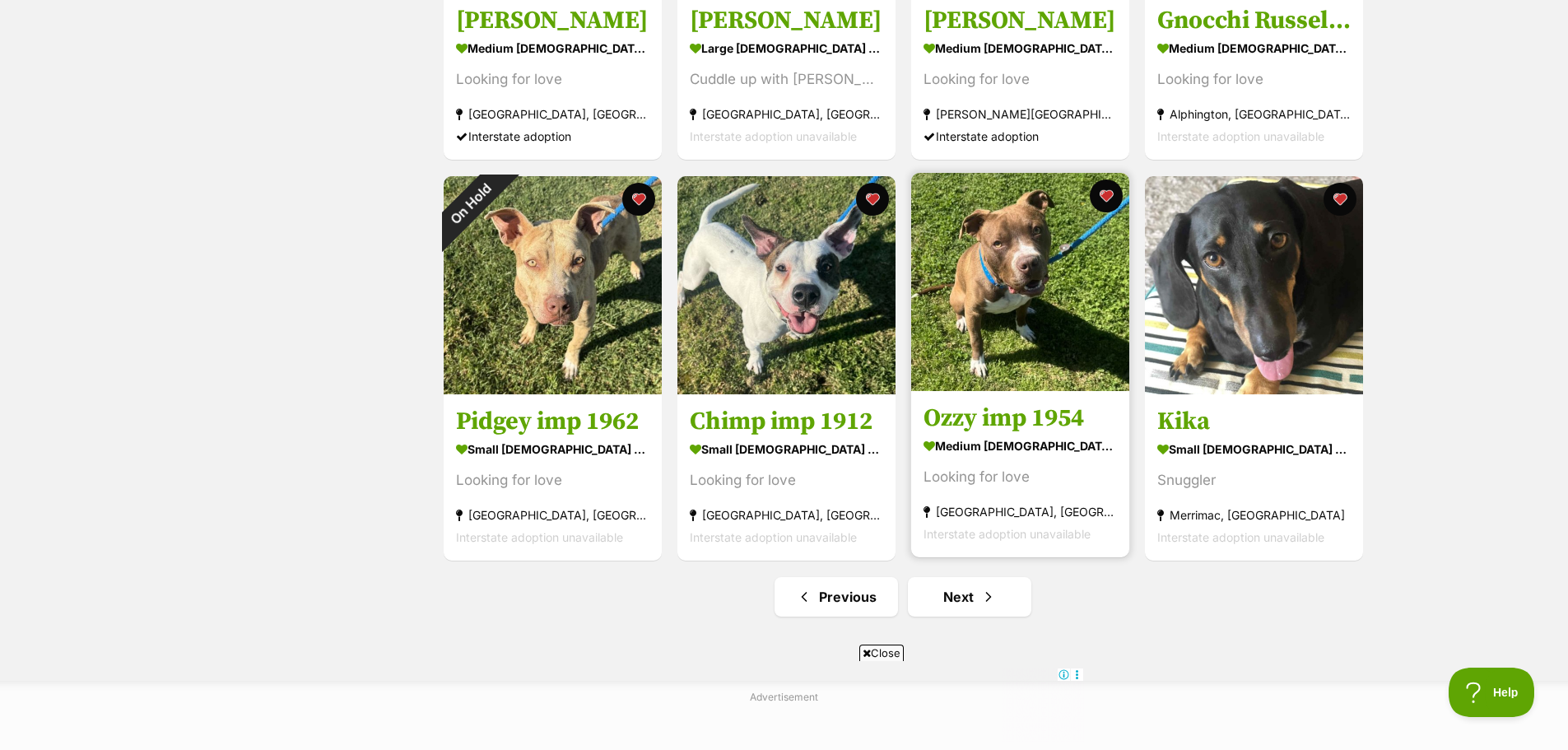
scroll to position [1810, 0]
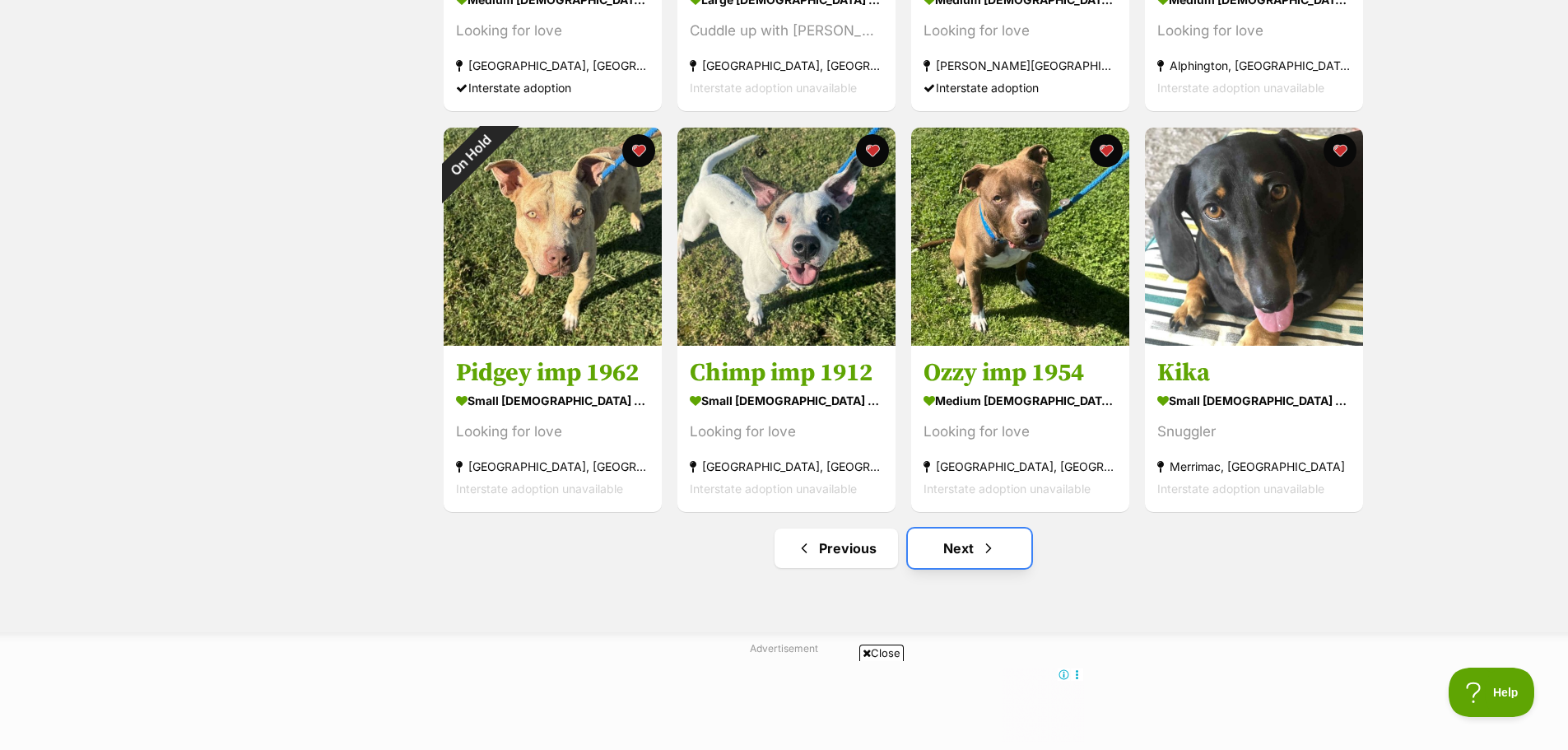
click at [962, 559] on link "Next" at bounding box center [970, 548] width 124 height 39
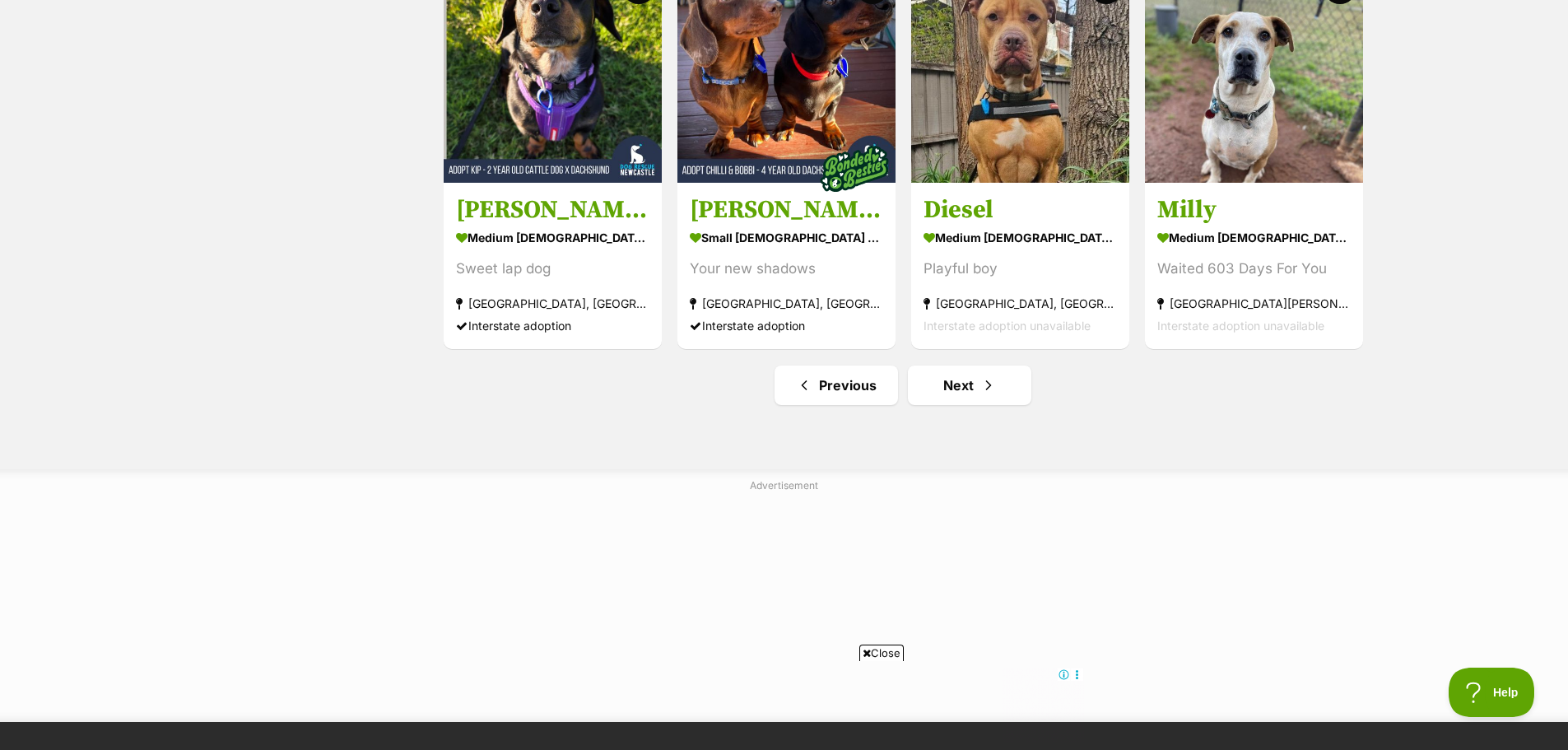
scroll to position [1974, 0]
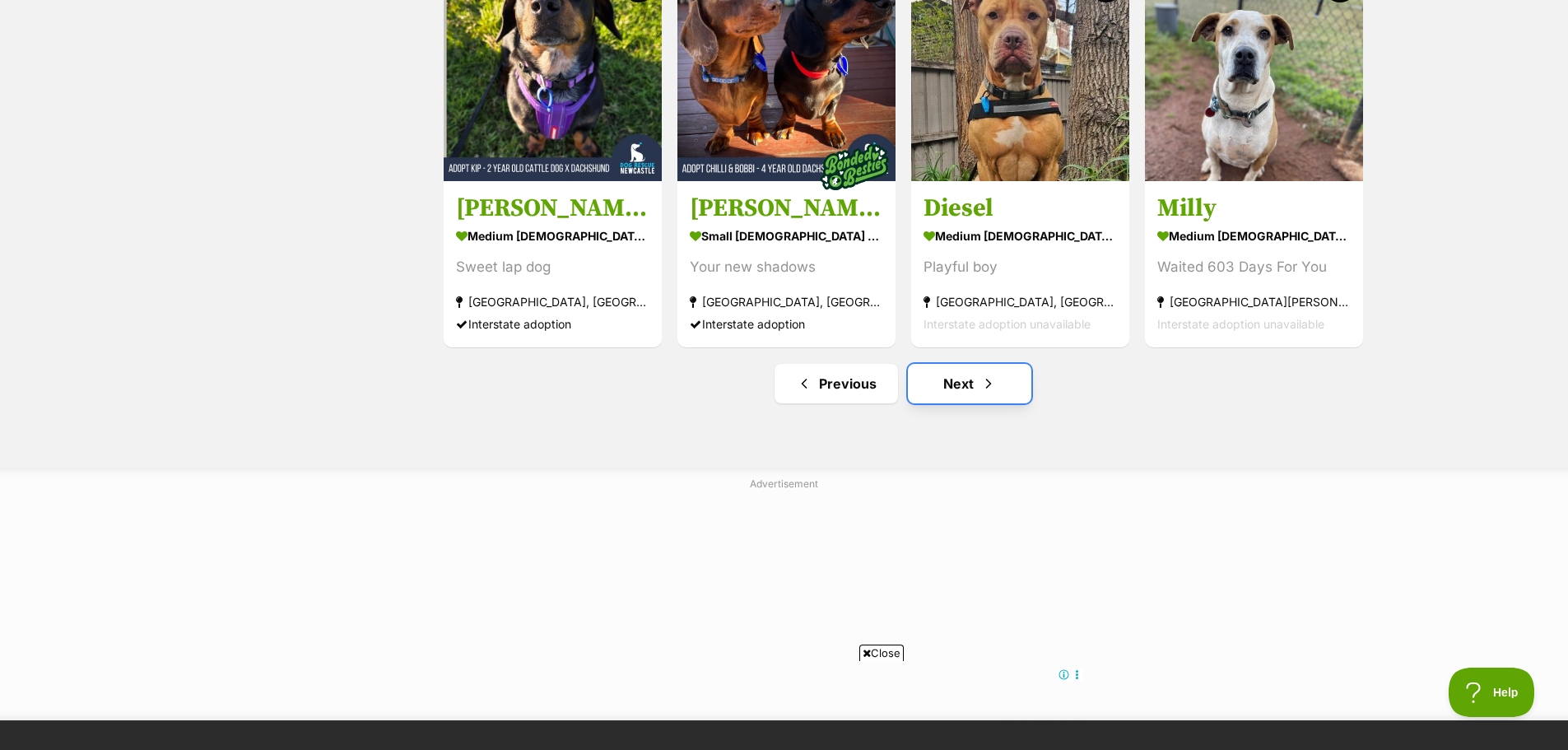
click at [967, 384] on link "Next" at bounding box center [970, 383] width 124 height 39
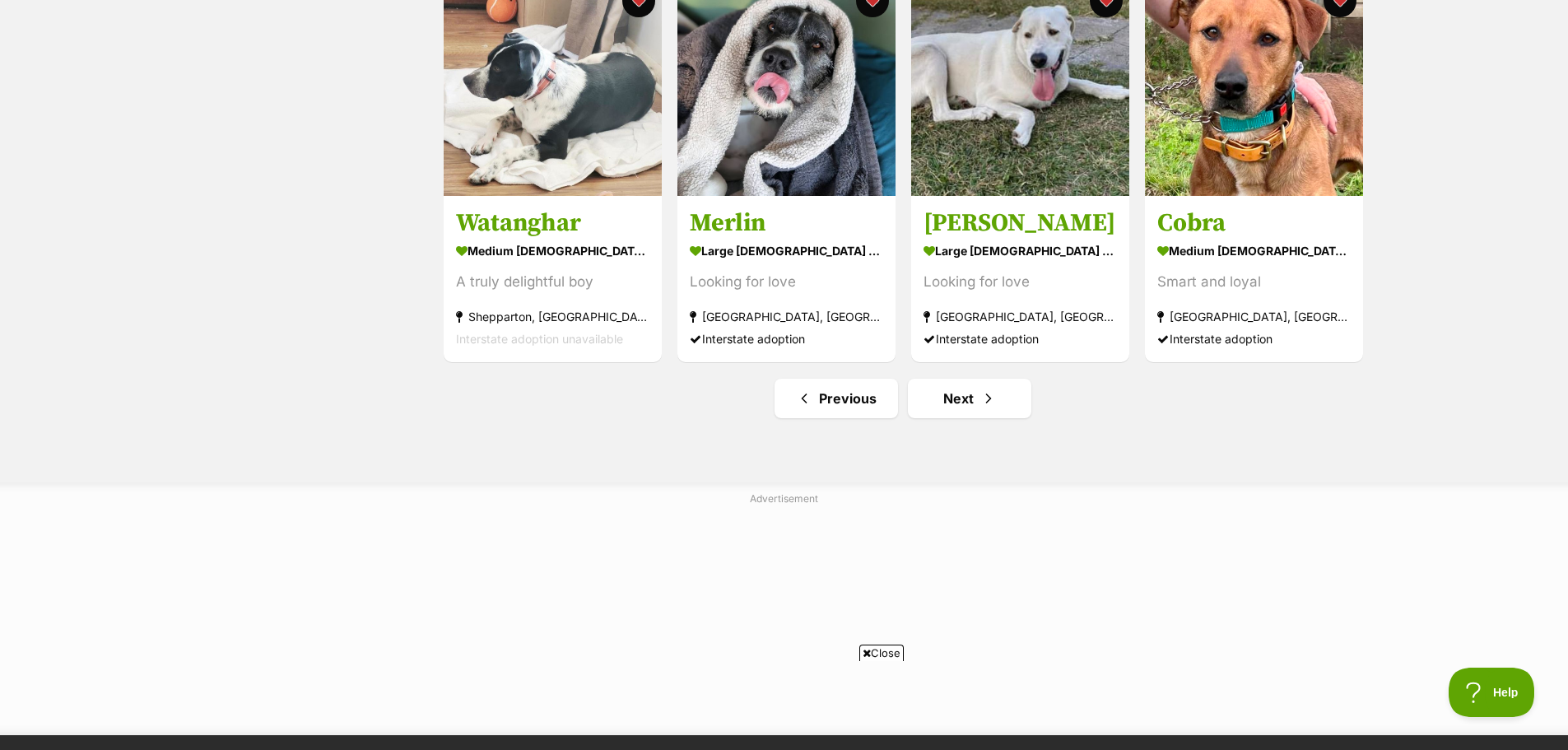
scroll to position [1974, 0]
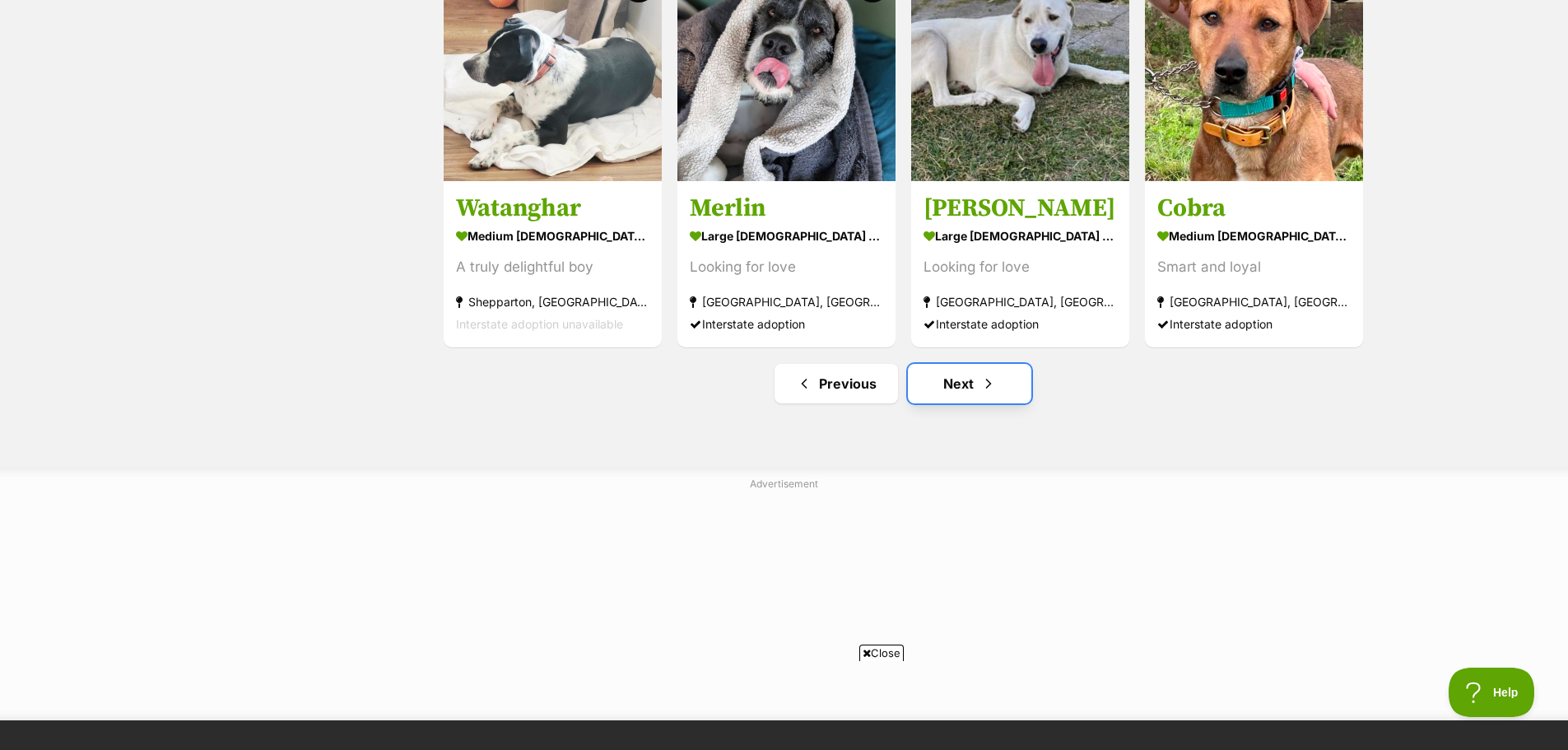
click at [974, 391] on link "Next" at bounding box center [970, 383] width 124 height 39
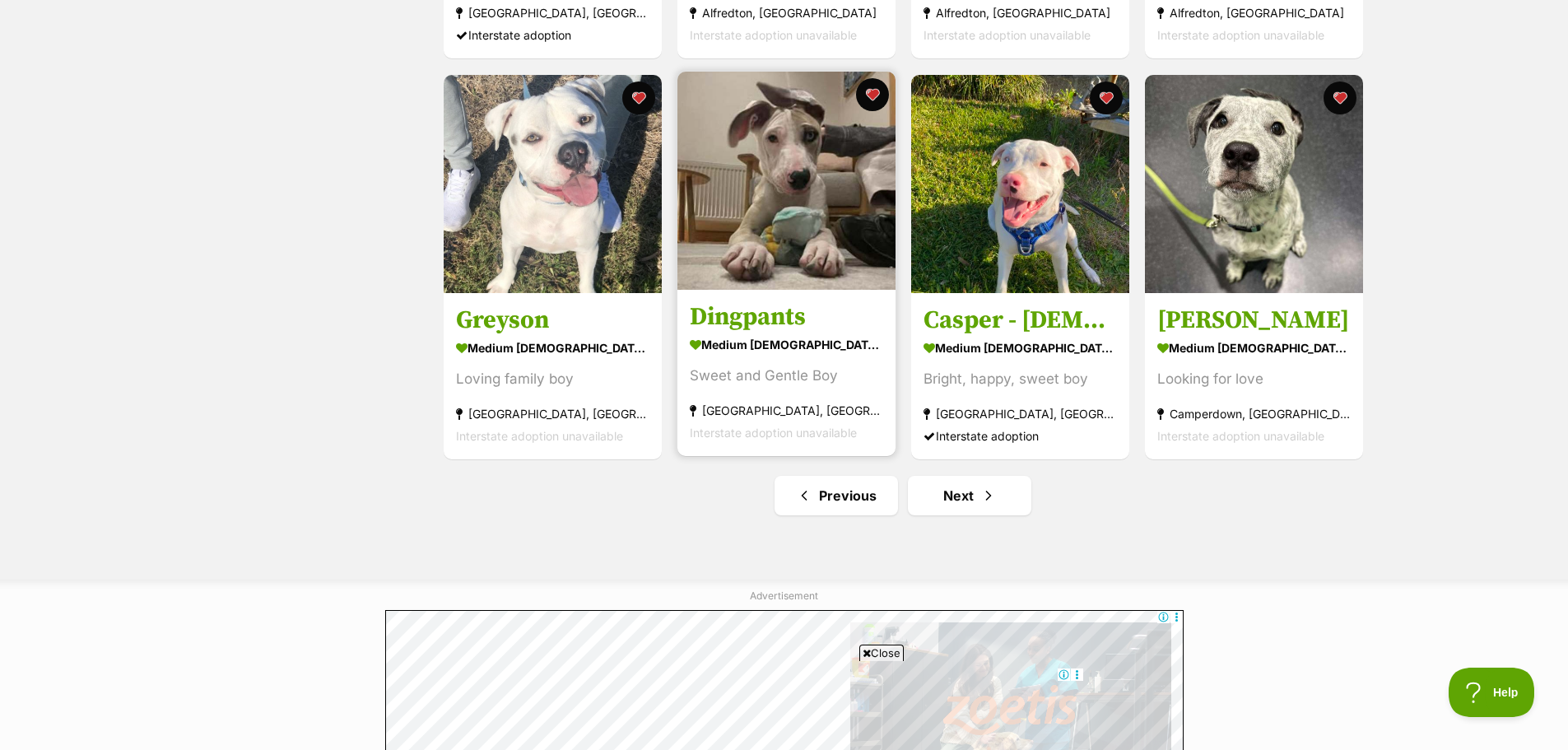
scroll to position [1892, 0]
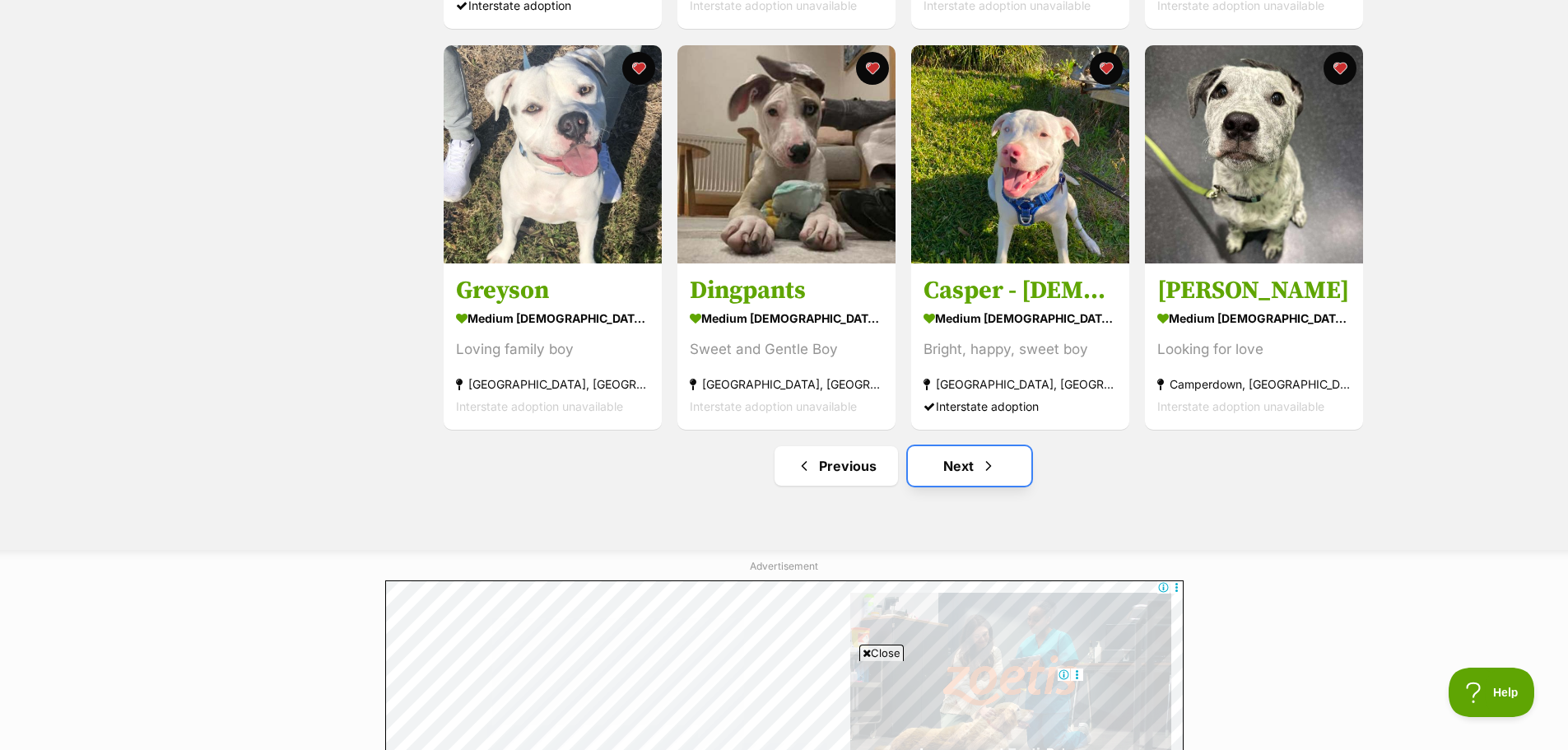
click at [956, 473] on link "Next" at bounding box center [970, 465] width 124 height 39
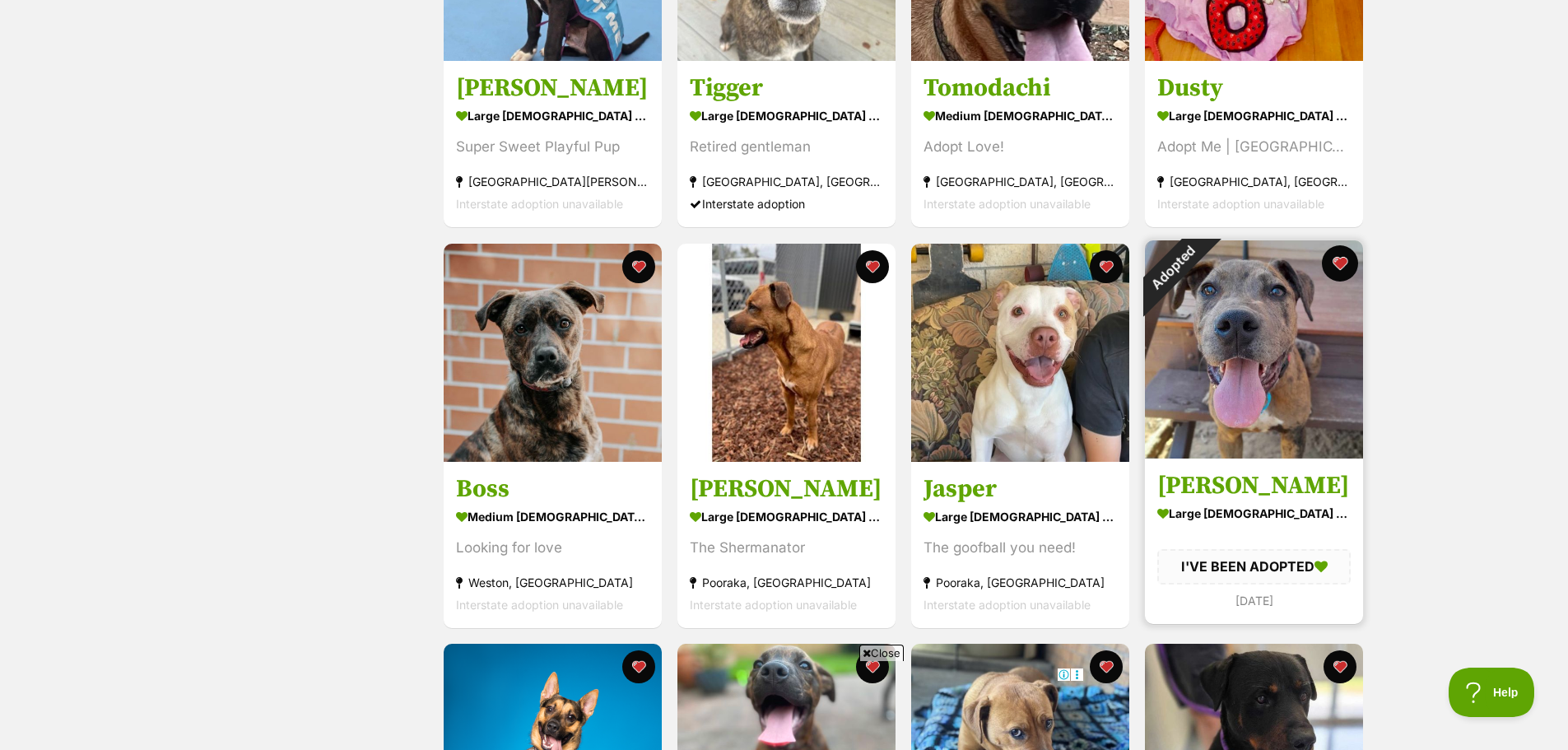
click at [1336, 267] on button "favourite" at bounding box center [1340, 263] width 37 height 37
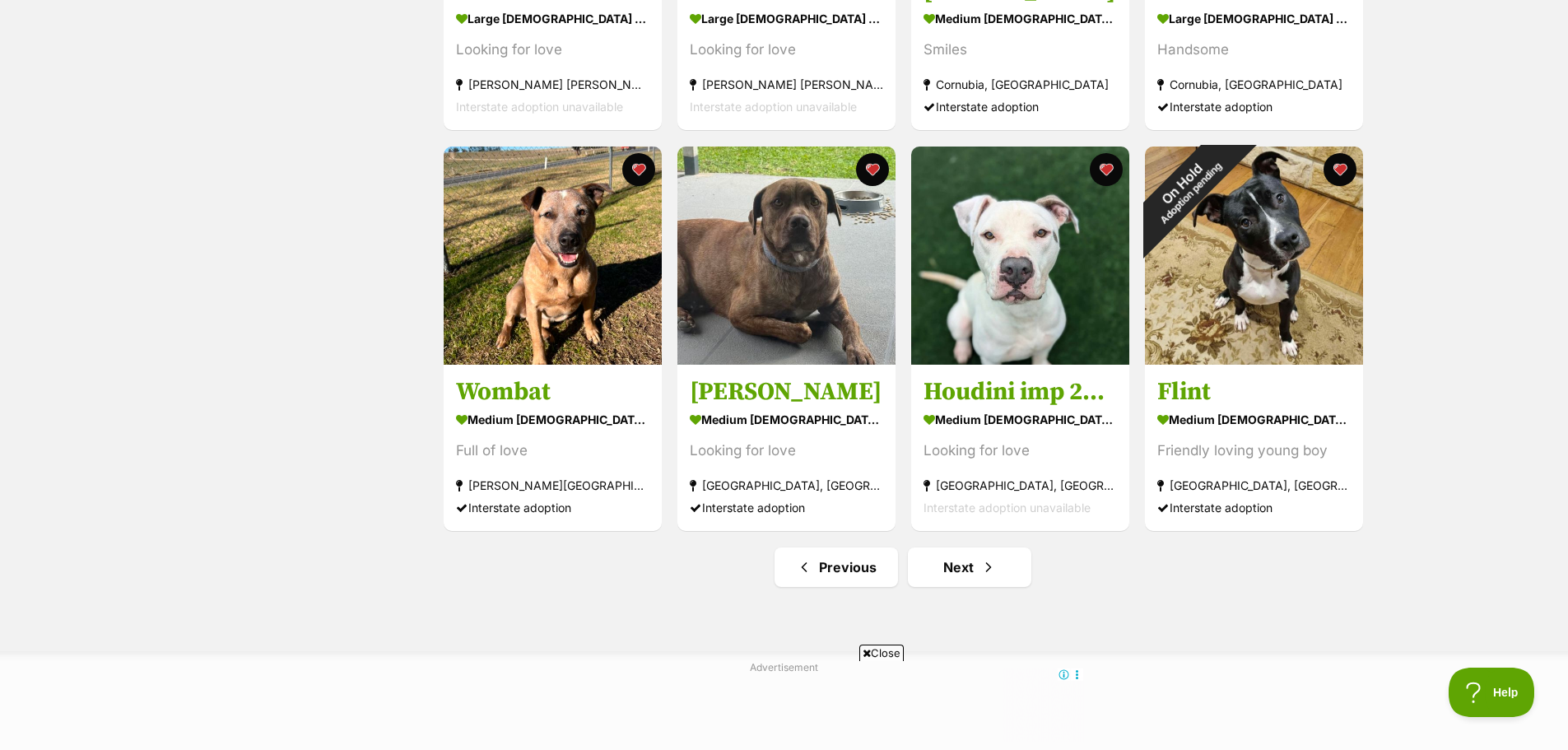
scroll to position [1892, 0]
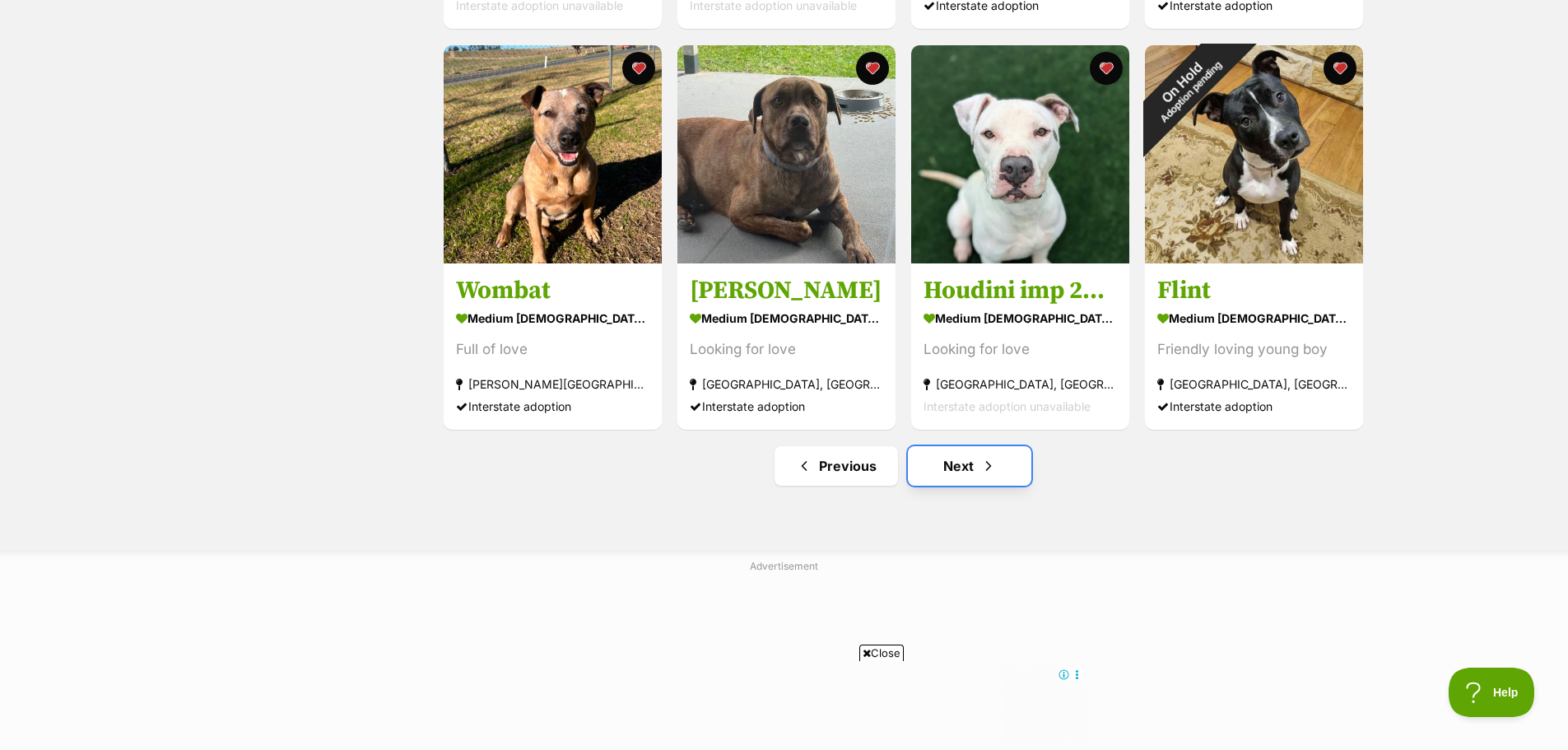
click at [984, 468] on span "Next page" at bounding box center [989, 466] width 17 height 20
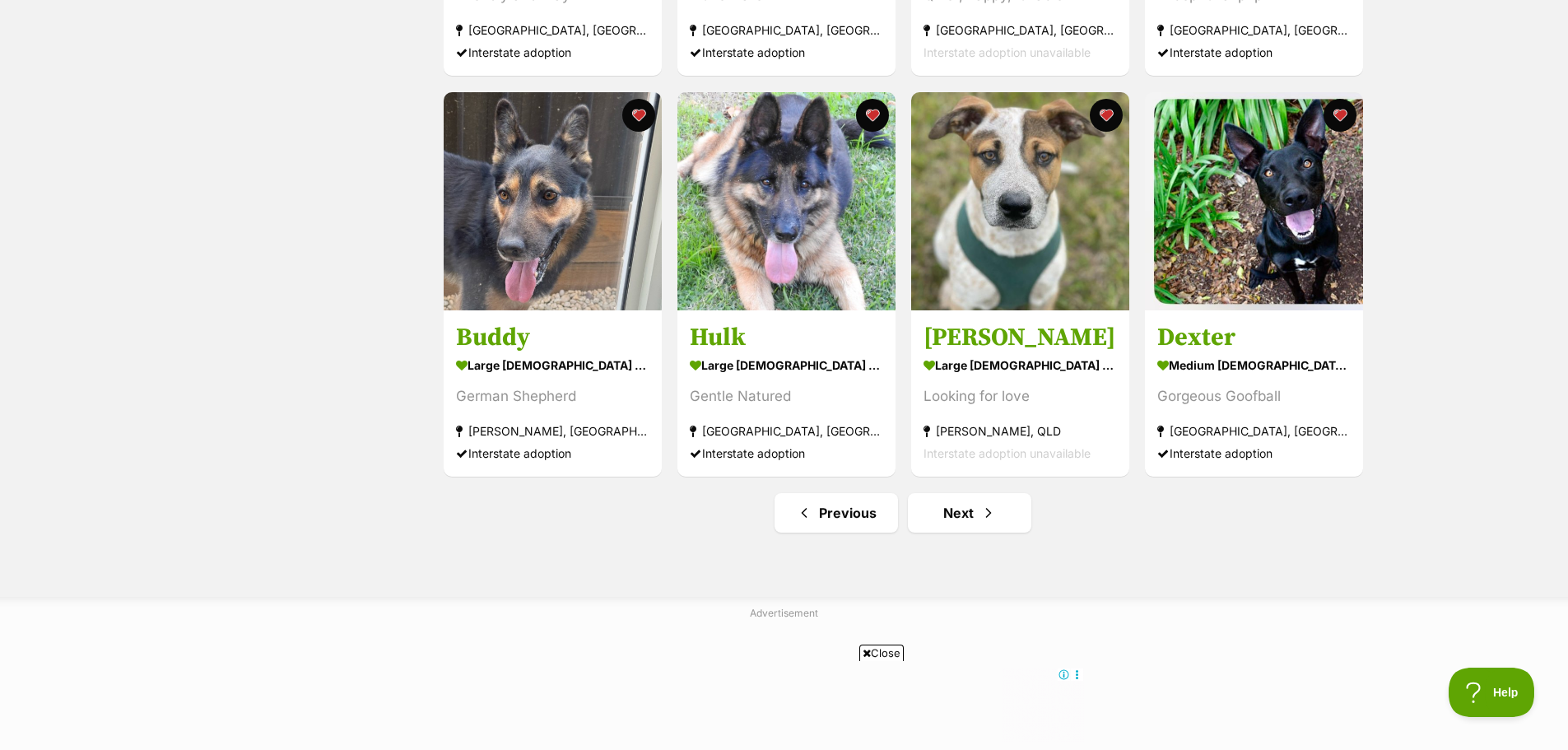
scroll to position [1892, 0]
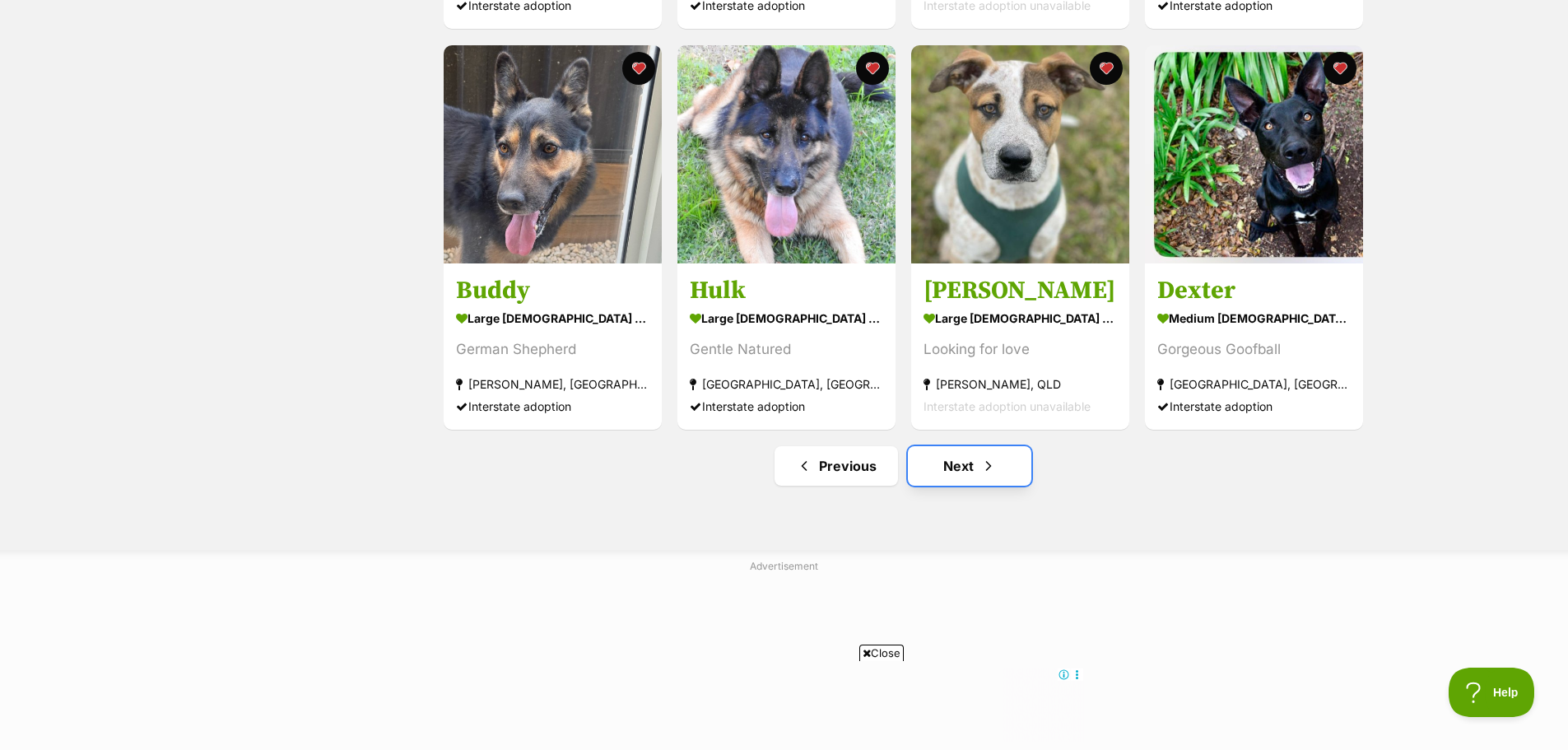
click at [963, 479] on link "Next" at bounding box center [970, 465] width 124 height 39
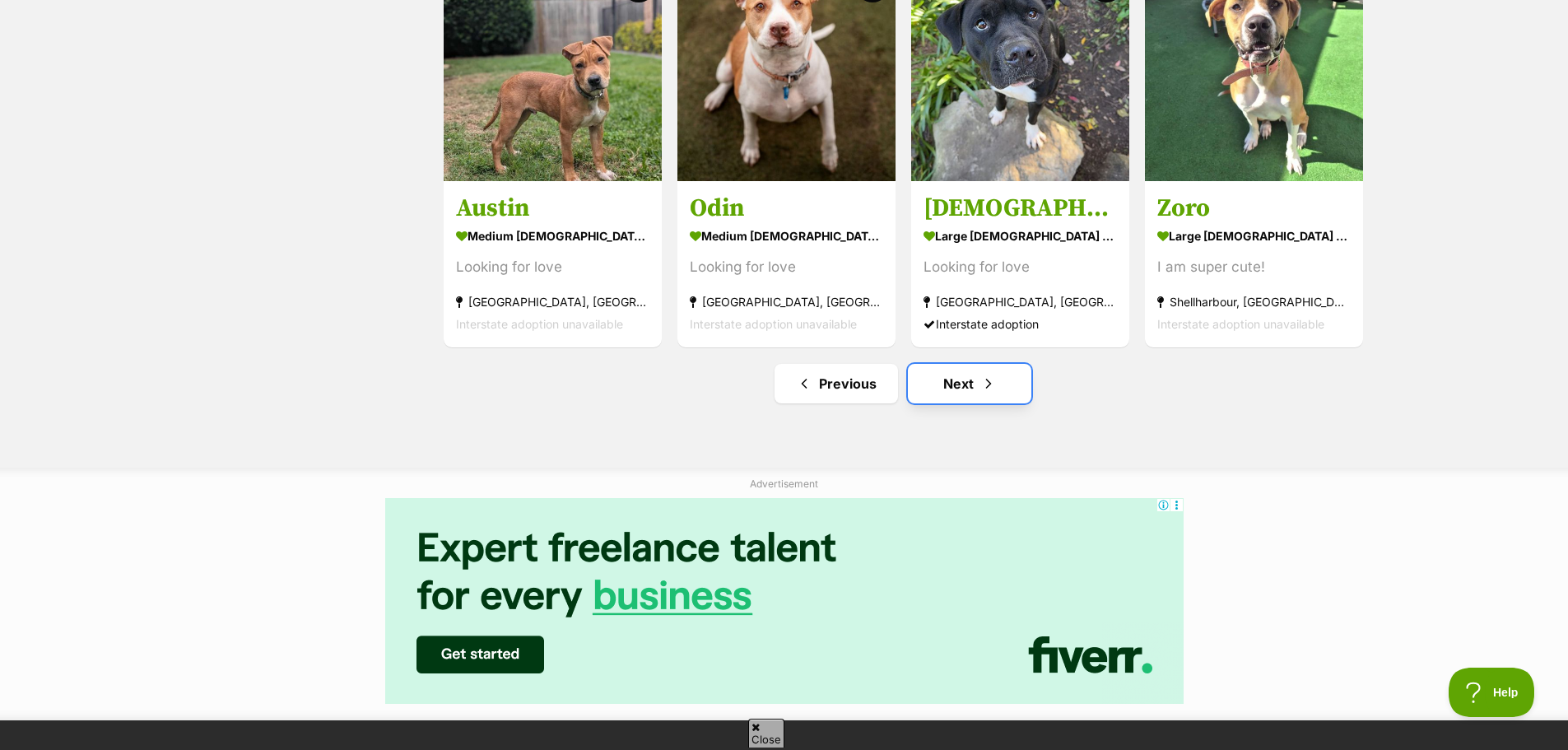
click at [948, 392] on link "Next" at bounding box center [970, 383] width 124 height 39
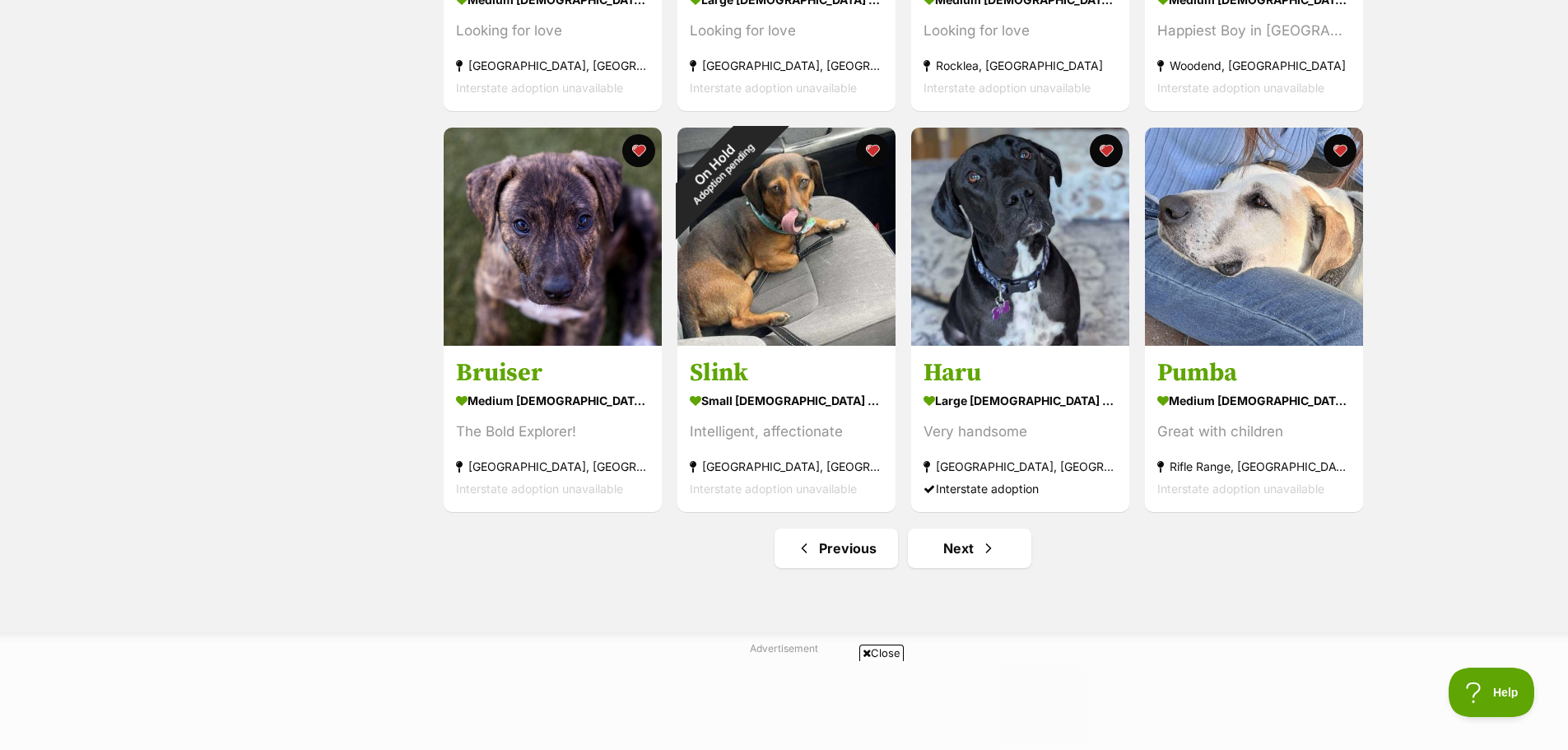
scroll to position [1974, 0]
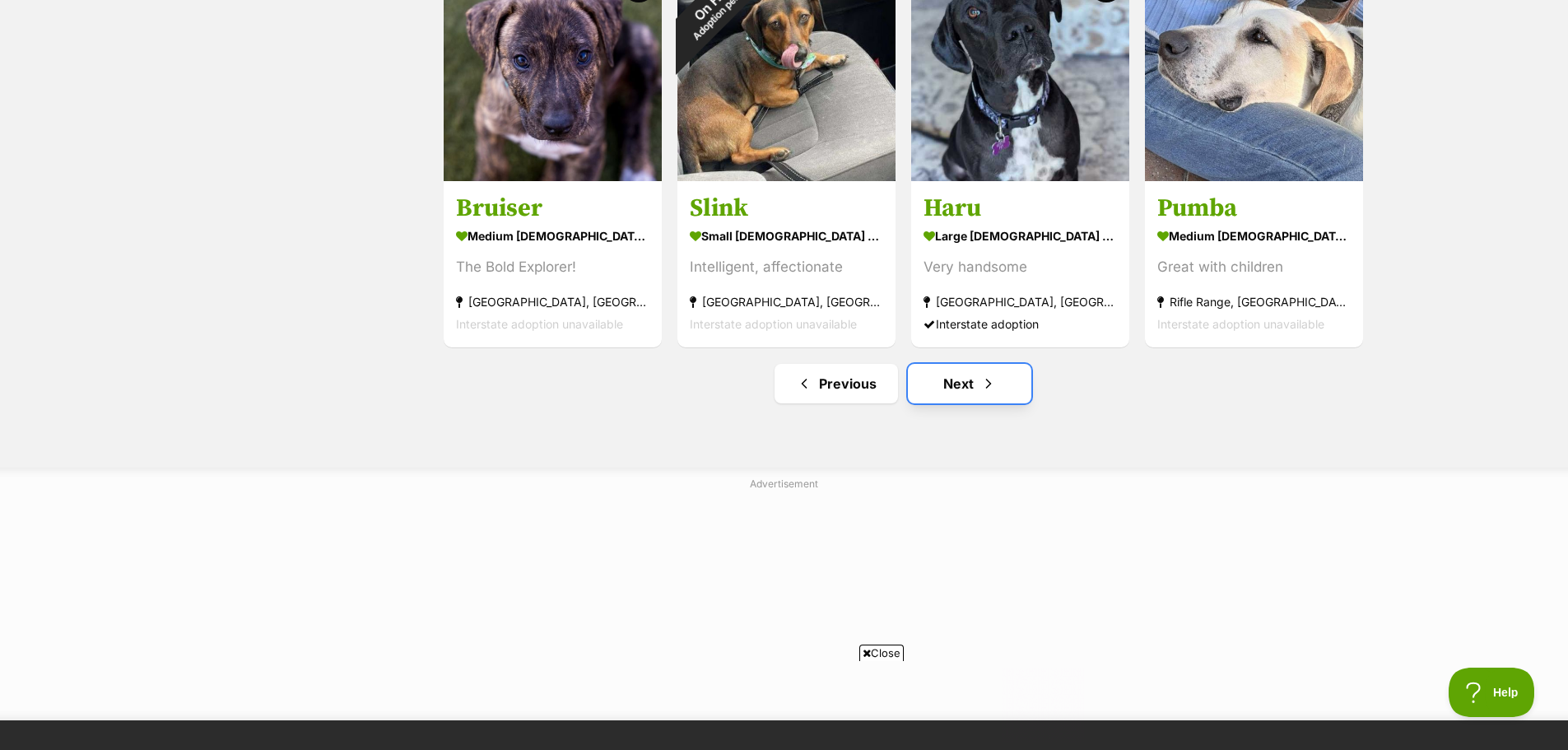
click at [948, 386] on link "Next" at bounding box center [970, 383] width 124 height 39
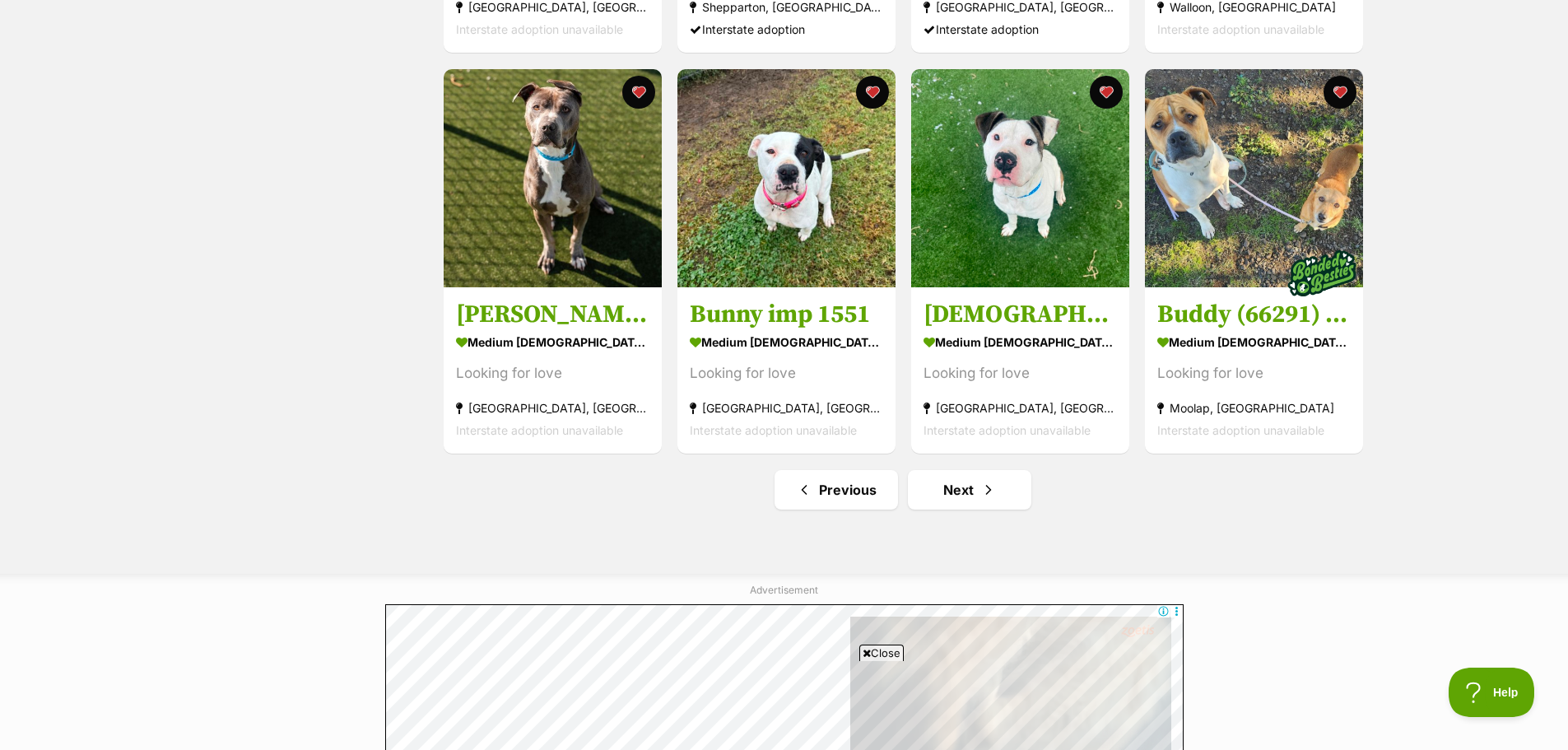
scroll to position [1892, 0]
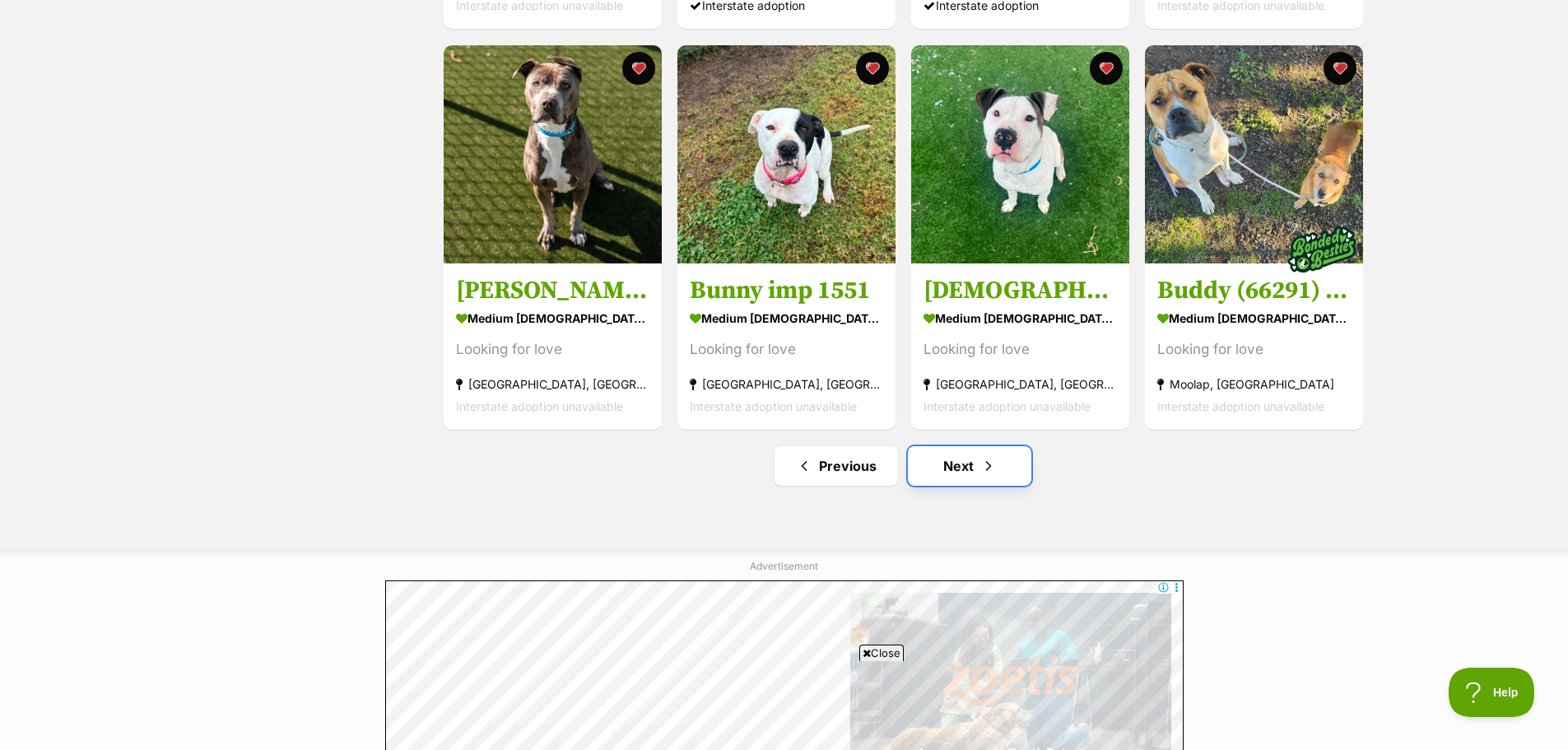
click at [959, 471] on link "Next" at bounding box center [970, 465] width 124 height 39
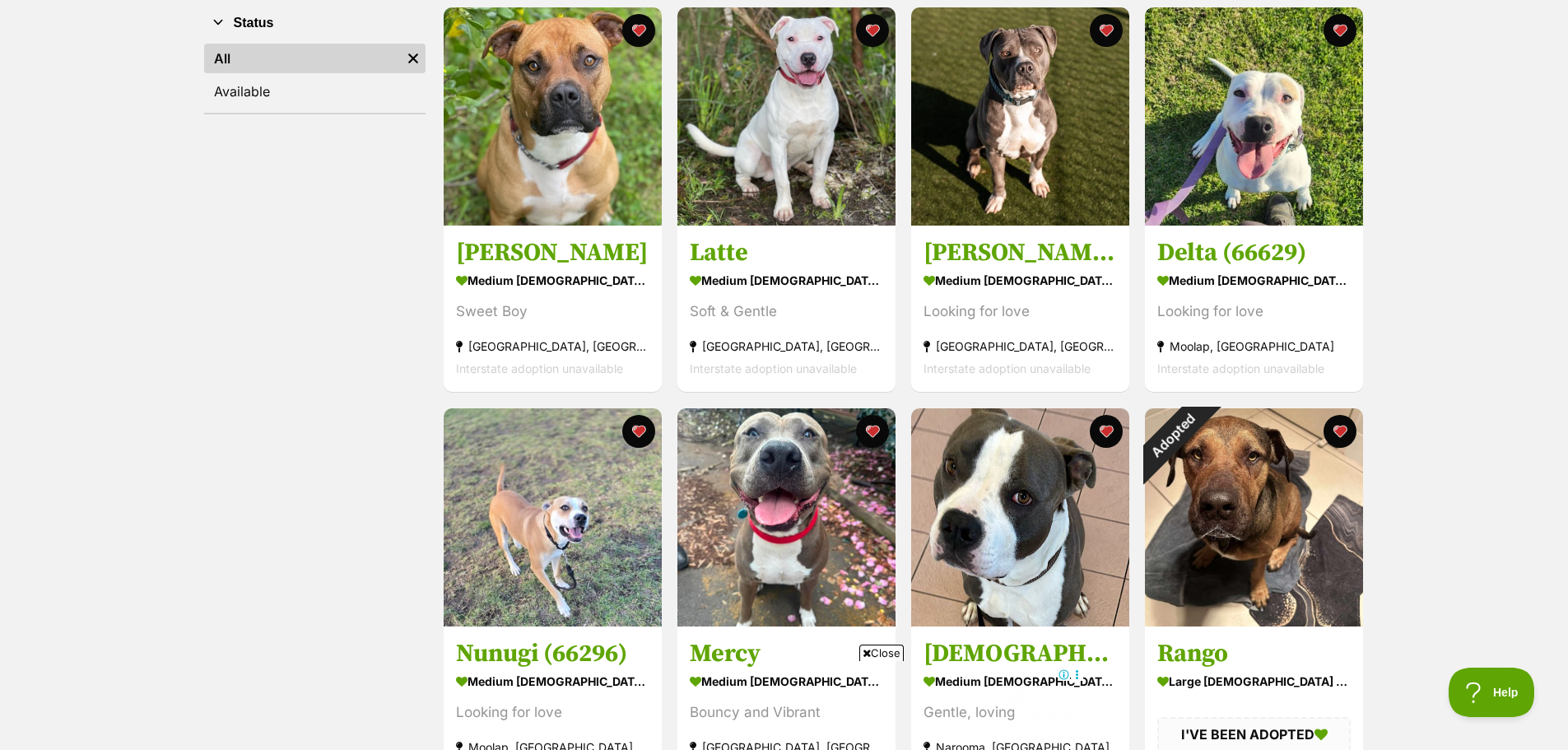
scroll to position [494, 0]
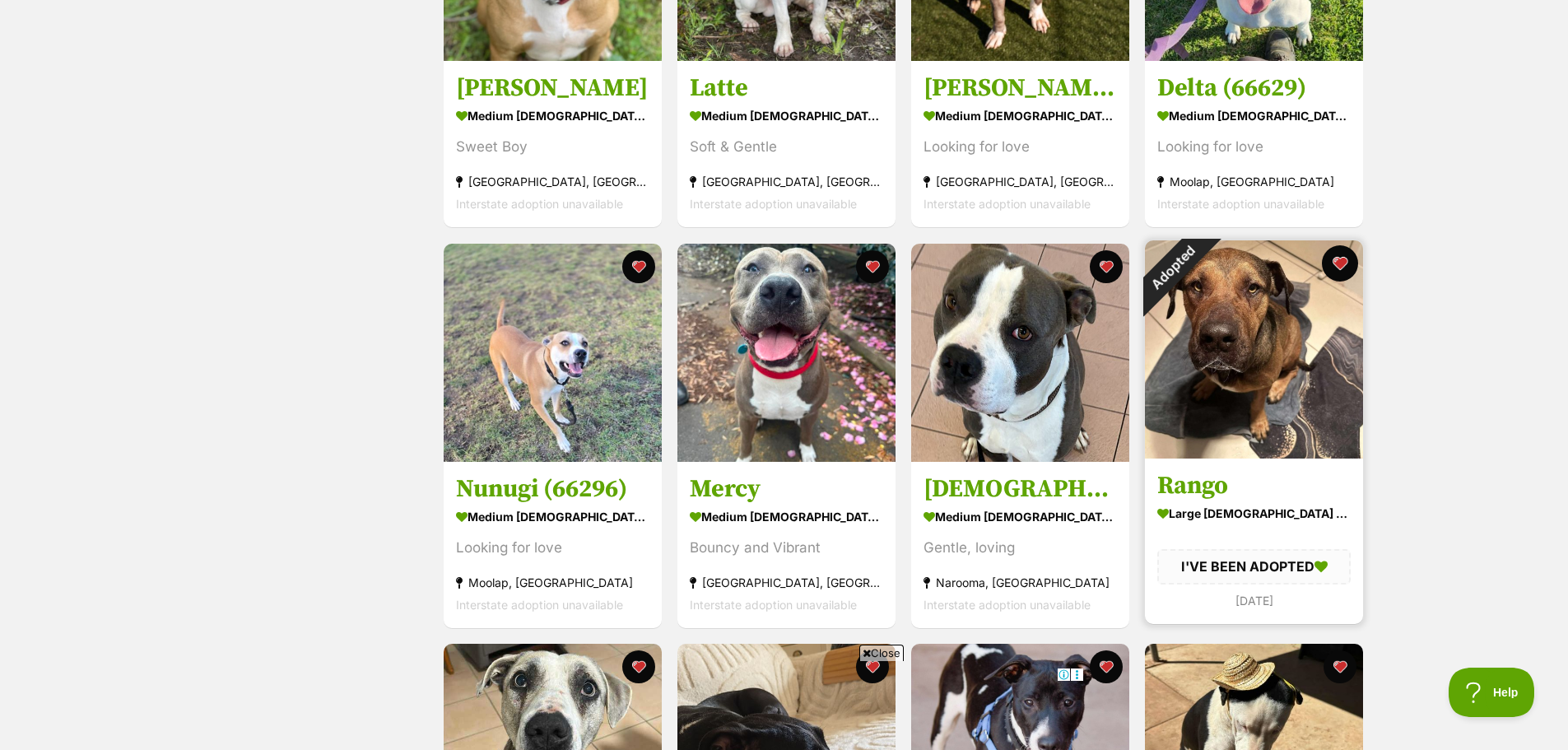
click at [1342, 262] on button "favourite" at bounding box center [1340, 263] width 37 height 37
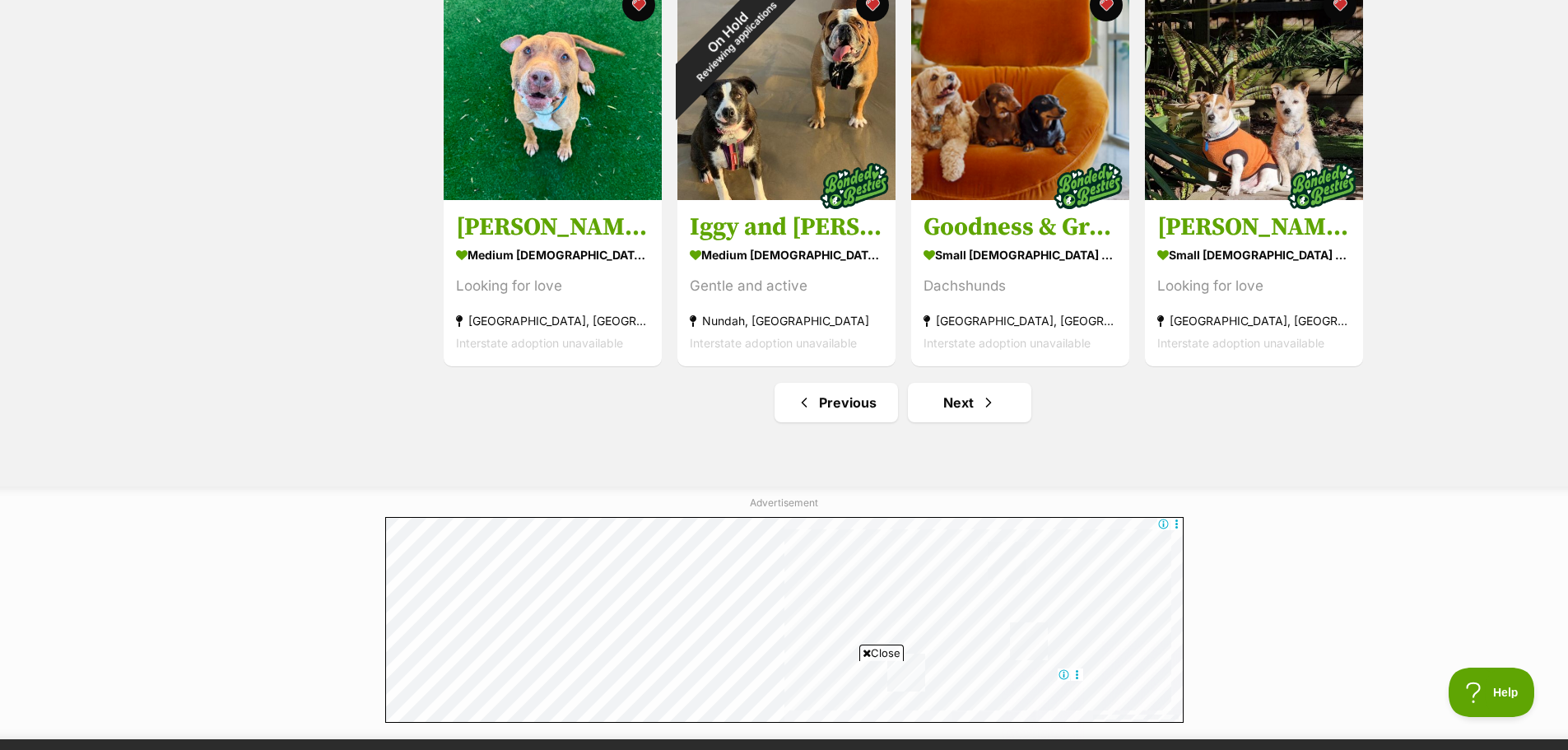
scroll to position [1974, 0]
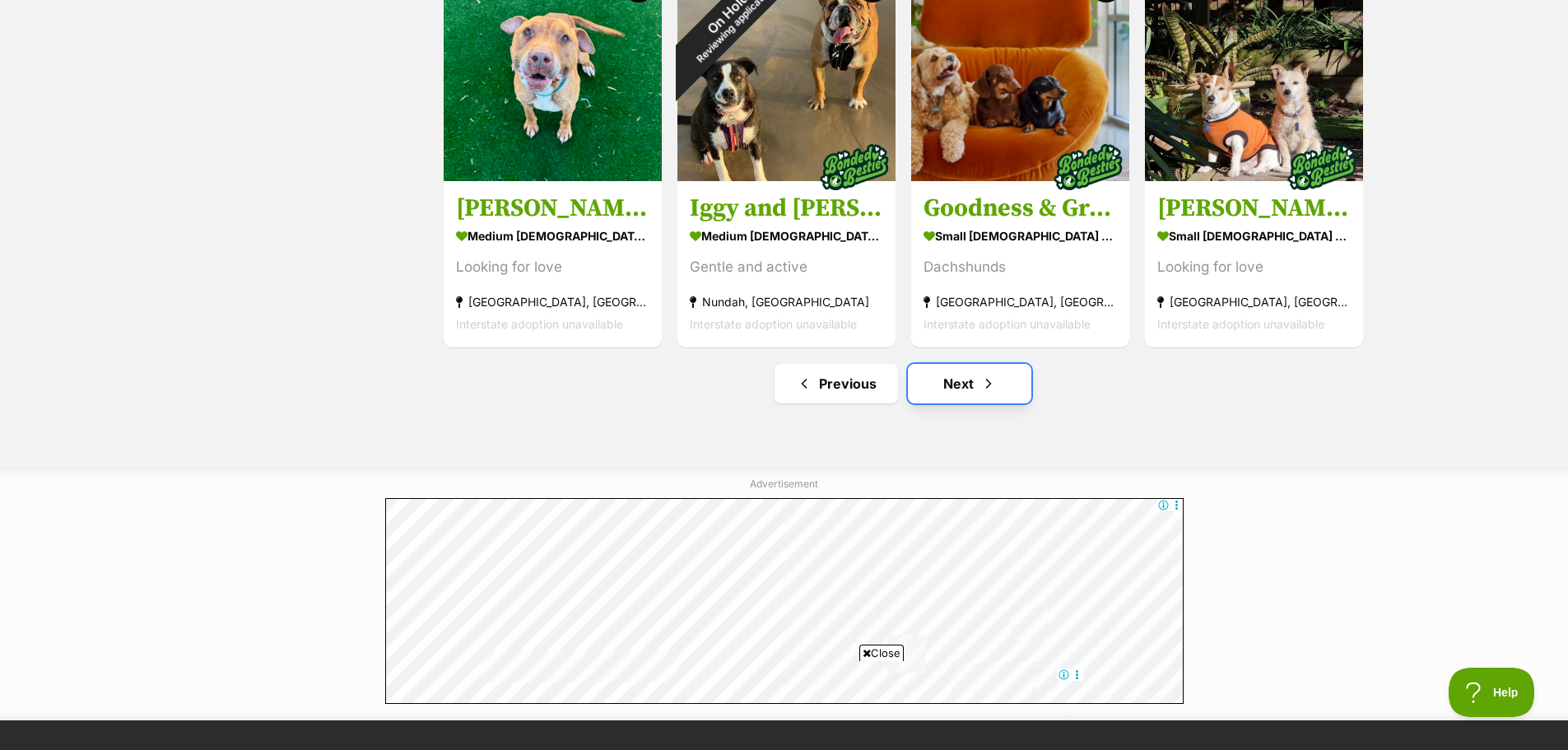
click at [958, 381] on link "Next" at bounding box center [970, 383] width 124 height 39
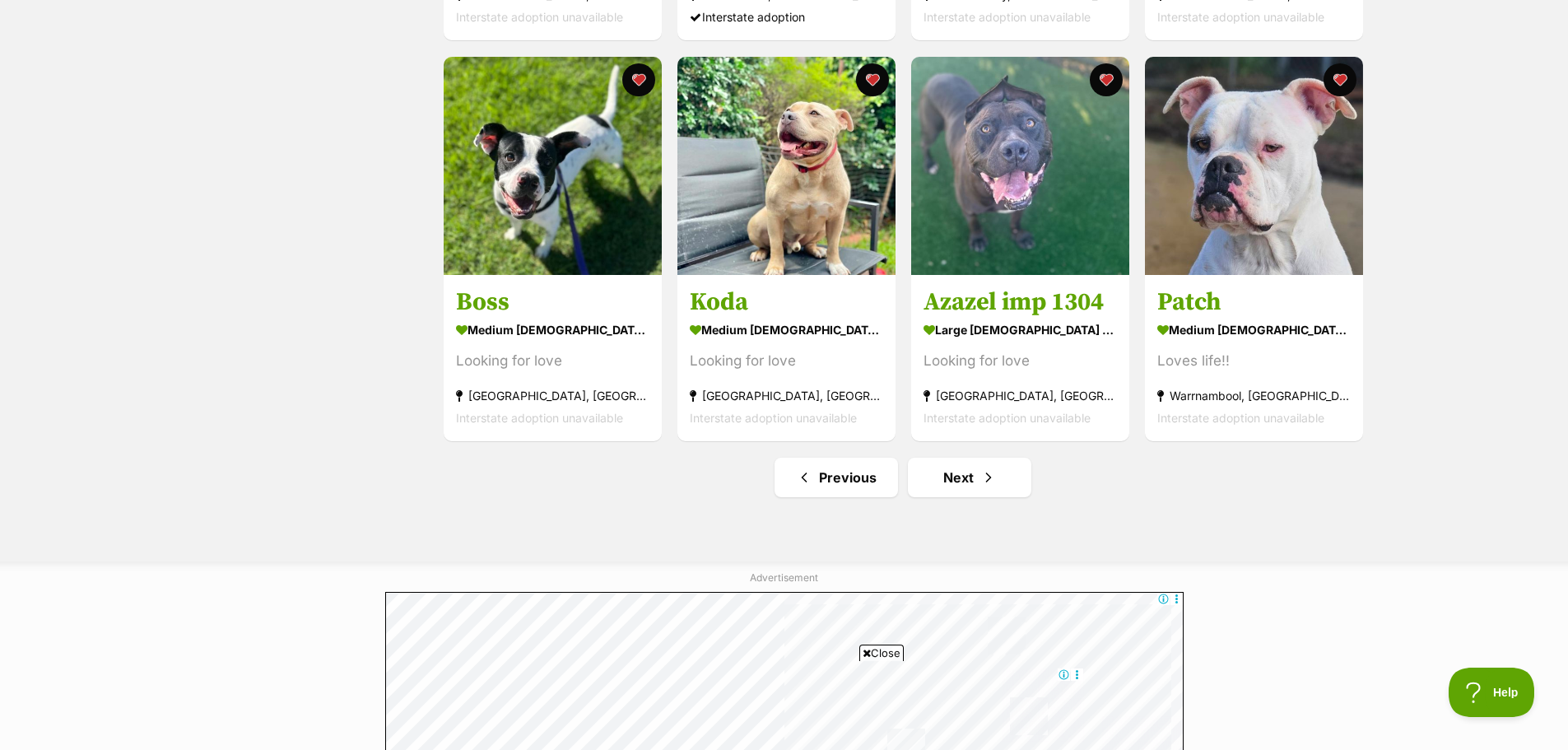
scroll to position [1892, 0]
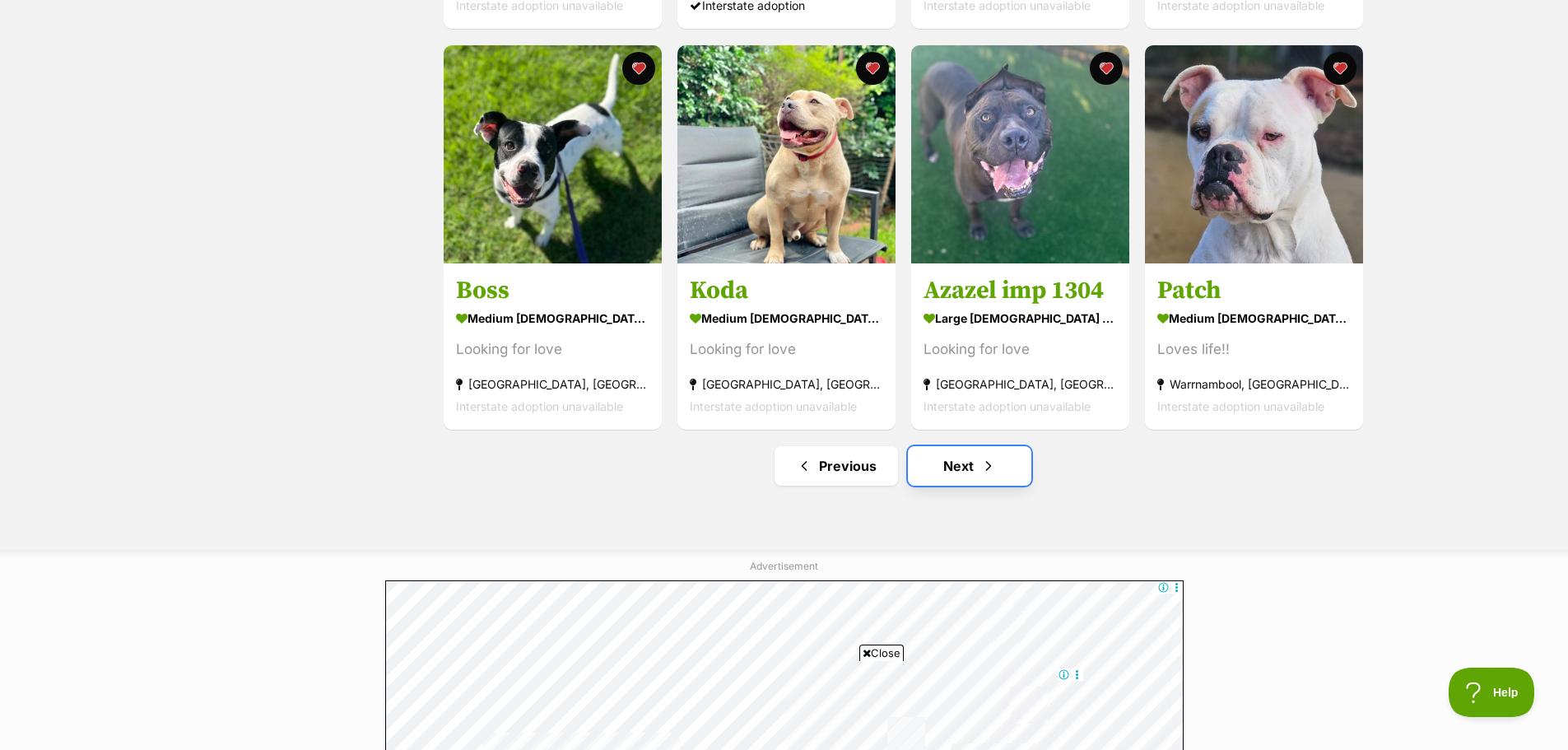
click at [973, 465] on link "Next" at bounding box center [970, 465] width 124 height 39
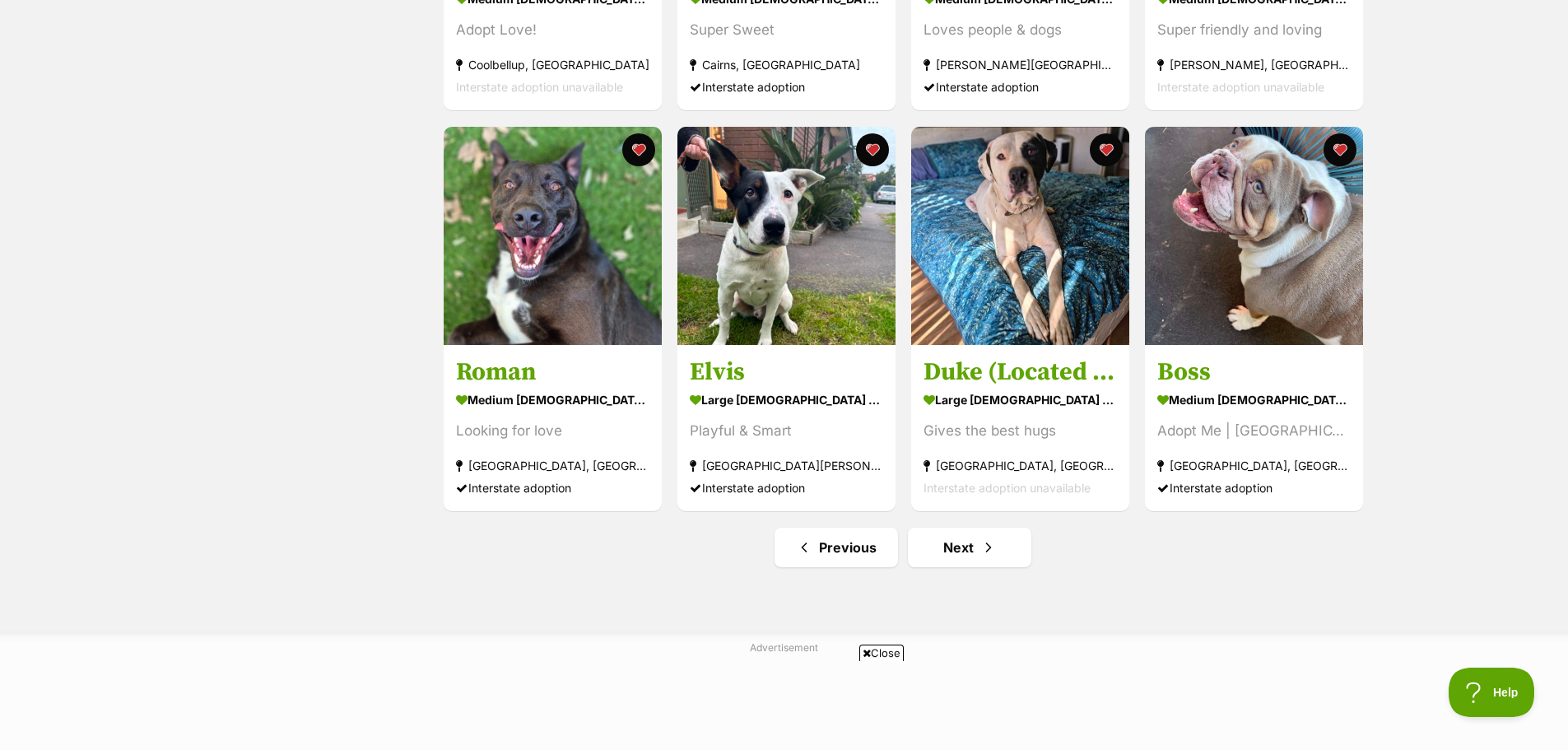
scroll to position [1892, 0]
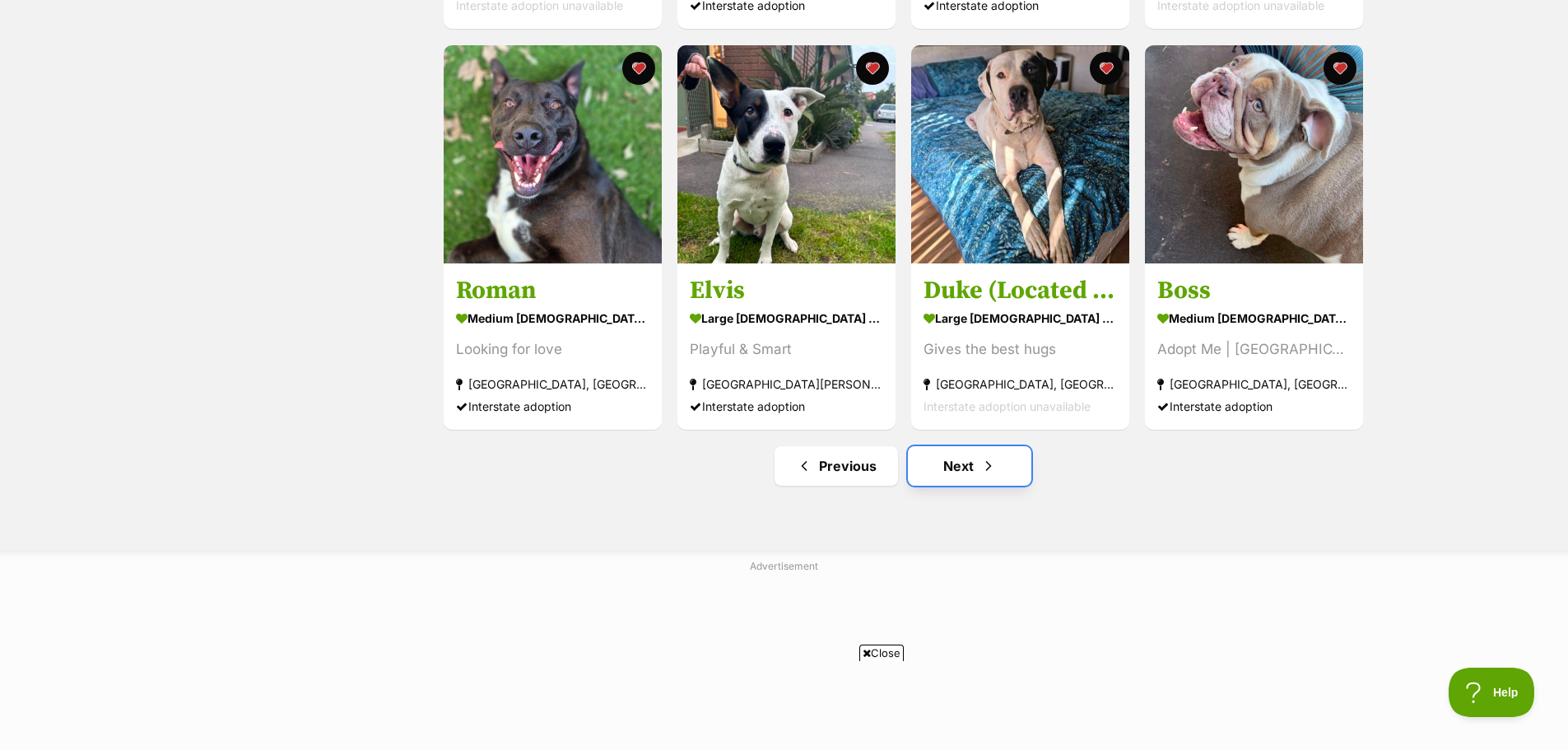
click at [960, 471] on link "Next" at bounding box center [970, 465] width 124 height 39
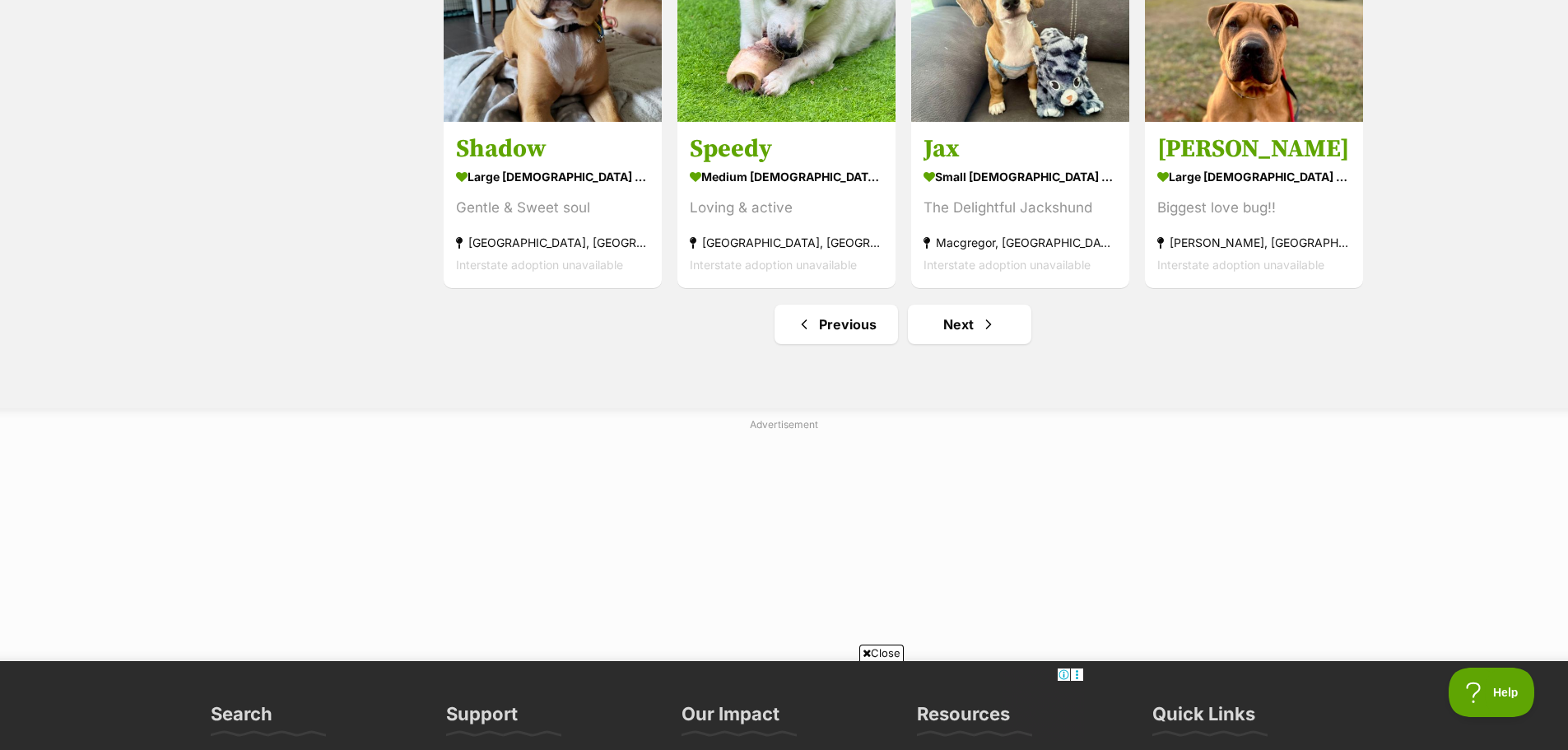
scroll to position [2057, 0]
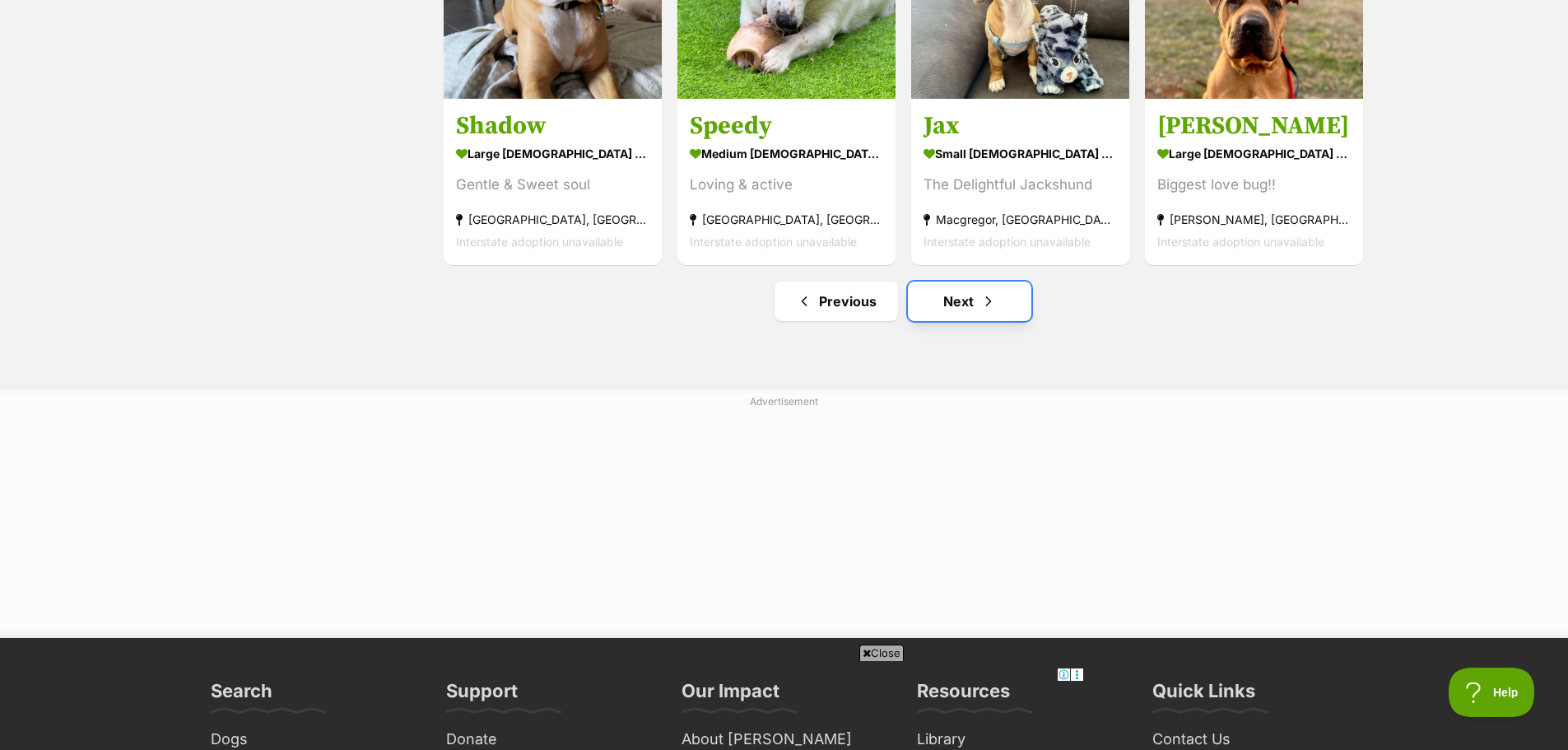
click at [963, 304] on link "Next" at bounding box center [970, 301] width 124 height 39
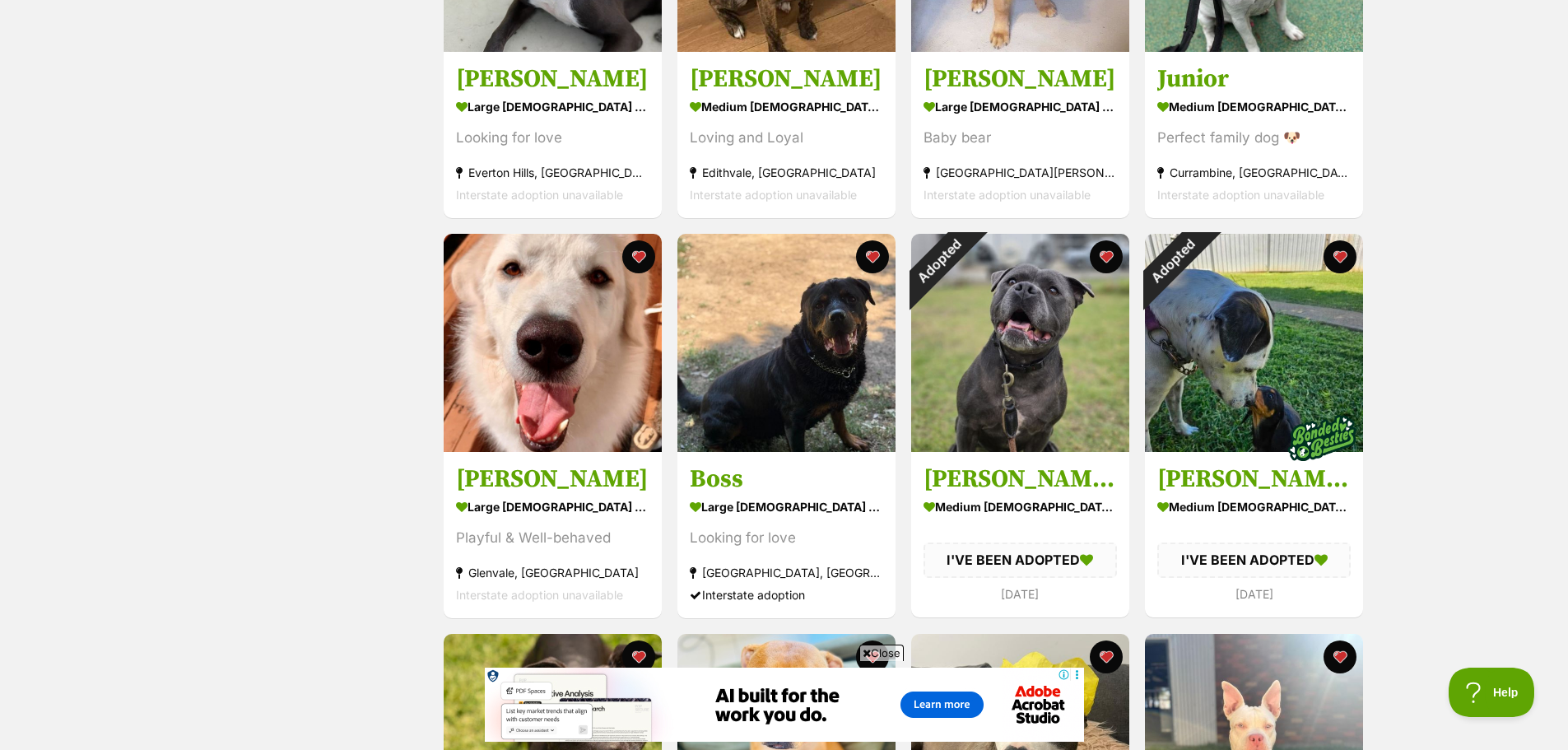
scroll to position [905, 0]
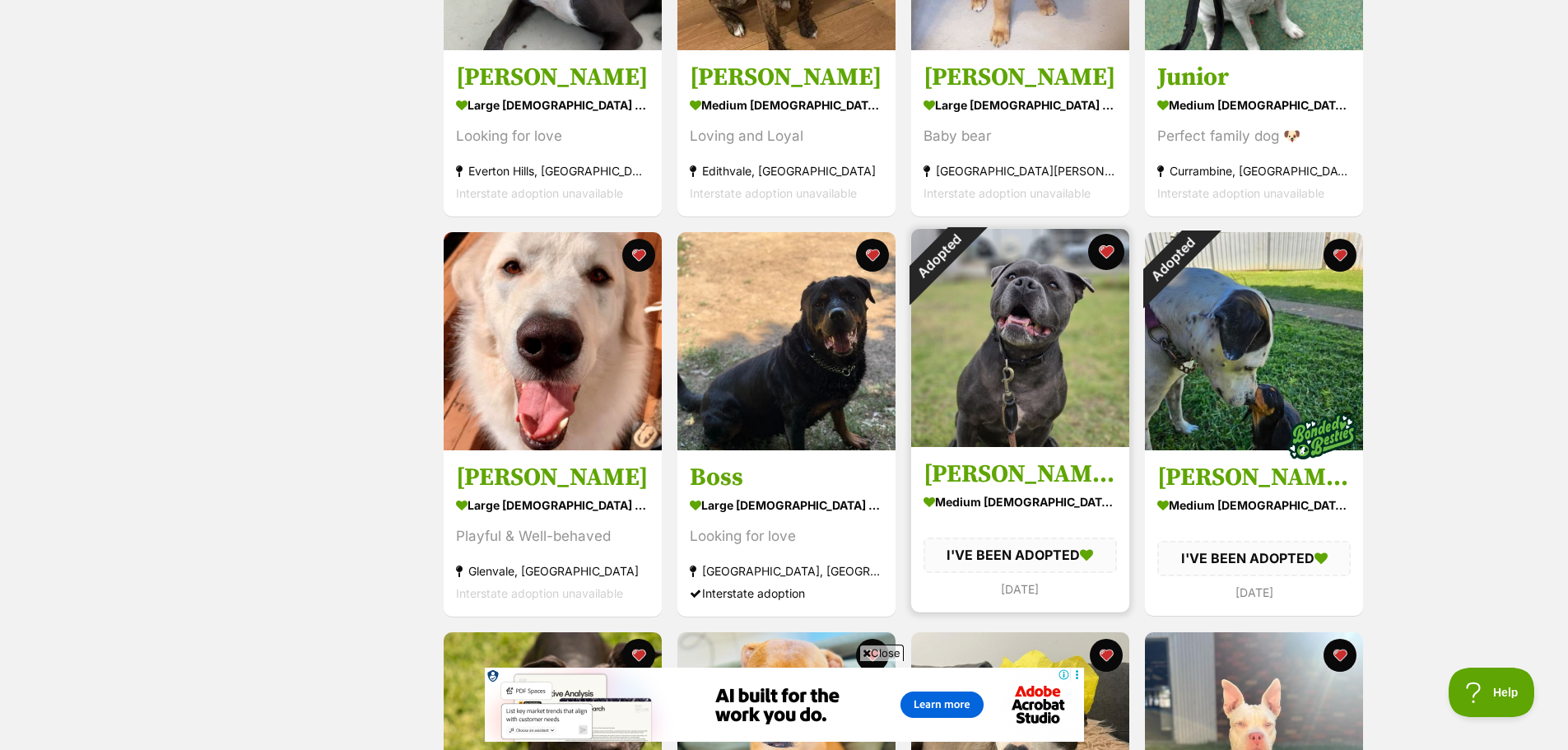
click at [1107, 252] on button "favourite" at bounding box center [1106, 252] width 37 height 37
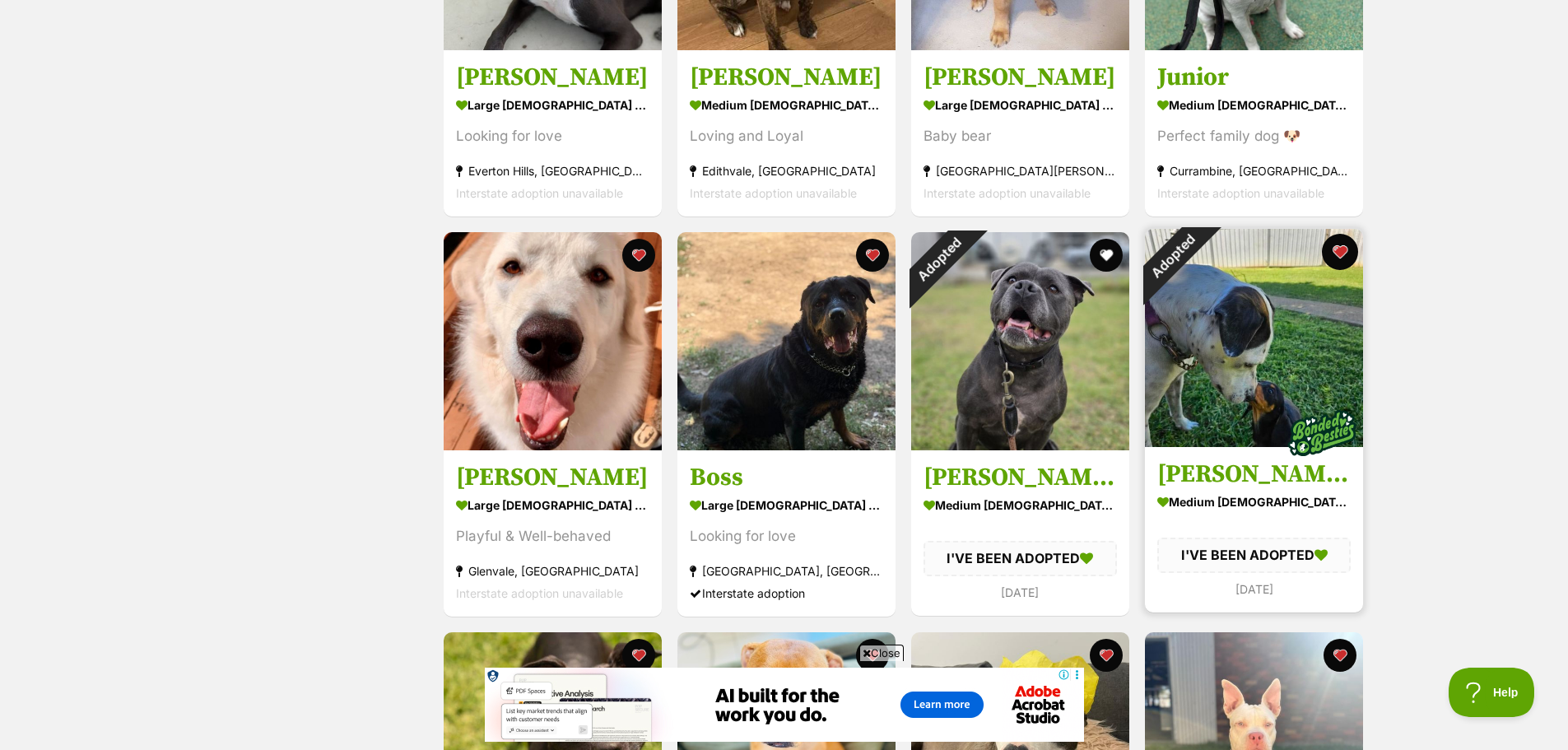
click at [1336, 249] on button "favourite" at bounding box center [1340, 252] width 37 height 37
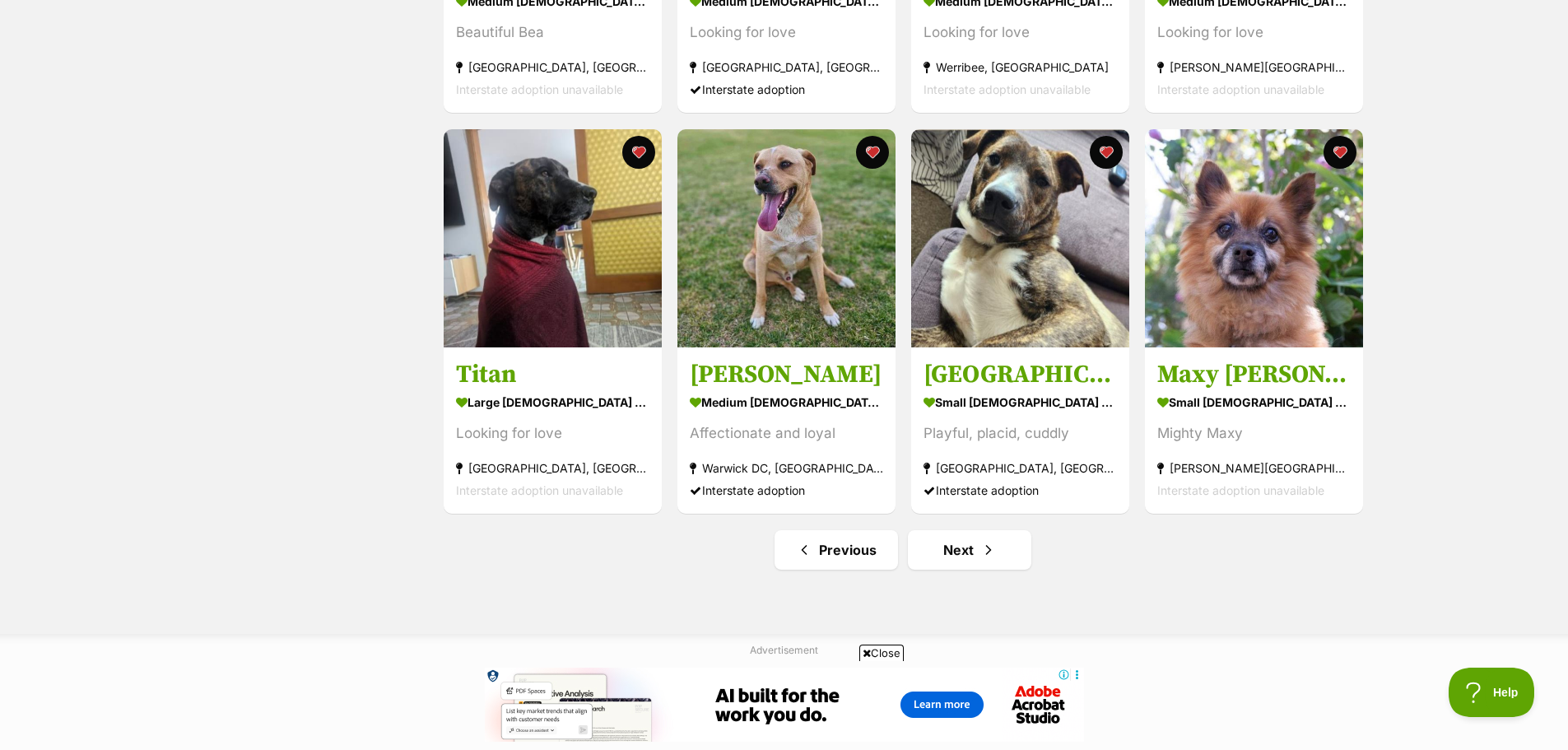
scroll to position [1810, 0]
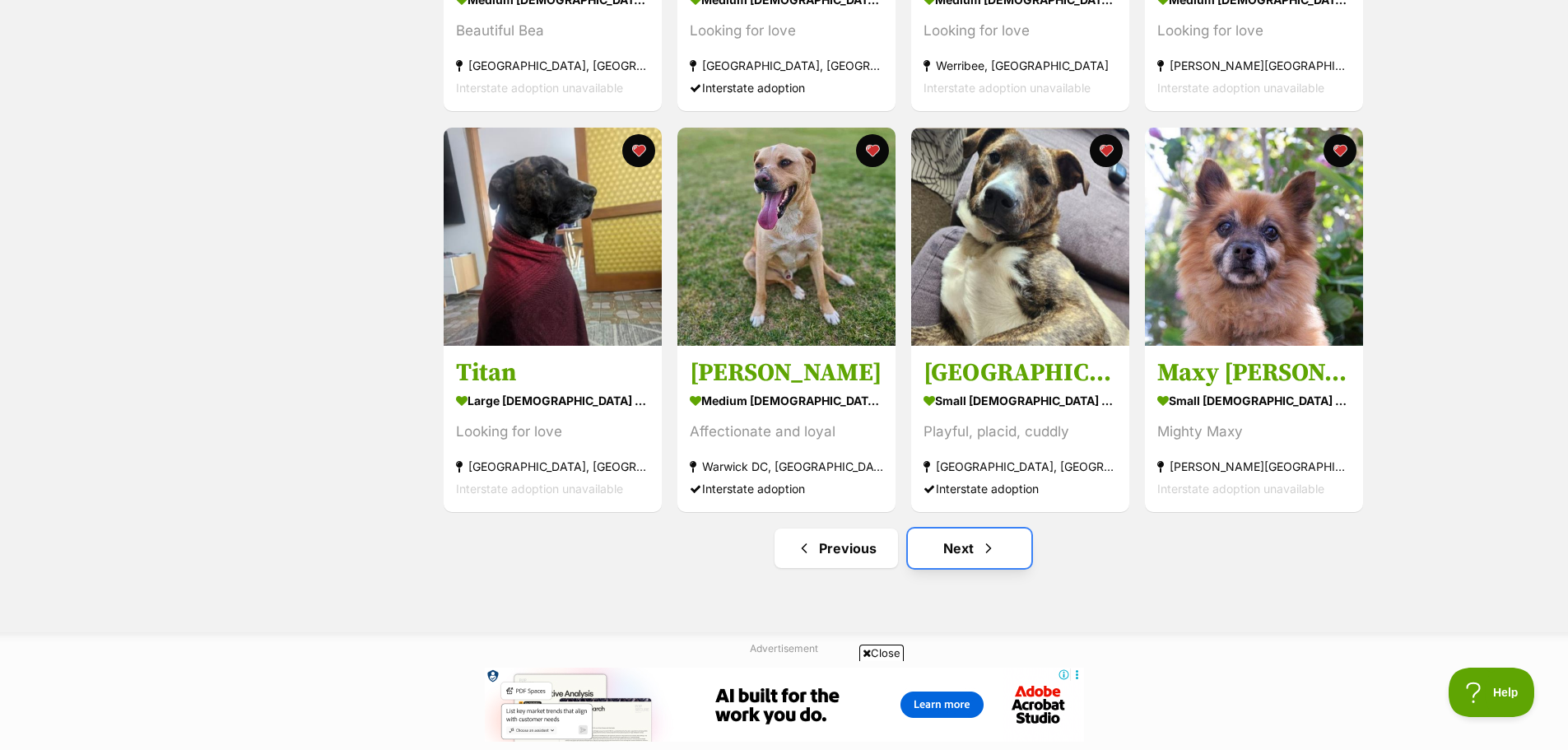
click at [950, 555] on link "Next" at bounding box center [970, 548] width 124 height 39
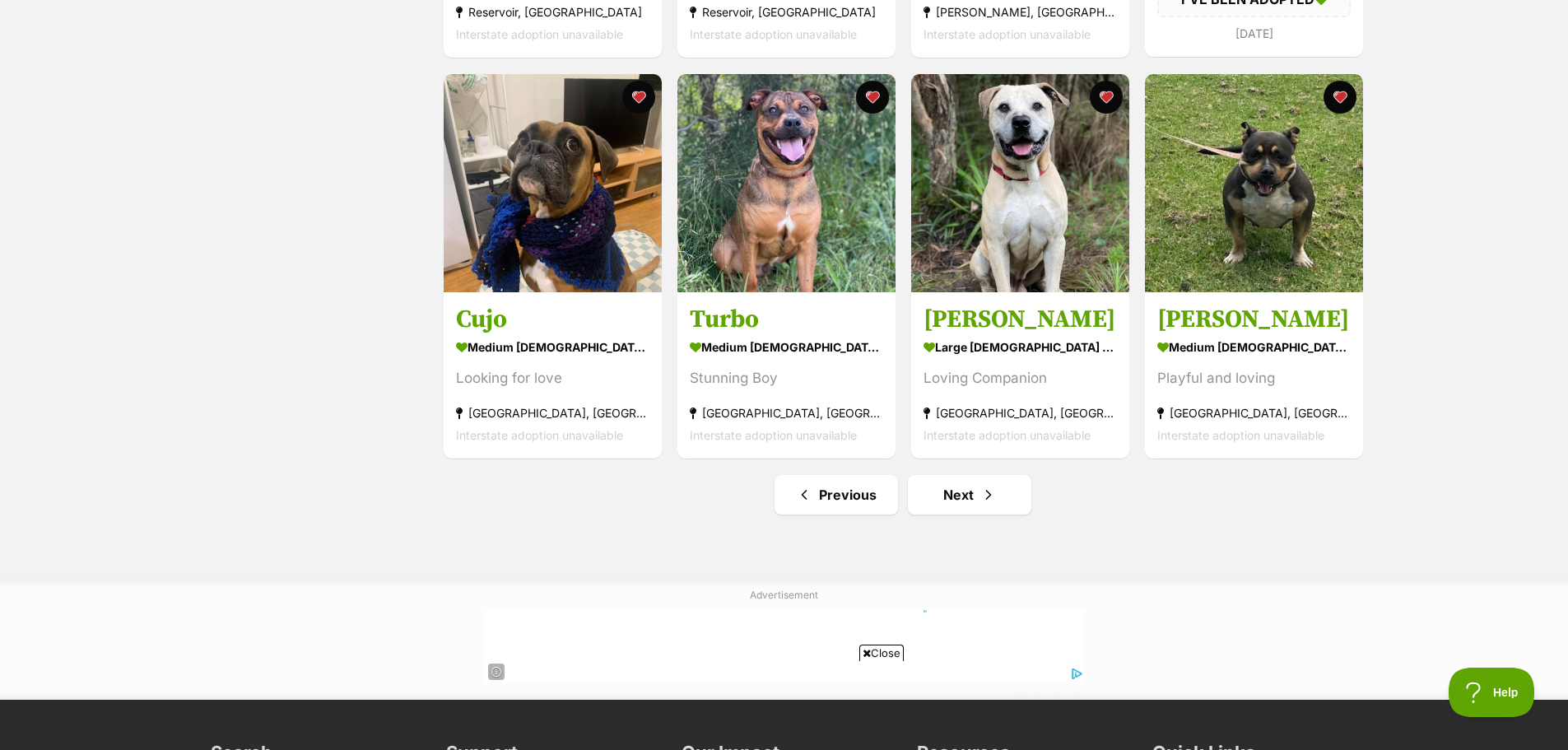
scroll to position [1892, 0]
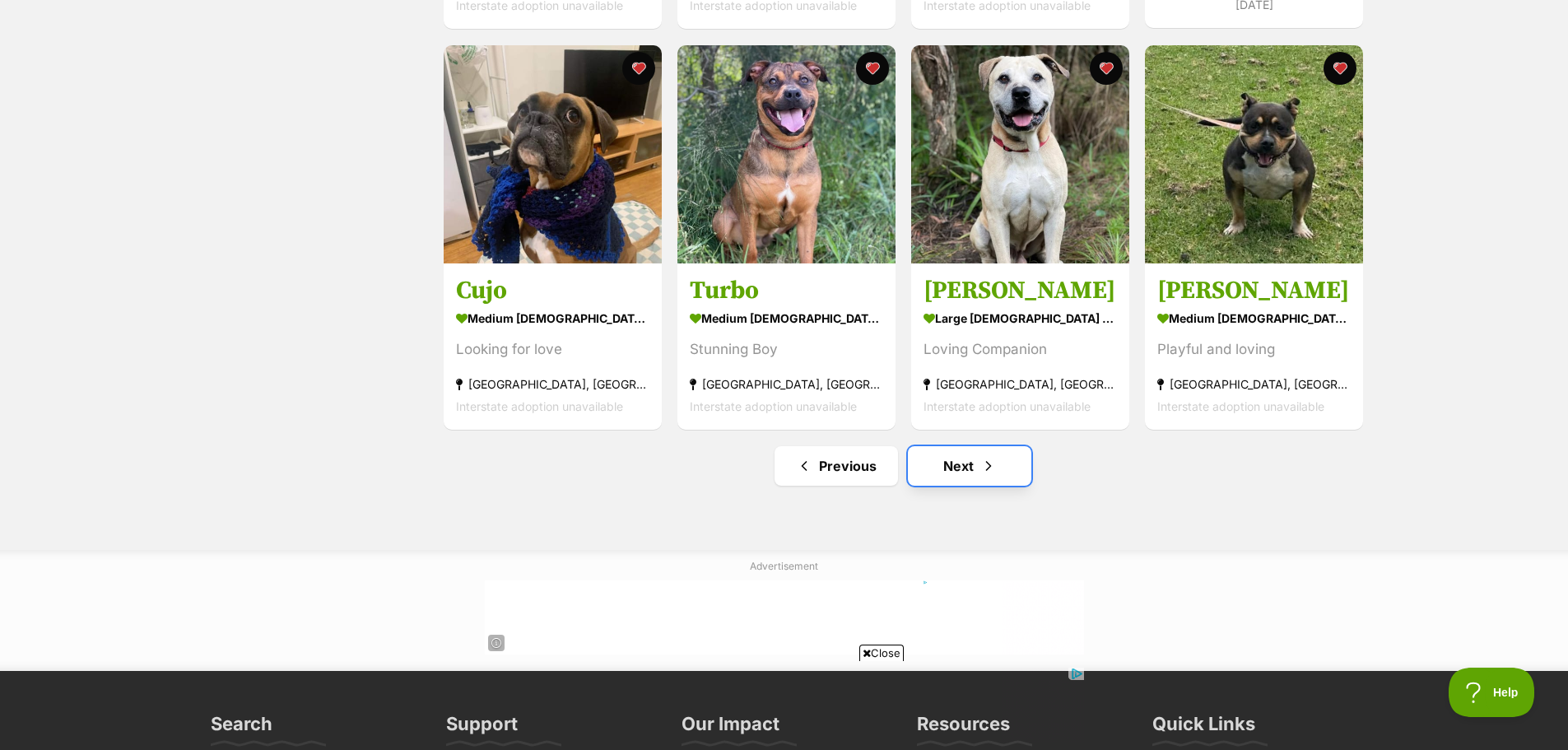
click at [973, 466] on link "Next" at bounding box center [970, 465] width 124 height 39
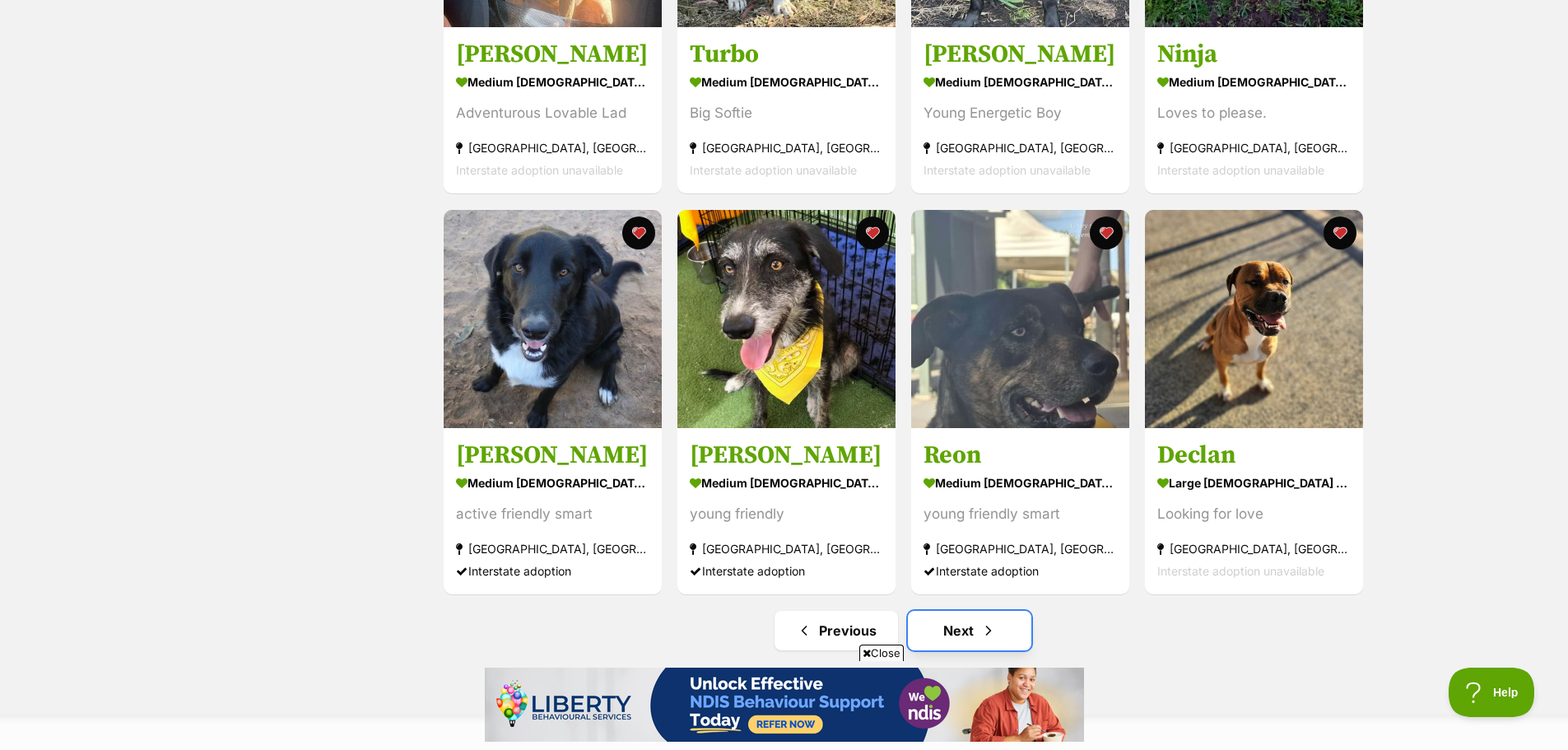
click at [951, 639] on link "Next" at bounding box center [970, 630] width 124 height 39
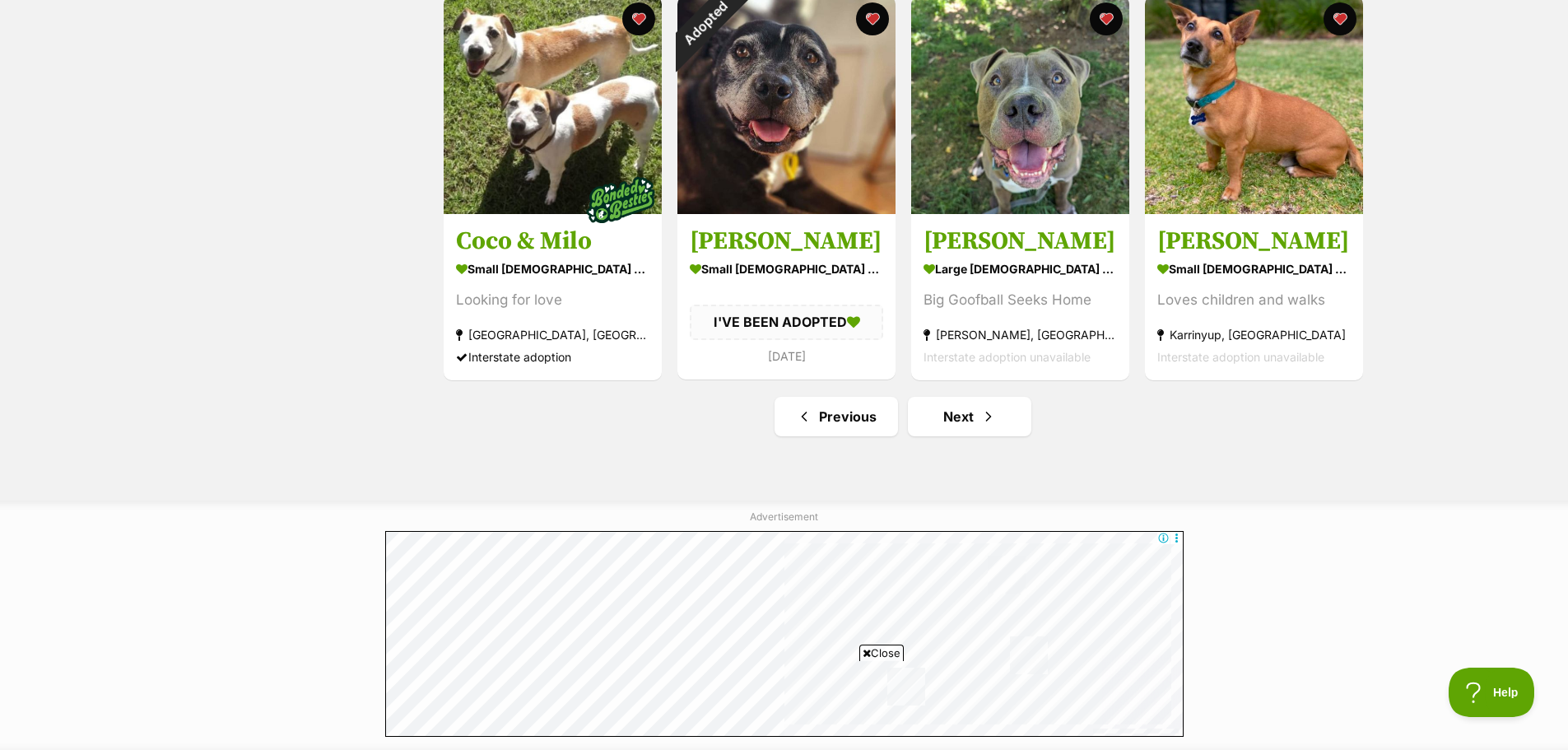
scroll to position [1974, 0]
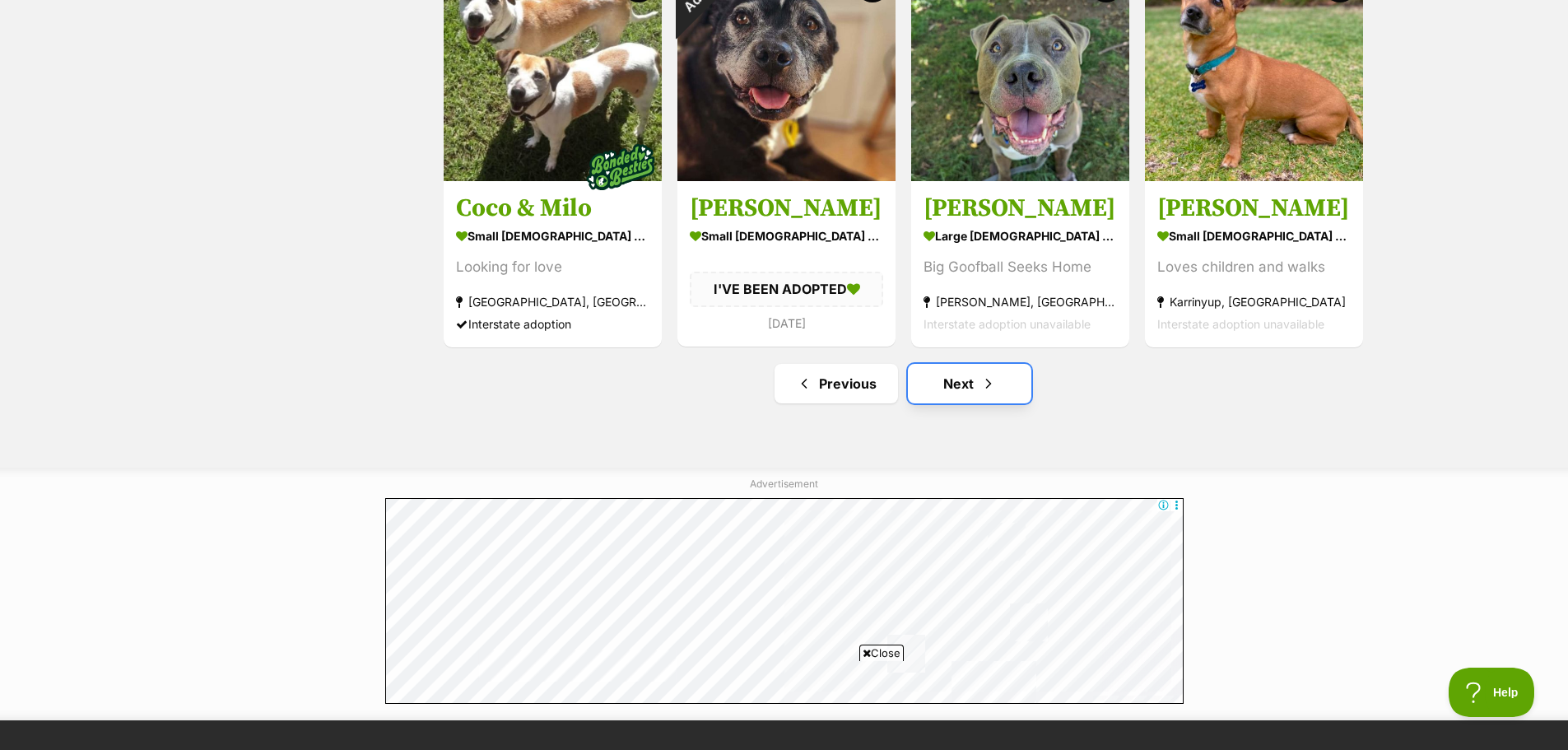
click at [969, 385] on link "Next" at bounding box center [970, 383] width 124 height 39
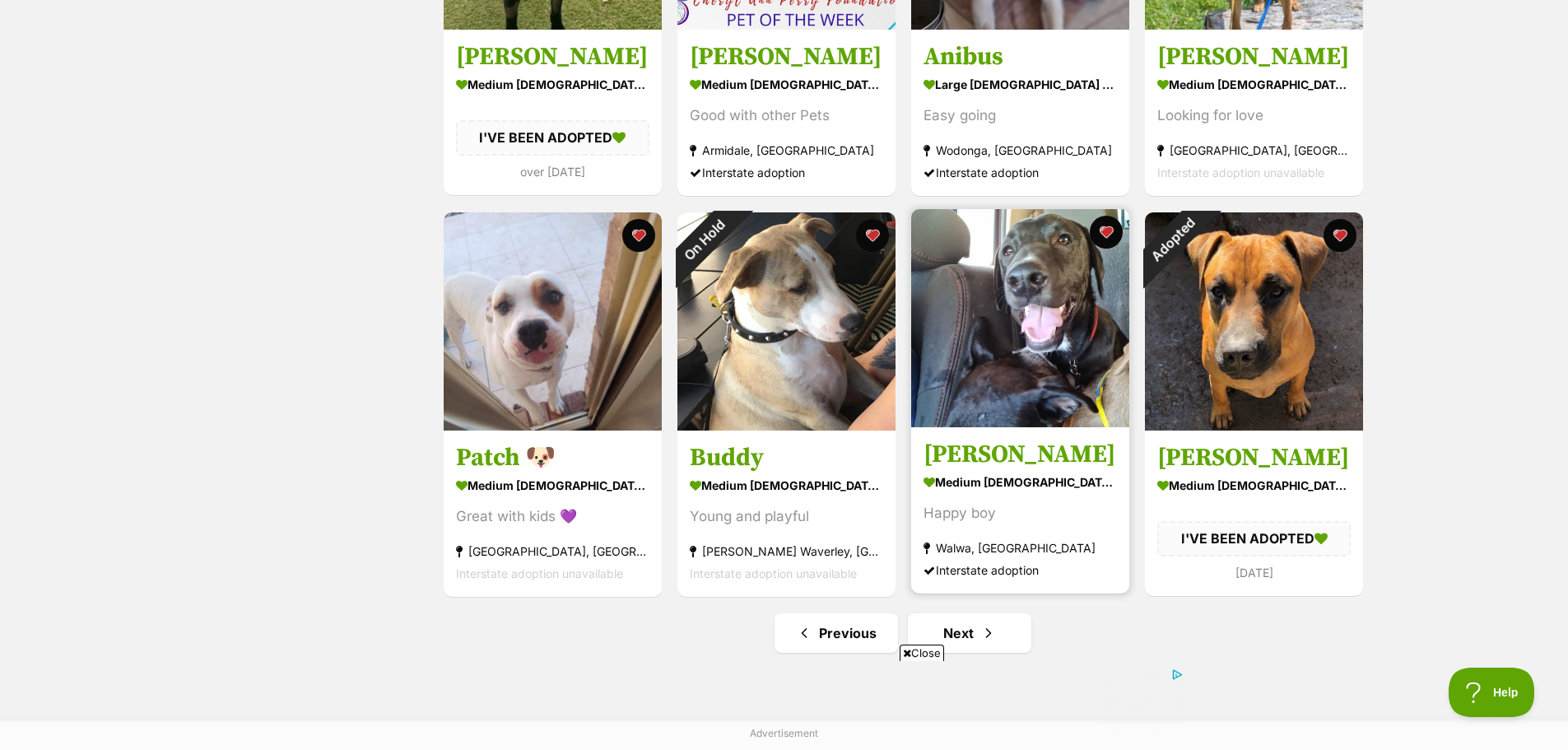
scroll to position [1892, 0]
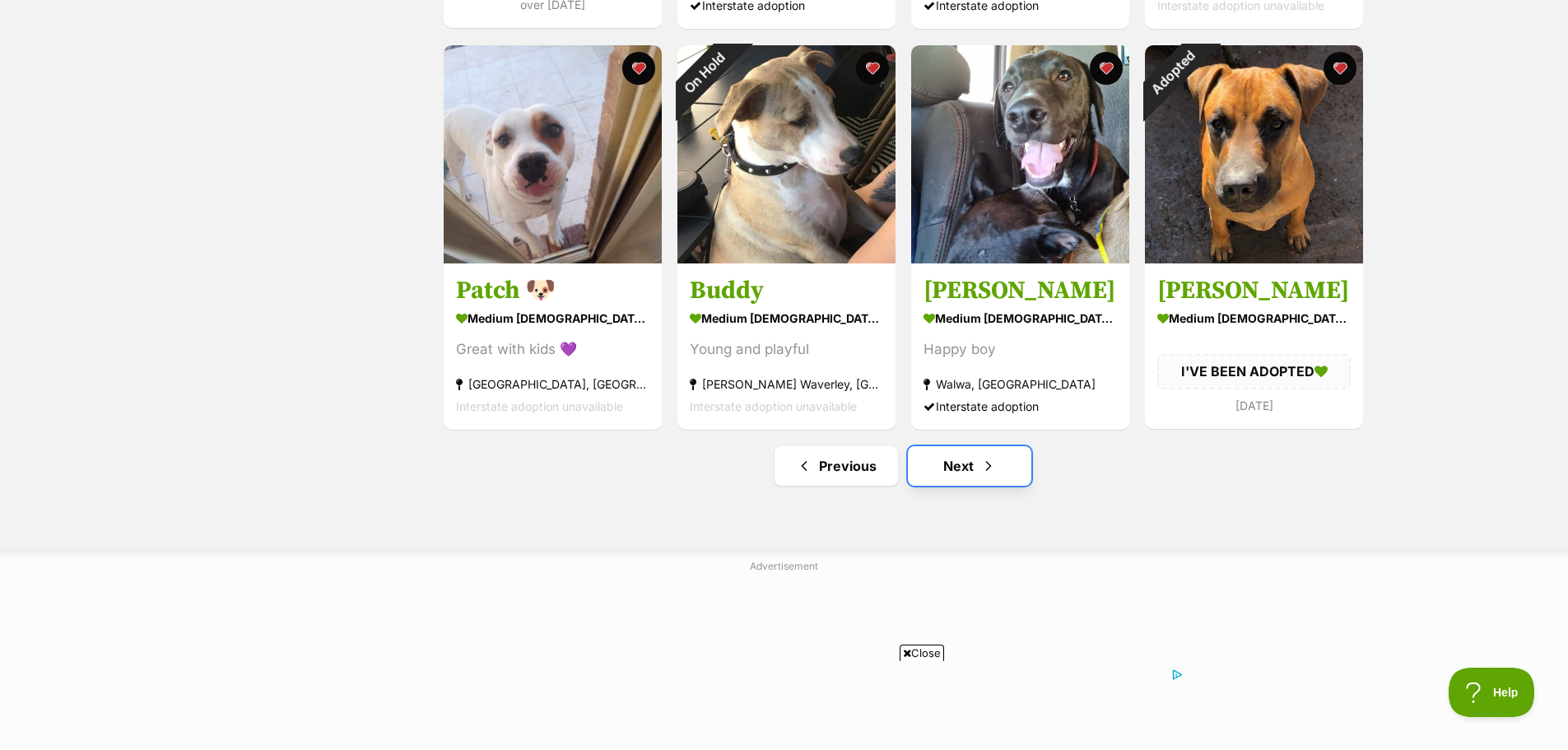
click at [972, 479] on link "Next" at bounding box center [970, 465] width 124 height 39
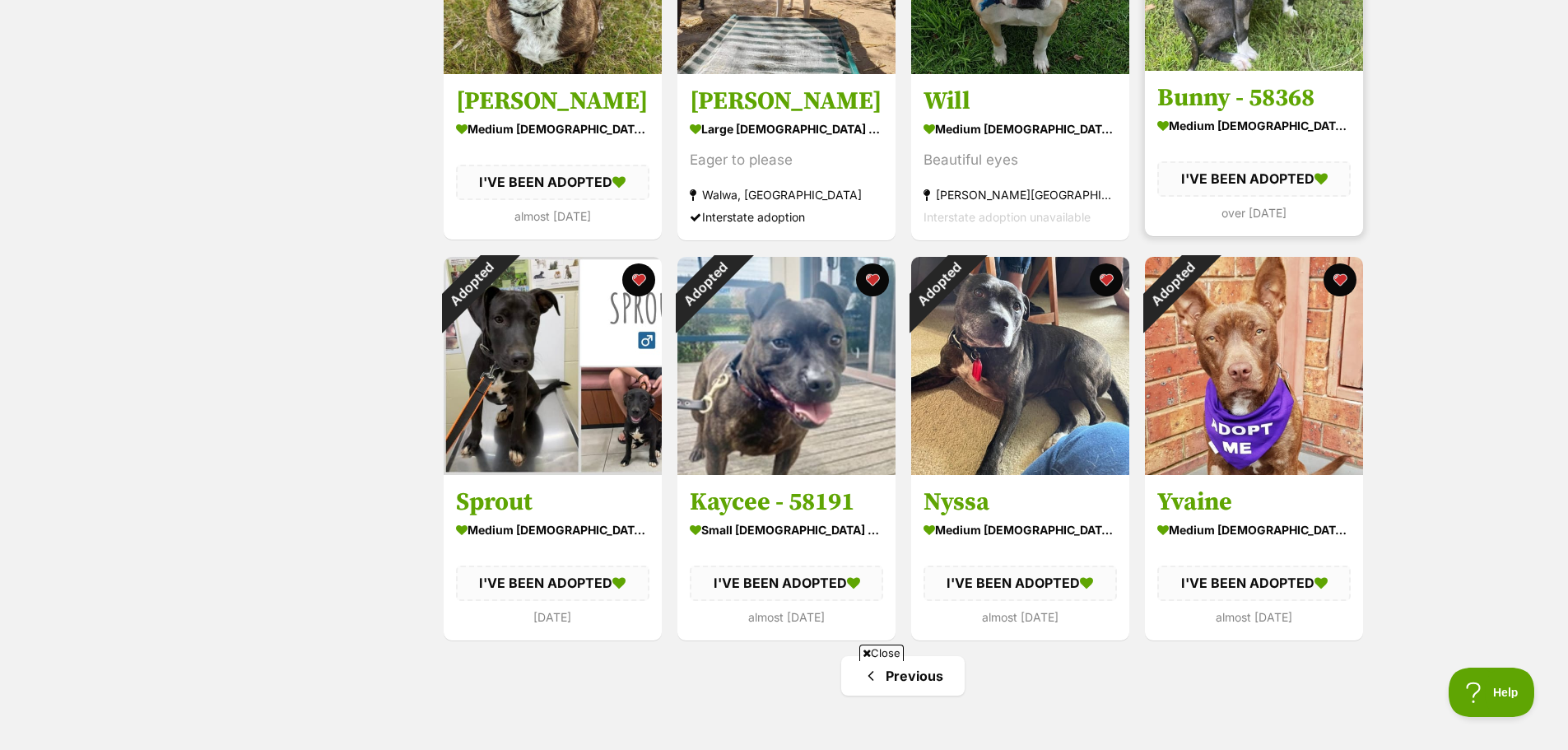
scroll to position [329, 0]
